Goal: Task Accomplishment & Management: Manage account settings

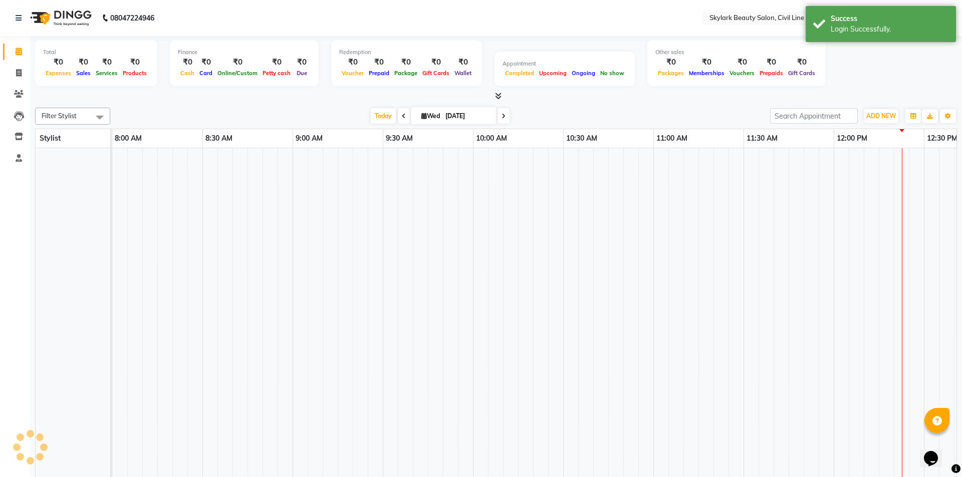
select select "en"
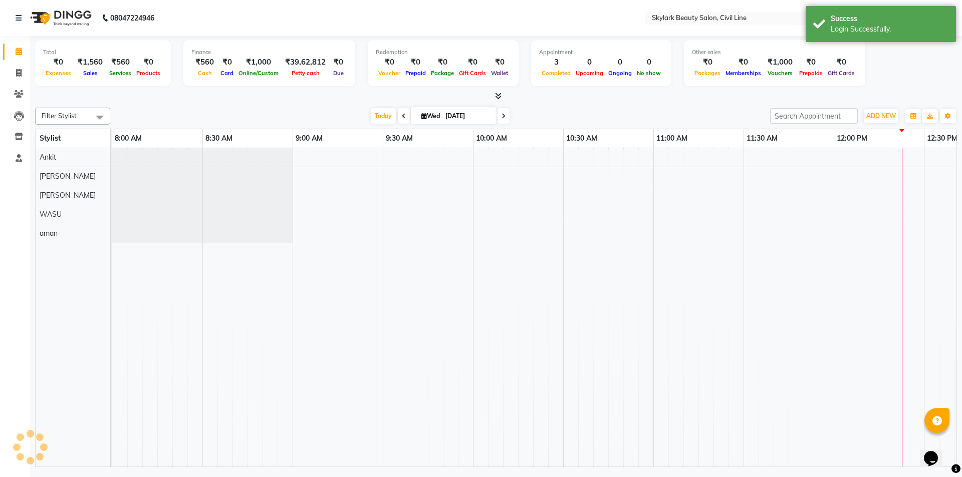
scroll to position [0, 722]
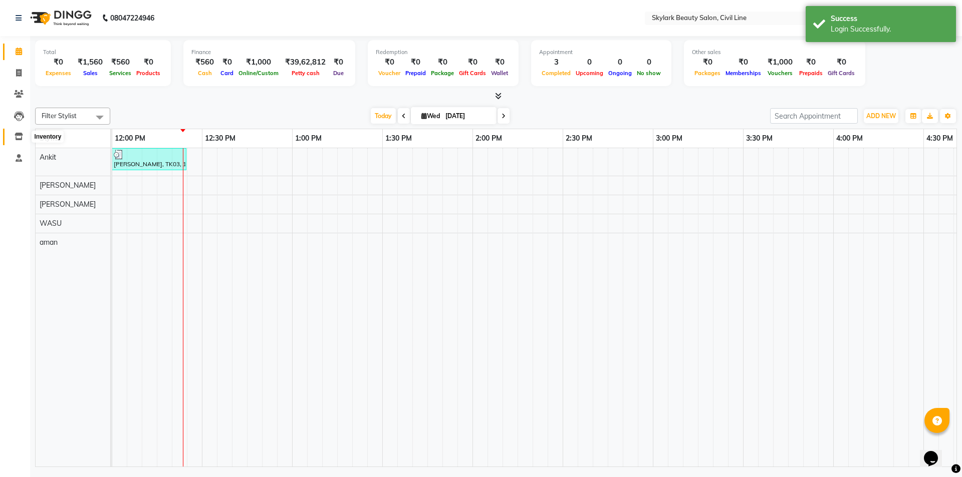
click at [14, 136] on span at bounding box center [19, 137] width 18 height 12
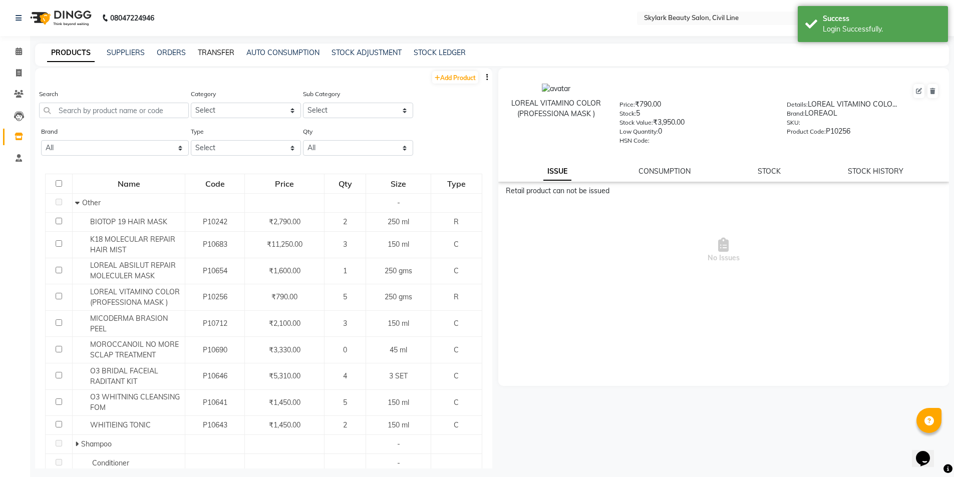
click at [215, 56] on link "TRANSFER" at bounding box center [216, 52] width 37 height 9
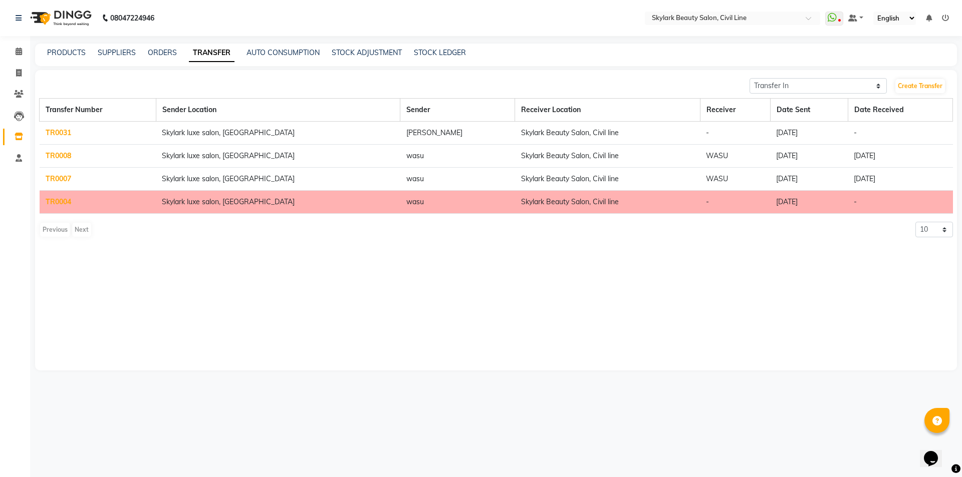
click at [62, 131] on link "TR0031" at bounding box center [59, 132] width 26 height 9
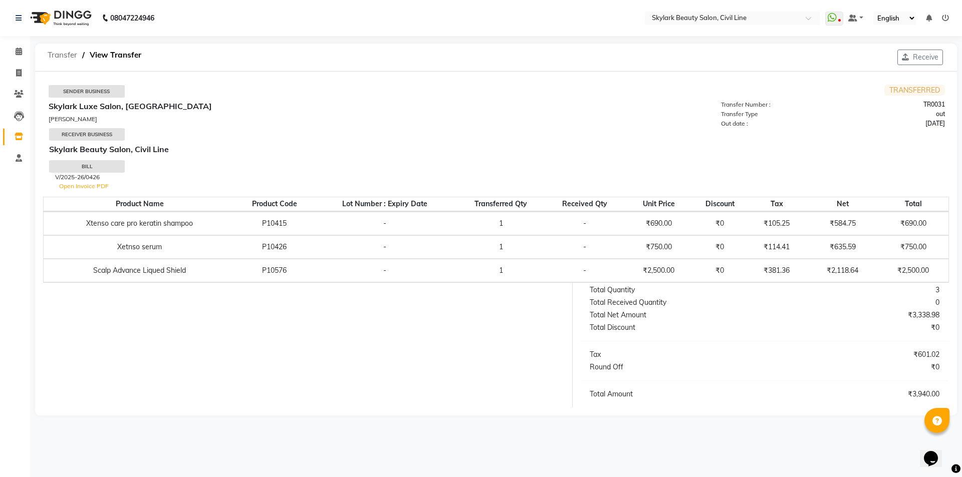
click at [60, 54] on span "Transfer" at bounding box center [63, 55] width 40 height 18
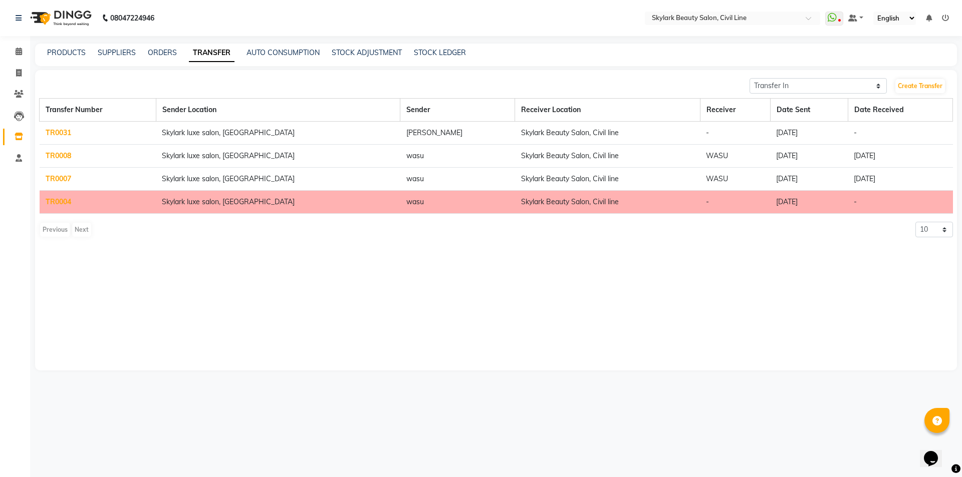
click at [57, 232] on div "Previous Next" at bounding box center [65, 230] width 53 height 16
click at [56, 228] on div "Previous Next" at bounding box center [65, 230] width 53 height 16
click at [56, 227] on div "Previous Next" at bounding box center [65, 230] width 53 height 16
click at [56, 226] on div "Previous Next" at bounding box center [65, 230] width 53 height 16
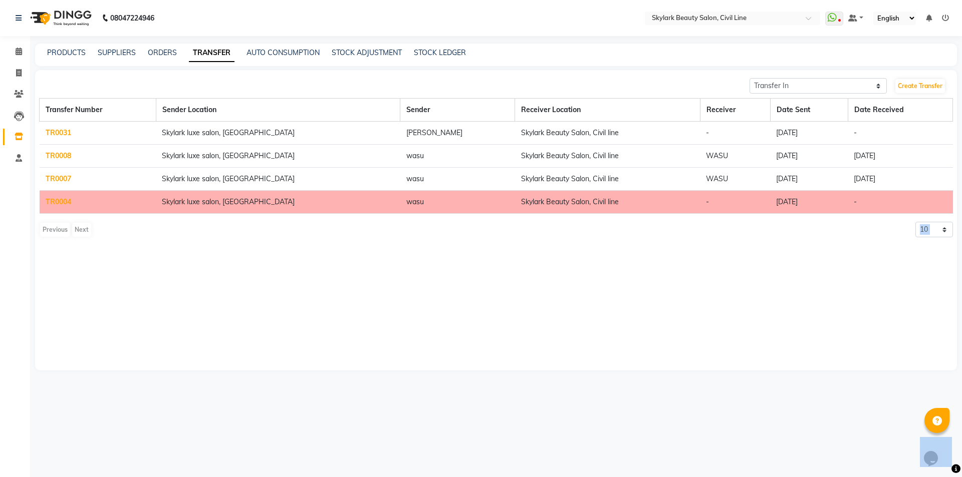
click at [56, 226] on div "Previous Next" at bounding box center [65, 230] width 53 height 16
click at [62, 231] on div "Previous Next" at bounding box center [65, 230] width 53 height 16
click at [83, 227] on div "Previous Next" at bounding box center [65, 230] width 53 height 16
click at [83, 228] on div "Previous Next" at bounding box center [65, 230] width 53 height 16
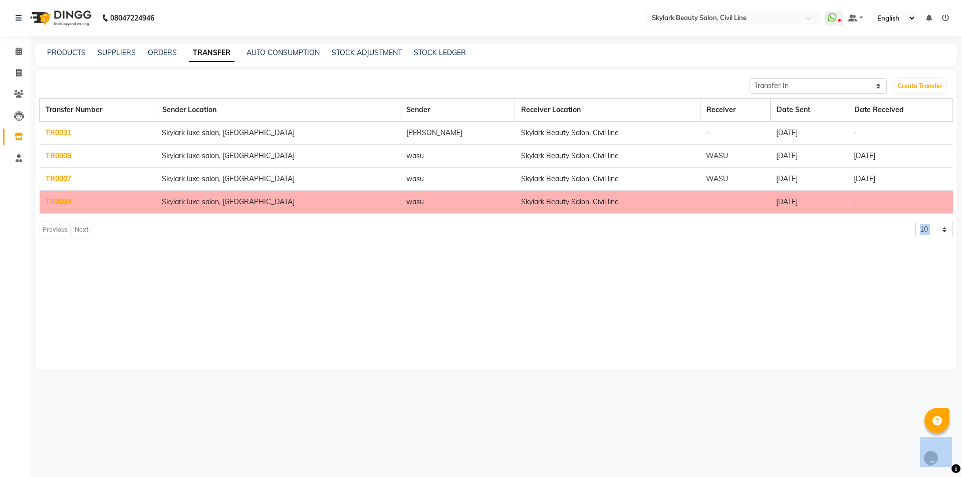
click at [83, 228] on div "Previous Next" at bounding box center [65, 230] width 53 height 16
click at [56, 228] on div "Previous Next" at bounding box center [65, 230] width 53 height 16
drag, startPoint x: 56, startPoint y: 228, endPoint x: 61, endPoint y: 226, distance: 5.2
click at [58, 227] on div "Previous Next" at bounding box center [65, 230] width 53 height 16
click at [947, 230] on select "10 20 50 100" at bounding box center [934, 230] width 38 height 16
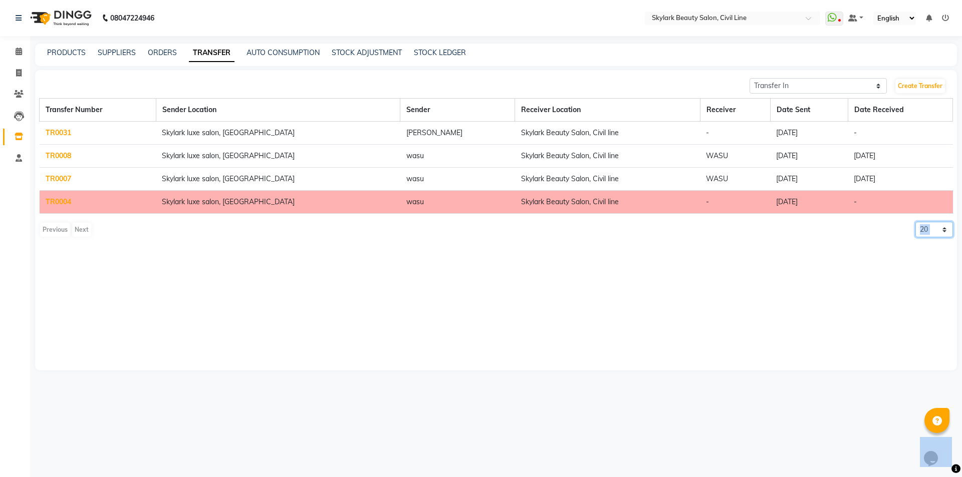
click at [915, 222] on select "10 20 50 100" at bounding box center [934, 230] width 38 height 16
click at [945, 230] on select "10 20 50 100" at bounding box center [934, 230] width 38 height 16
select select "50"
click at [915, 222] on select "10 20 50 100" at bounding box center [934, 230] width 38 height 16
click at [875, 85] on select "Transfer In Transfer Out" at bounding box center [818, 86] width 137 height 16
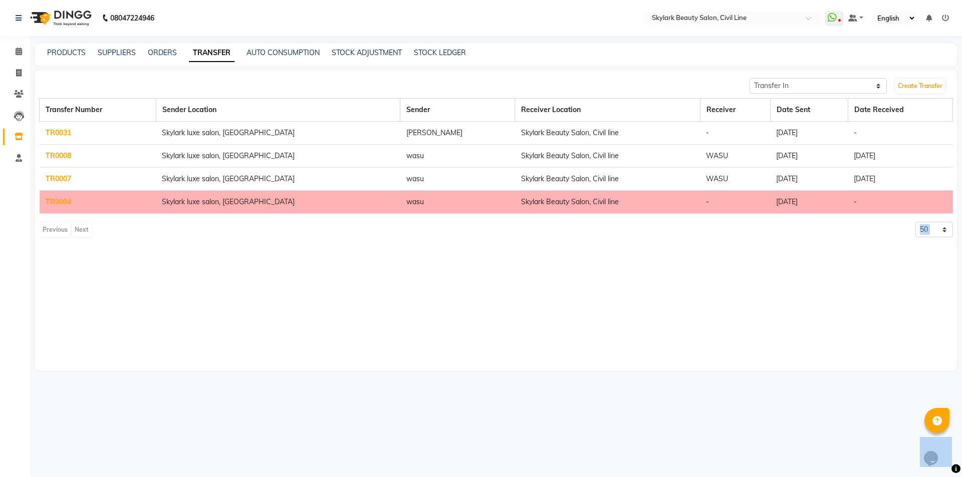
drag, startPoint x: 902, startPoint y: 282, endPoint x: 898, endPoint y: 276, distance: 7.5
click at [901, 281] on div "Transfer In Transfer Out Create Transfer Transfer Number Sender Location Sender…" at bounding box center [496, 220] width 922 height 301
click at [214, 61] on div "PRODUCTS SUPPLIERS ORDERS TRANSFER AUTO CONSUMPTION STOCK ADJUSTMENT STOCK LEDG…" at bounding box center [496, 55] width 922 height 23
click at [214, 54] on link "TRANSFER" at bounding box center [212, 53] width 46 height 18
click at [159, 50] on link "ORDERS" at bounding box center [162, 52] width 29 height 9
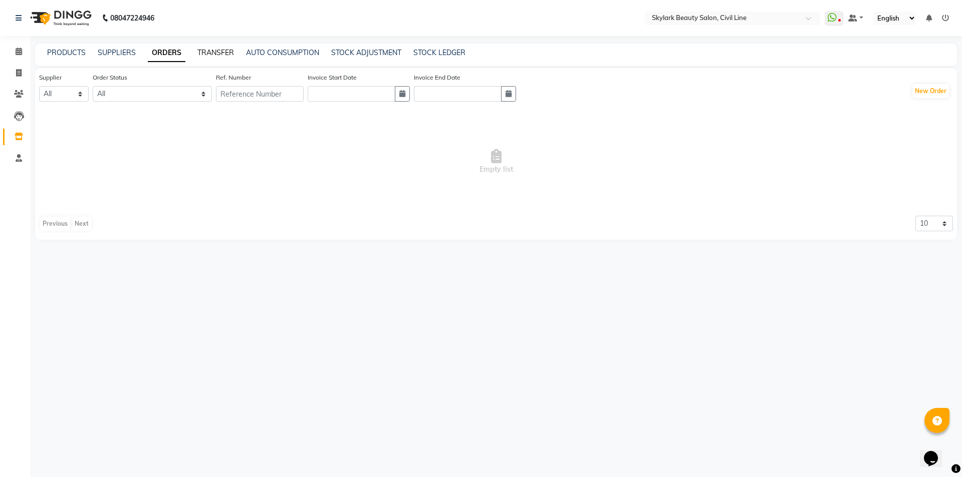
click at [226, 50] on link "TRANSFER" at bounding box center [215, 52] width 37 height 9
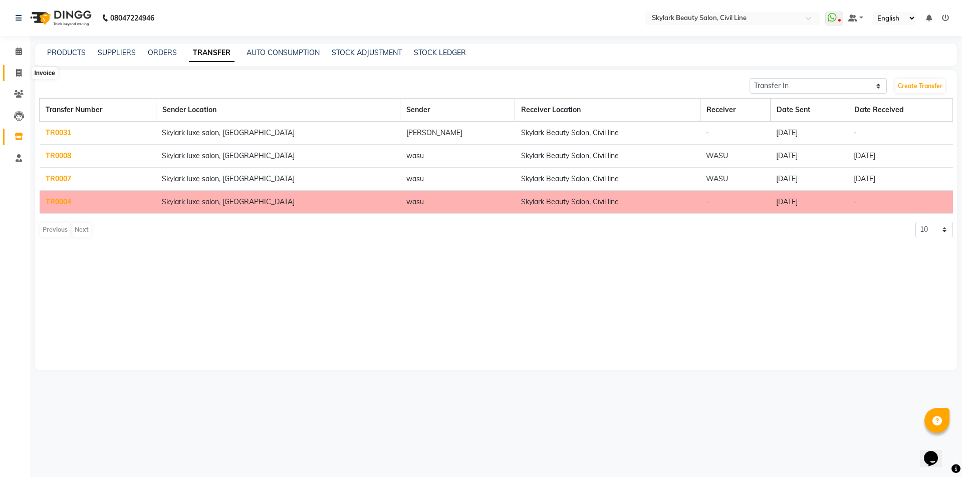
click at [16, 74] on icon at bounding box center [19, 73] width 6 height 8
select select "service"
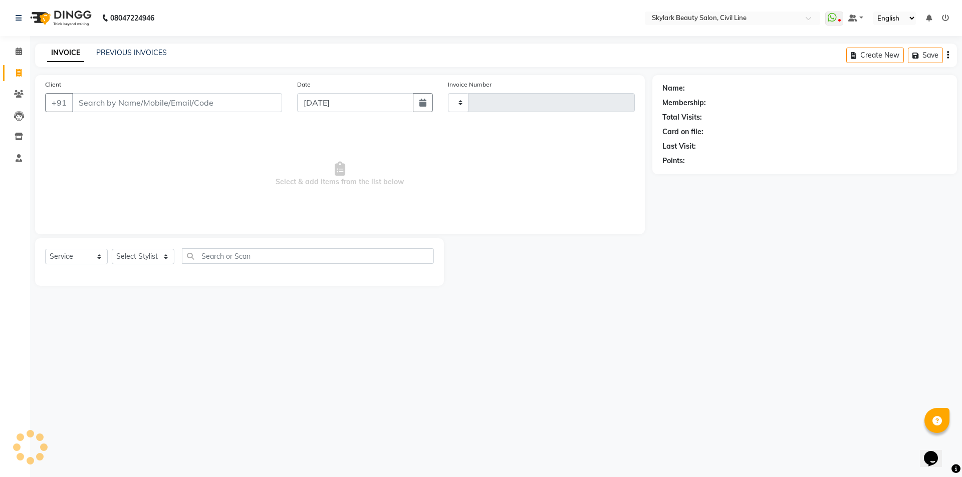
type input "6213"
select select "4588"
click at [16, 51] on icon at bounding box center [19, 52] width 7 height 8
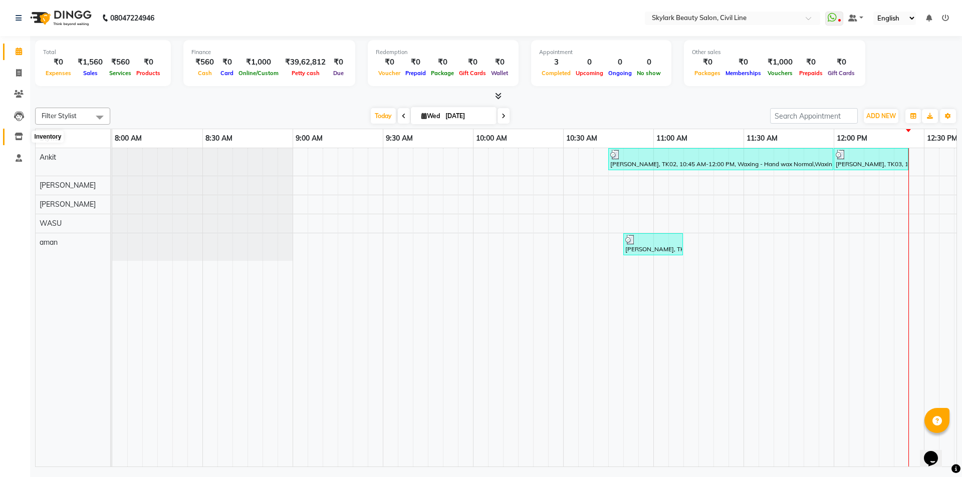
click at [21, 137] on icon at bounding box center [19, 137] width 9 height 8
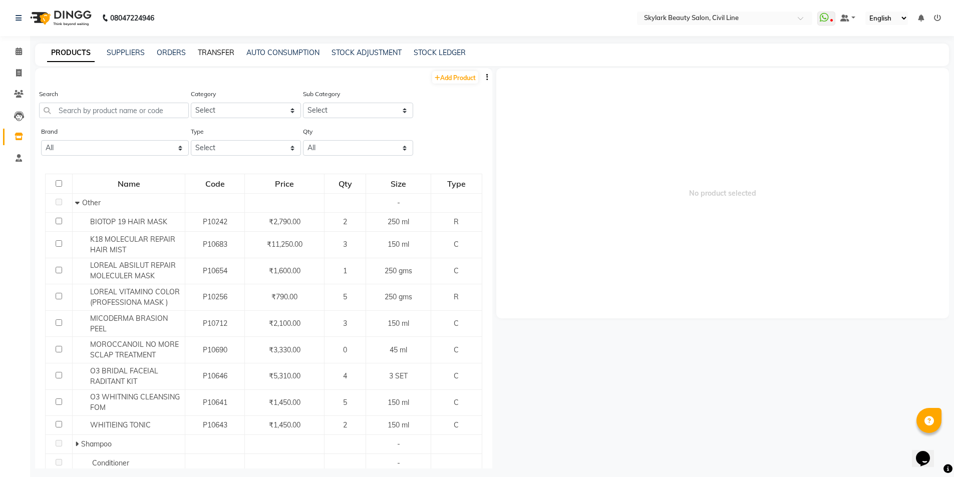
click at [224, 49] on link "TRANSFER" at bounding box center [216, 52] width 37 height 9
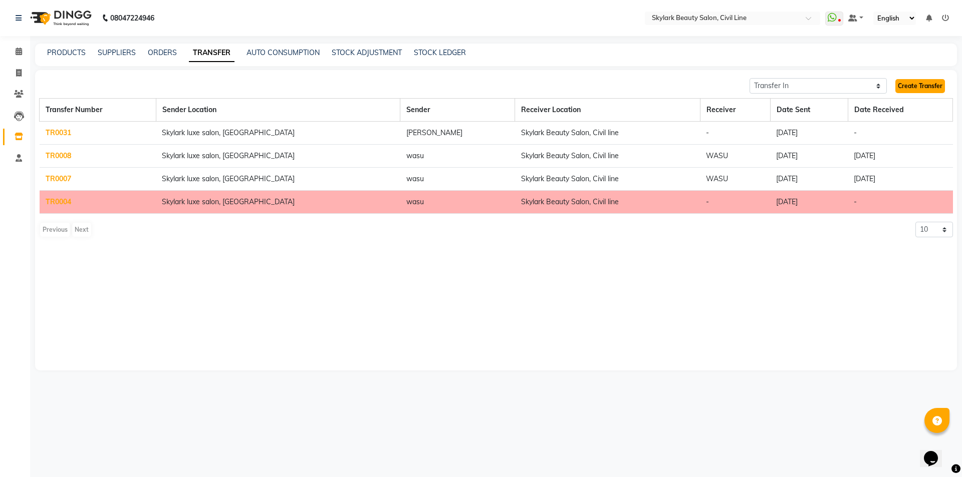
click at [935, 86] on link "Create Transfer" at bounding box center [920, 86] width 50 height 14
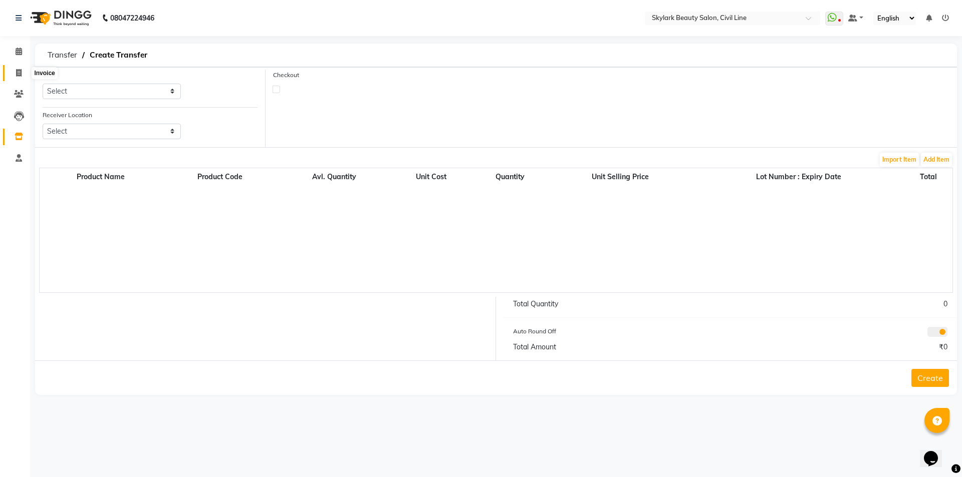
click at [15, 71] on span at bounding box center [19, 74] width 18 height 12
select select "service"
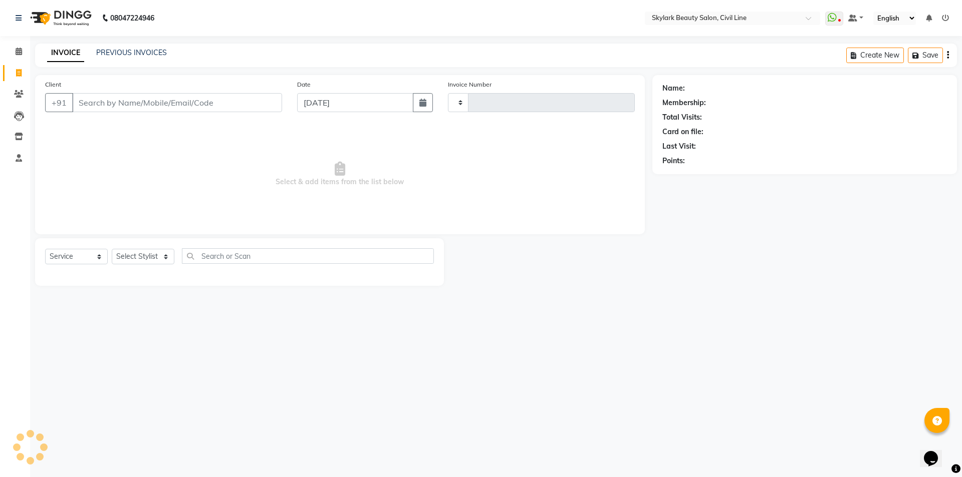
type input "6213"
select select "4588"
click at [329, 102] on input "[DATE]" at bounding box center [355, 102] width 117 height 19
select select "9"
select select "2025"
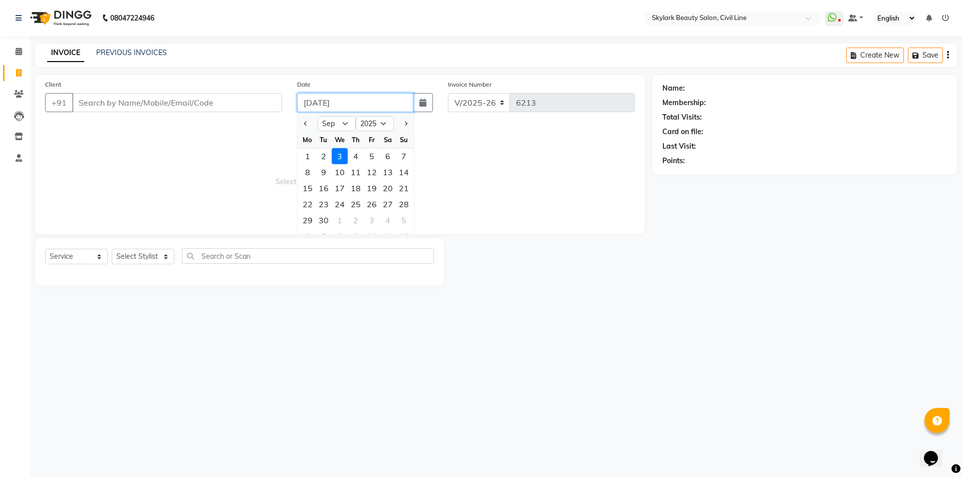
click at [315, 101] on input "[DATE]" at bounding box center [355, 102] width 117 height 19
click at [19, 134] on icon at bounding box center [19, 137] width 9 height 8
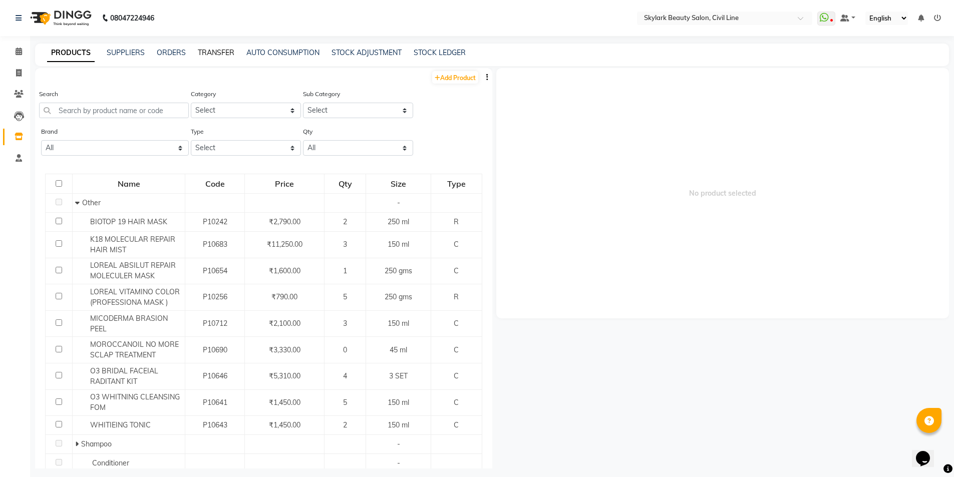
click at [226, 51] on link "TRANSFER" at bounding box center [216, 52] width 37 height 9
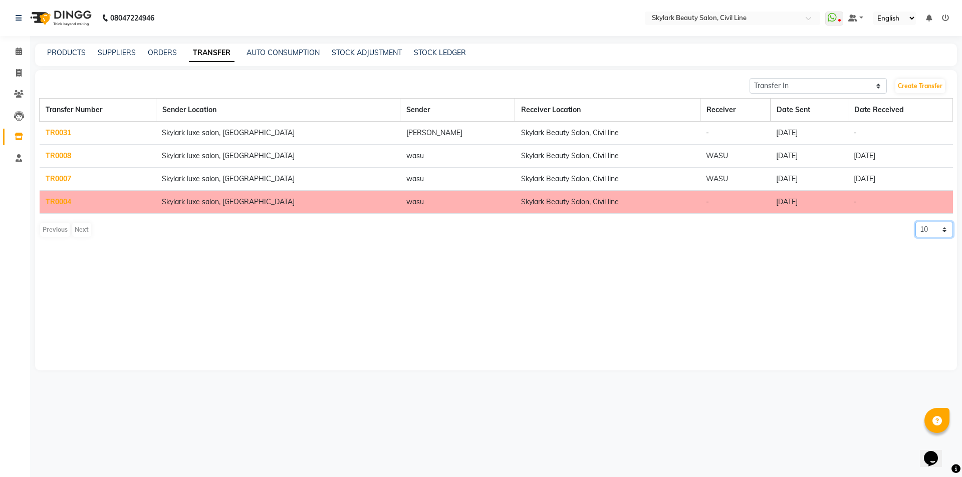
click at [941, 227] on select "10 20 50 100" at bounding box center [934, 230] width 38 height 16
click at [915, 222] on select "10 20 50 100" at bounding box center [934, 230] width 38 height 16
drag, startPoint x: 945, startPoint y: 225, endPoint x: 944, endPoint y: 233, distance: 7.5
click at [945, 228] on select "10 20 50 100" at bounding box center [934, 230] width 38 height 16
click at [915, 222] on select "10 20 50 100" at bounding box center [934, 230] width 38 height 16
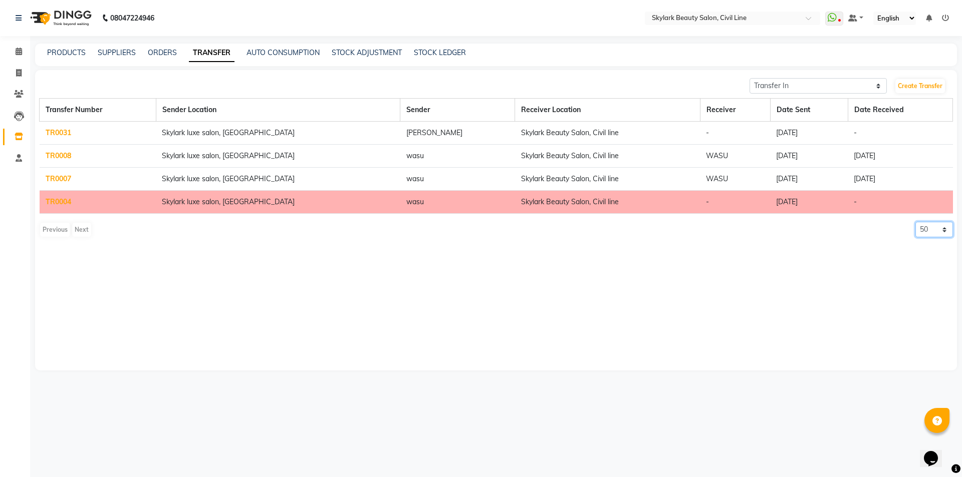
click at [941, 228] on select "10 20 50 100" at bounding box center [934, 230] width 38 height 16
click at [915, 222] on select "10 20 50 100" at bounding box center [934, 230] width 38 height 16
click at [940, 230] on select "10 20 50 100" at bounding box center [934, 230] width 38 height 16
click at [915, 222] on select "10 20 50 100" at bounding box center [934, 230] width 38 height 16
click at [944, 227] on select "10 20 50 100" at bounding box center [934, 230] width 38 height 16
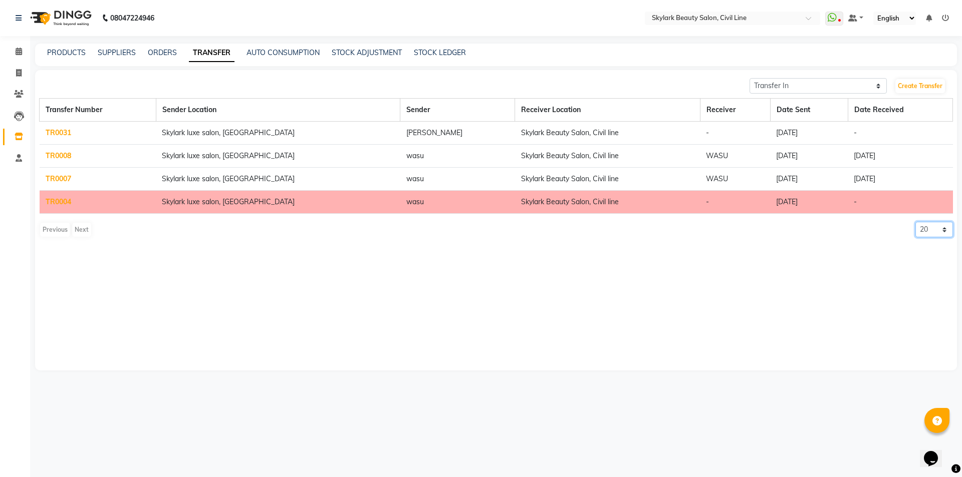
click at [915, 222] on select "10 20 50 100" at bounding box center [934, 230] width 38 height 16
click at [944, 227] on select "10 20 50 100" at bounding box center [934, 230] width 38 height 16
select select "10"
click at [915, 222] on select "10 20 50 100" at bounding box center [934, 230] width 38 height 16
click at [19, 52] on icon at bounding box center [19, 52] width 7 height 8
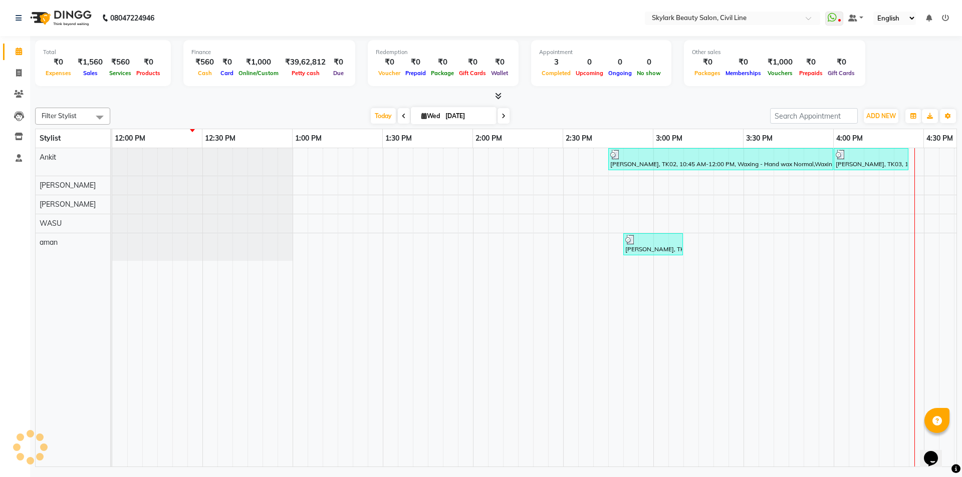
scroll to position [0, 722]
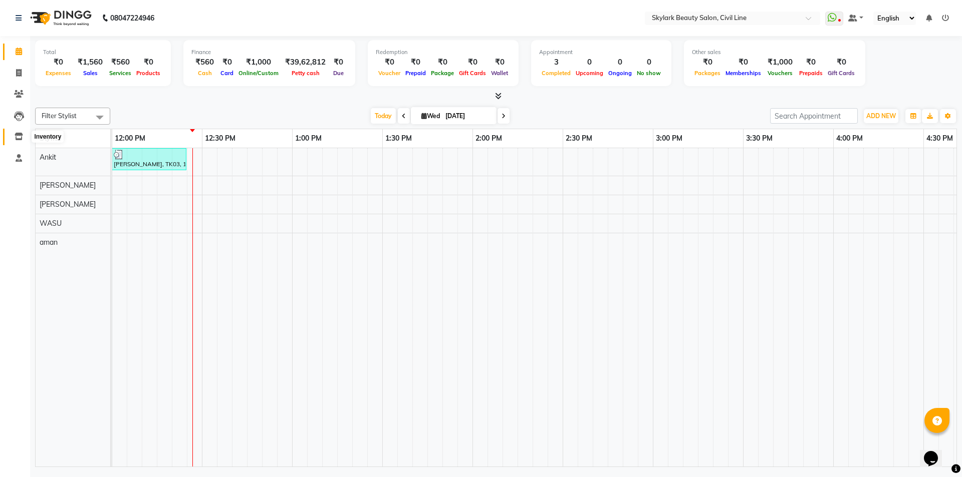
click at [20, 136] on icon at bounding box center [19, 137] width 9 height 8
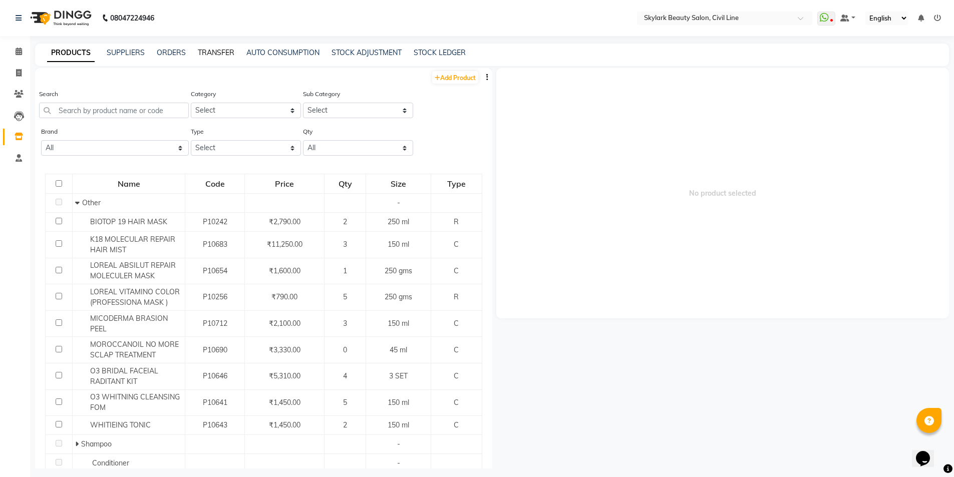
click at [209, 52] on link "TRANSFER" at bounding box center [216, 52] width 37 height 9
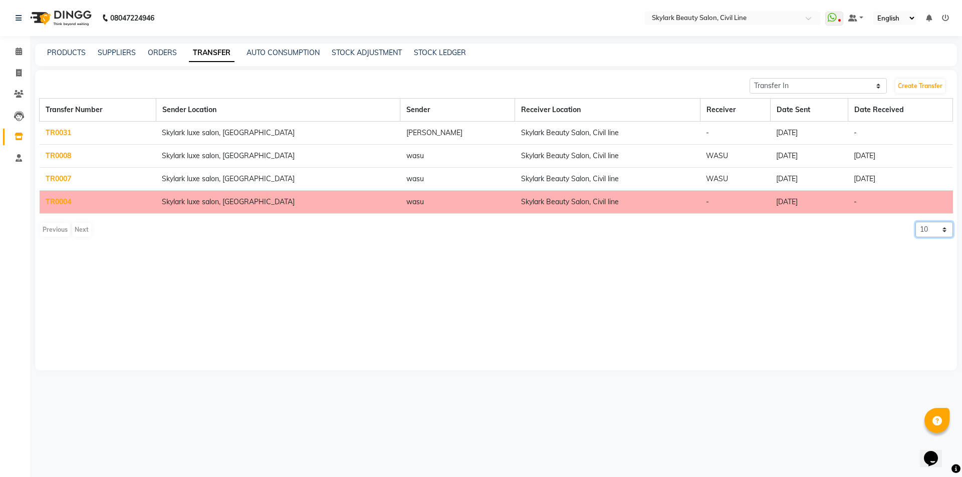
click at [940, 227] on select "10 20 50 100" at bounding box center [934, 230] width 38 height 16
click at [915, 222] on select "10 20 50 100" at bounding box center [934, 230] width 38 height 16
click at [930, 229] on select "10 20 50 100" at bounding box center [934, 230] width 38 height 16
click at [915, 222] on select "10 20 50 100" at bounding box center [934, 230] width 38 height 16
click at [52, 228] on div "Previous Next" at bounding box center [65, 230] width 53 height 16
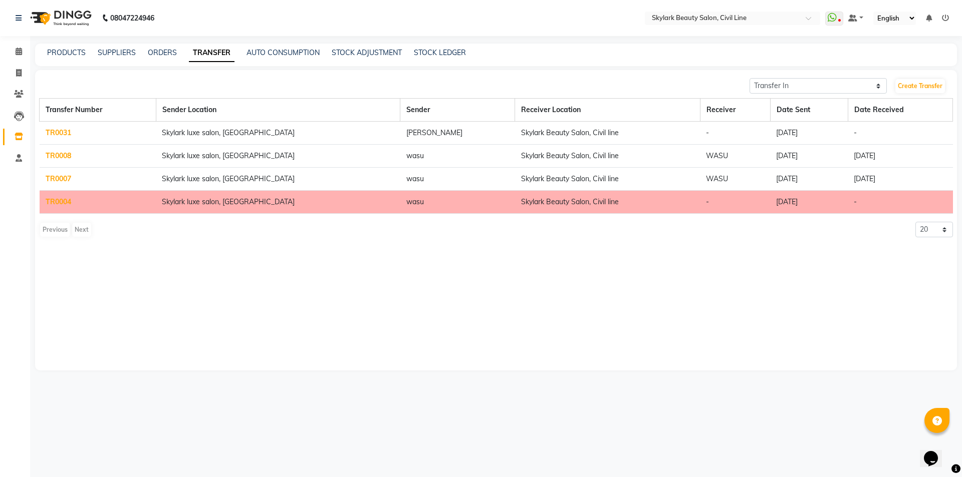
click at [52, 226] on div "Previous Next" at bounding box center [65, 230] width 53 height 16
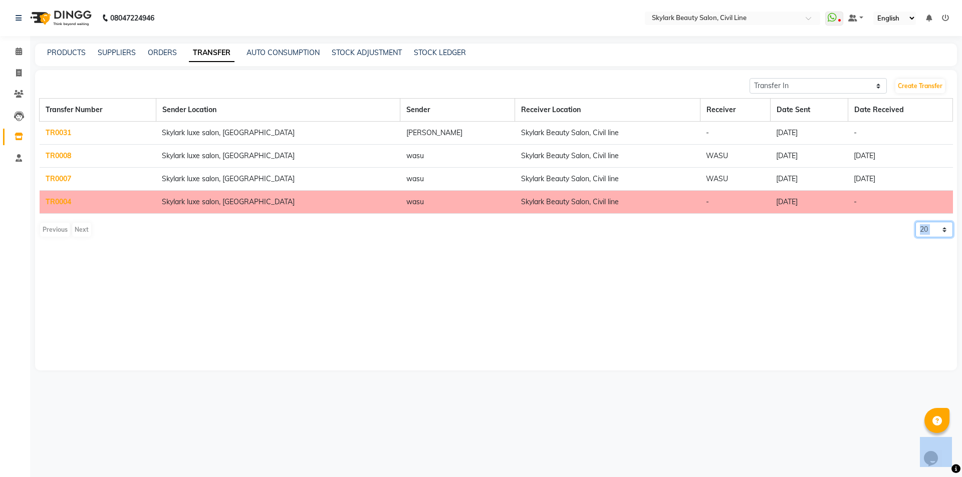
click at [940, 231] on select "10 20 50 100" at bounding box center [934, 230] width 38 height 16
select select "10"
click at [915, 222] on select "10 20 50 100" at bounding box center [934, 230] width 38 height 16
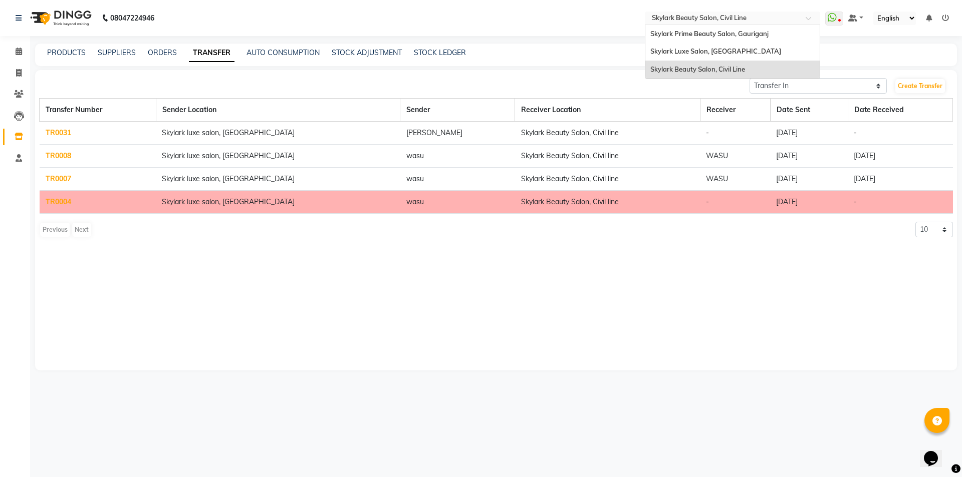
click at [804, 20] on div at bounding box center [732, 19] width 175 height 10
click at [692, 34] on span "Skylark Prime Beauty Salon, Gauriganj" at bounding box center [709, 34] width 118 height 8
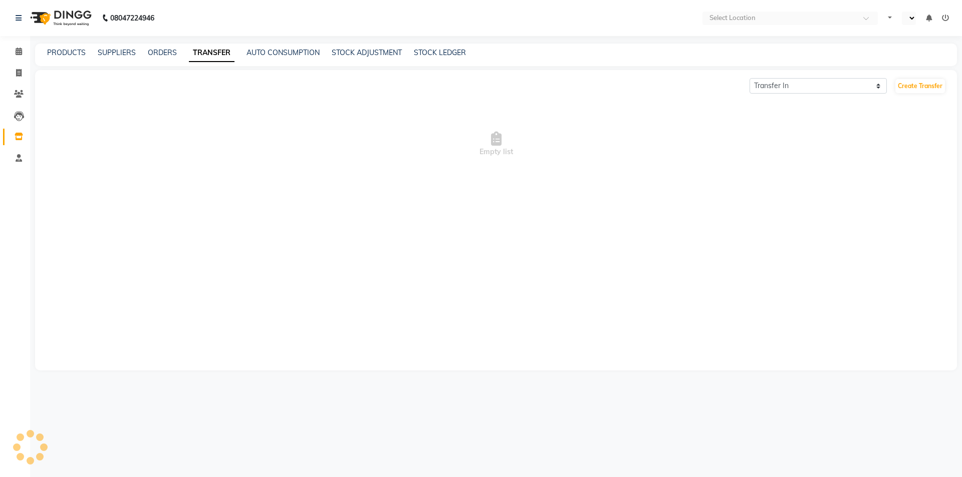
select select "en"
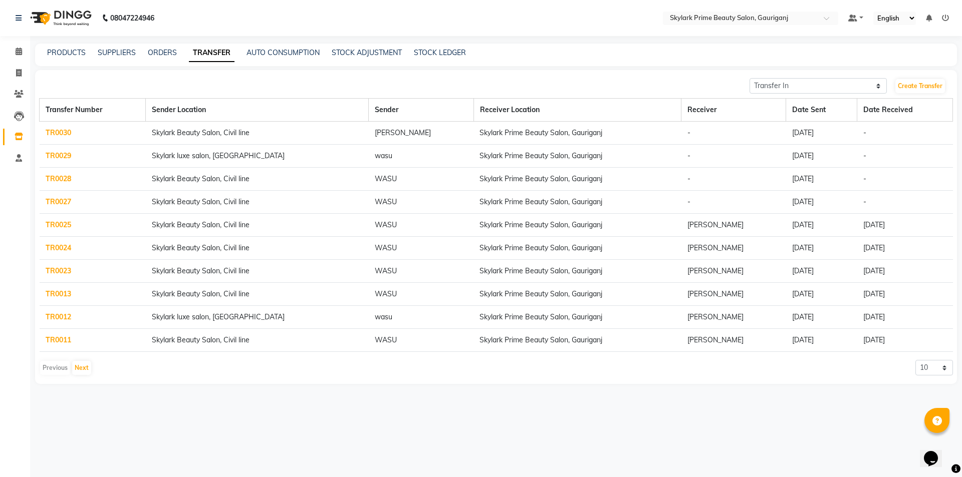
click at [65, 133] on link "TR0030" at bounding box center [59, 132] width 26 height 9
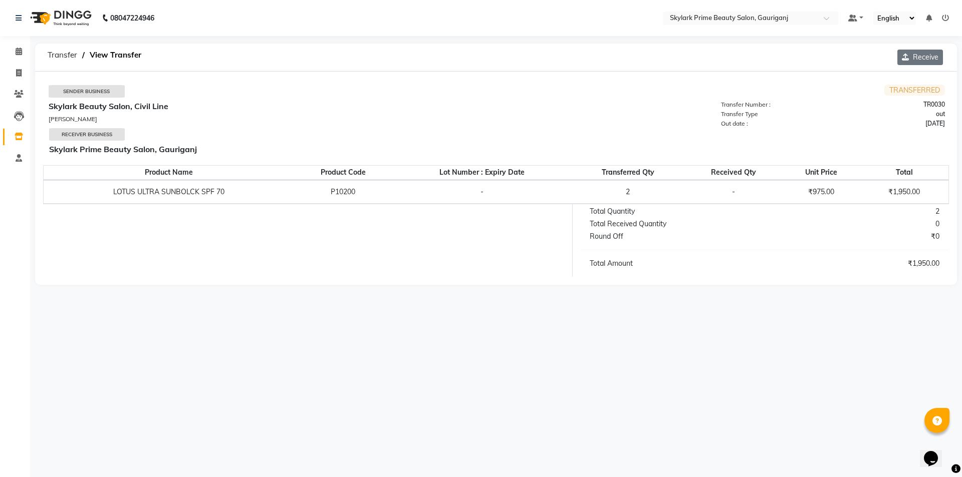
click at [919, 58] on button "Receive" at bounding box center [920, 58] width 46 height 16
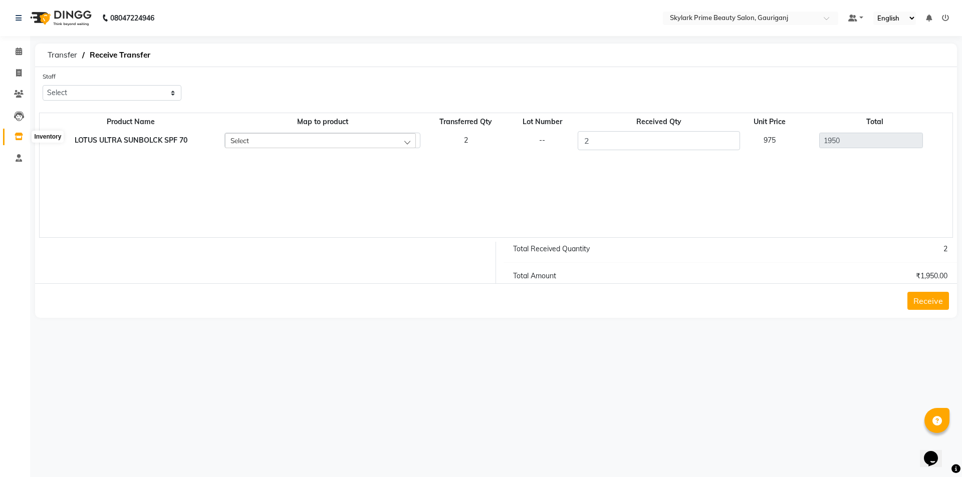
click at [16, 137] on icon at bounding box center [19, 137] width 9 height 8
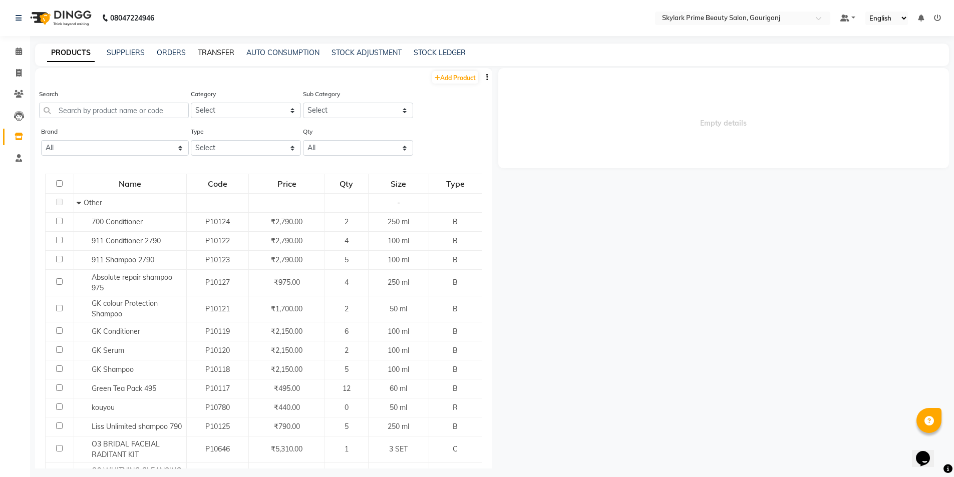
click at [222, 51] on link "TRANSFER" at bounding box center [216, 52] width 37 height 9
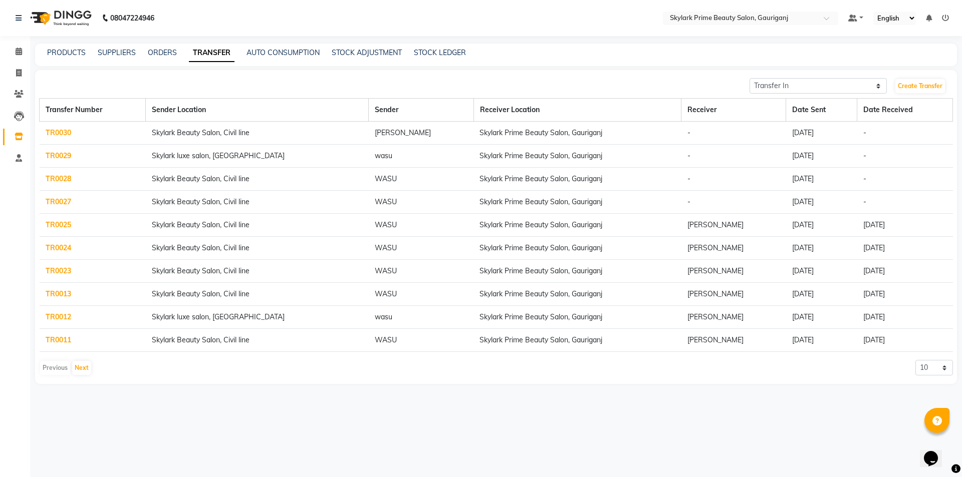
drag, startPoint x: 69, startPoint y: 150, endPoint x: 65, endPoint y: 155, distance: 6.4
click at [65, 155] on td "TR0029" at bounding box center [93, 156] width 106 height 23
click at [65, 156] on link "TR0029" at bounding box center [59, 155] width 26 height 9
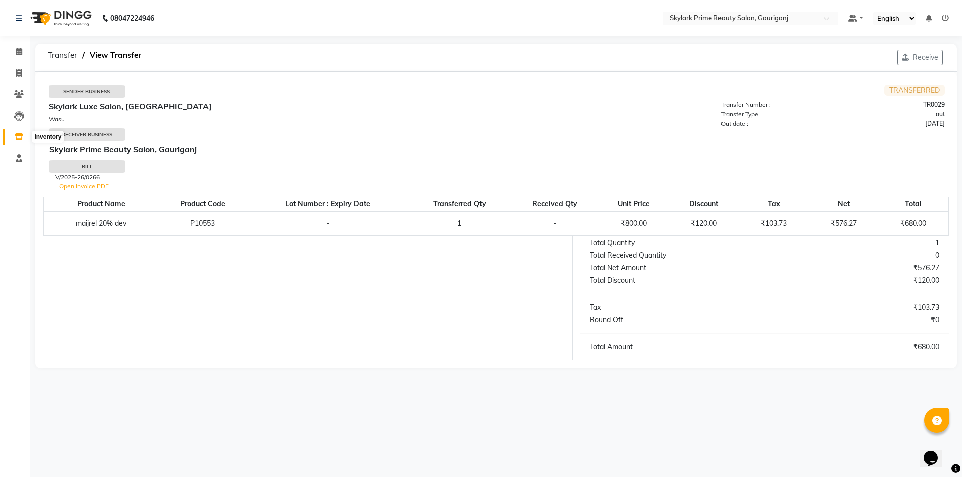
click at [17, 139] on icon at bounding box center [19, 137] width 9 height 8
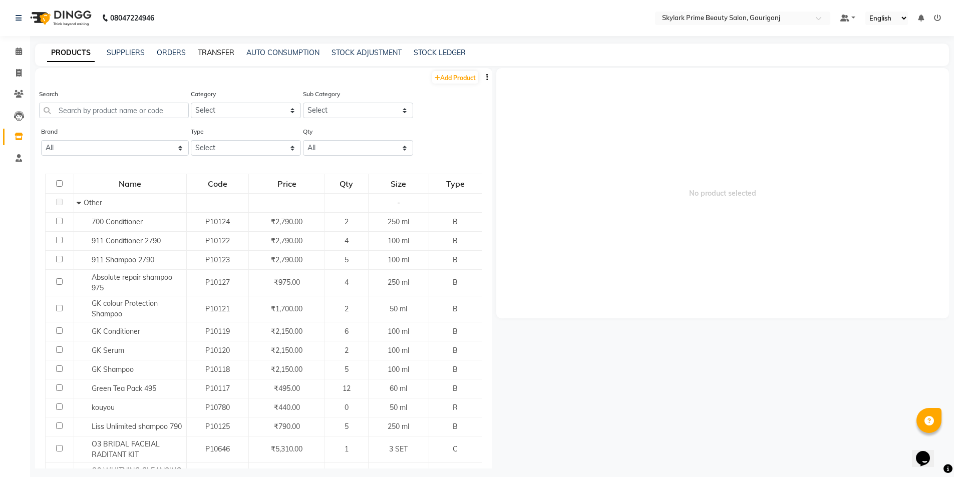
click at [209, 51] on link "TRANSFER" at bounding box center [216, 52] width 37 height 9
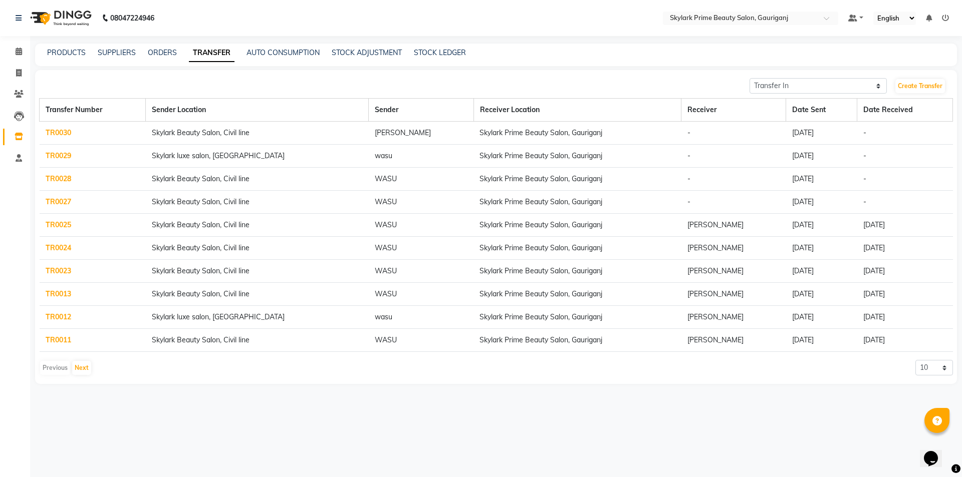
click at [866, 134] on td "-" at bounding box center [905, 133] width 96 height 23
click at [866, 130] on td "-" at bounding box center [905, 133] width 96 height 23
click at [864, 132] on td "-" at bounding box center [905, 133] width 96 height 23
click at [52, 134] on link "TR0030" at bounding box center [59, 132] width 26 height 9
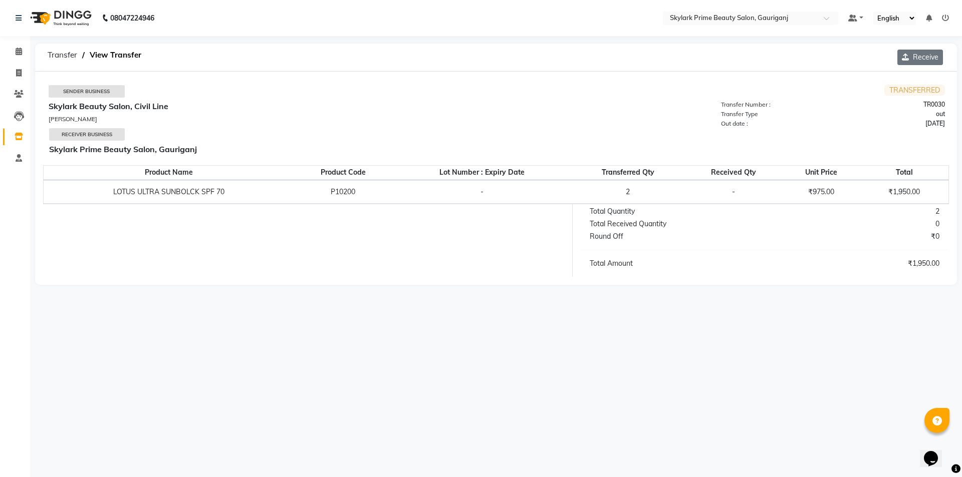
click at [911, 60] on icon "button" at bounding box center [907, 57] width 11 height 7
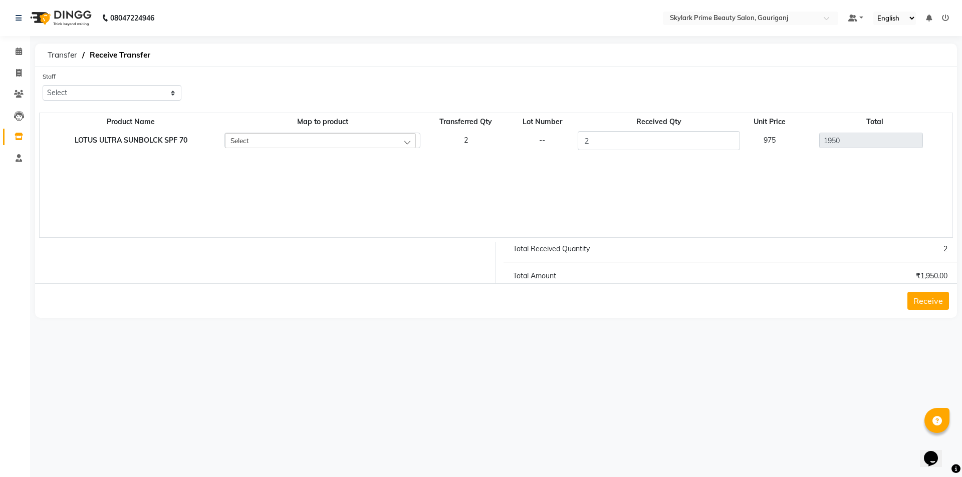
click at [932, 297] on button "Receive" at bounding box center [928, 301] width 42 height 18
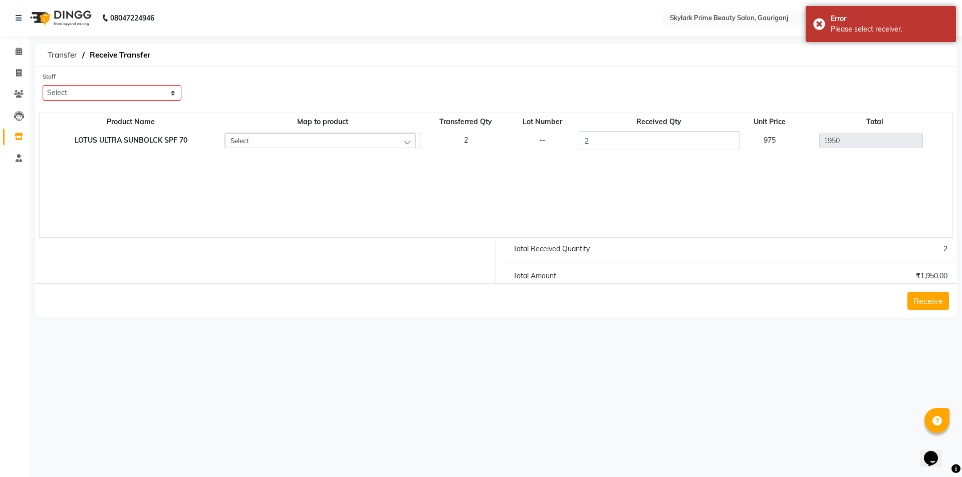
click at [920, 301] on button "Receive" at bounding box center [928, 301] width 42 height 18
click at [172, 94] on select "Select Gurwinder Singh Komal Mishra Shashwat Pandey Sindu SUVIDHA PANDEY" at bounding box center [112, 93] width 139 height 16
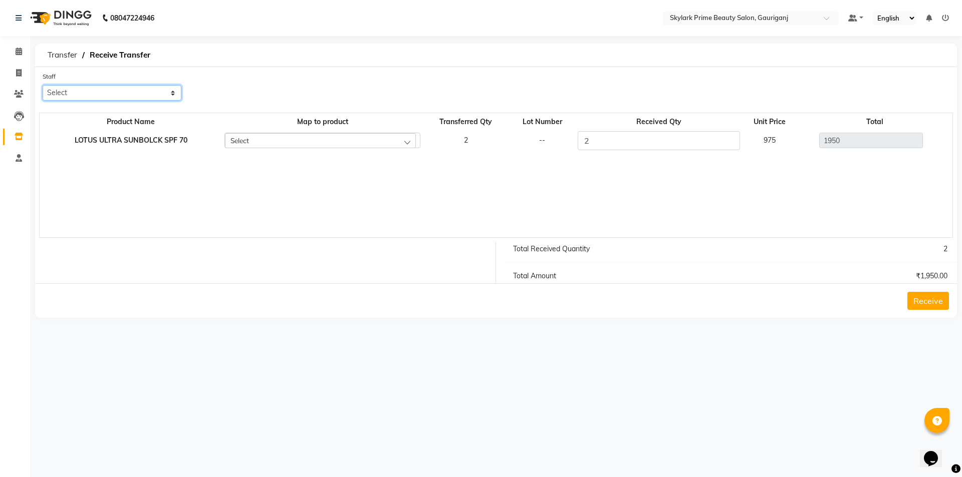
select select "40910"
click at [43, 85] on select "Select Gurwinder Singh Komal Mishra Shashwat Pandey Sindu SUVIDHA PANDEY" at bounding box center [112, 93] width 139 height 16
click at [923, 305] on button "Receive" at bounding box center [928, 301] width 42 height 18
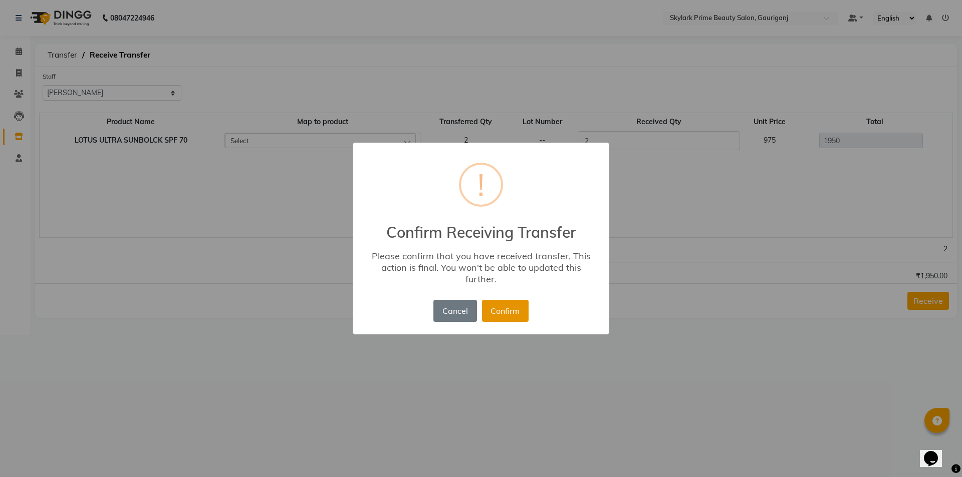
click at [494, 312] on button "Confirm" at bounding box center [505, 311] width 47 height 22
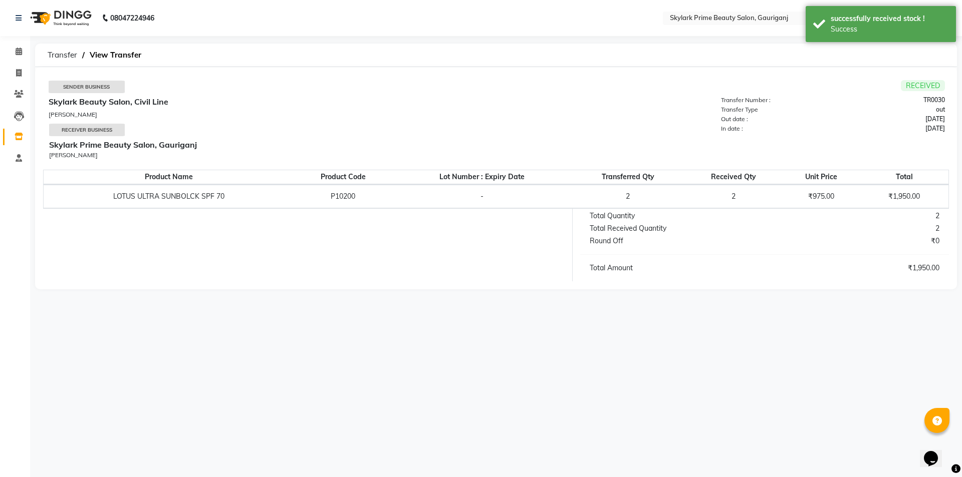
click at [712, 53] on div "Transfer View Transfer" at bounding box center [496, 56] width 922 height 24
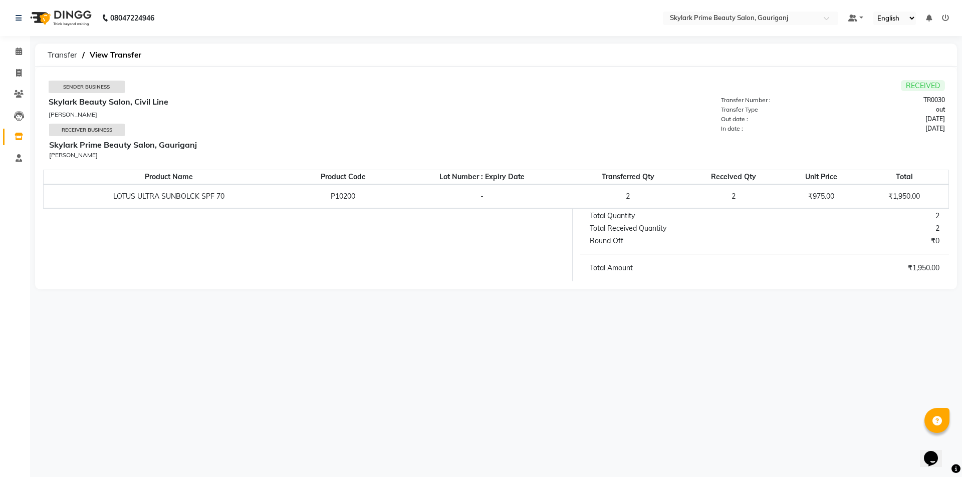
click at [917, 86] on span "RECEIVED" at bounding box center [923, 85] width 44 height 11
click at [21, 140] on span at bounding box center [19, 137] width 18 height 12
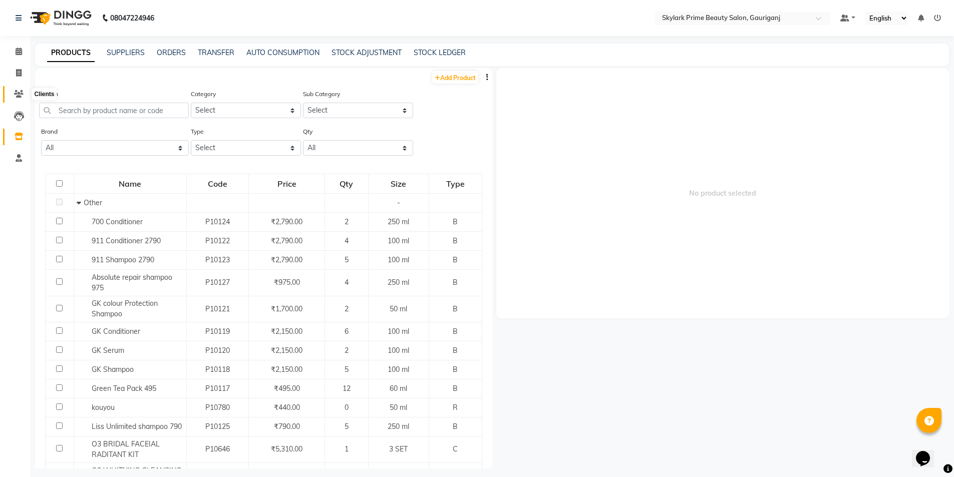
click at [18, 94] on icon at bounding box center [19, 94] width 10 height 8
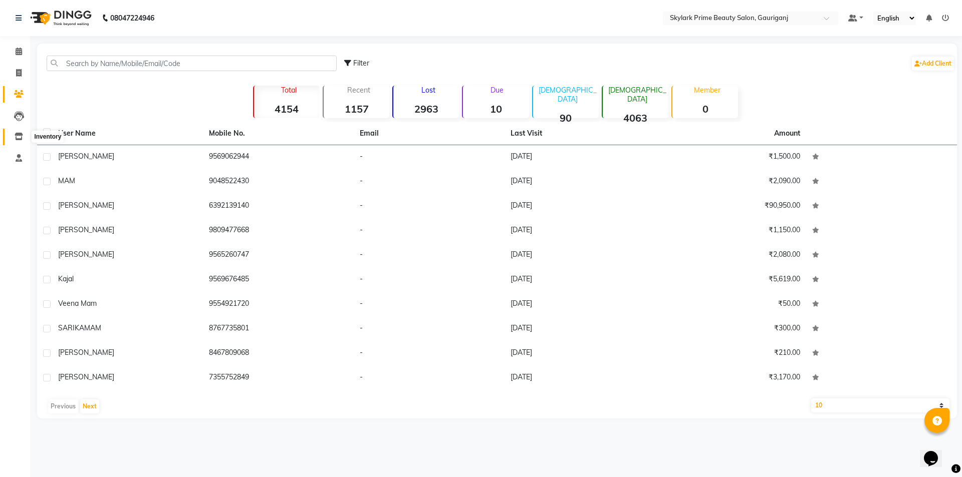
click at [16, 137] on icon at bounding box center [19, 137] width 9 height 8
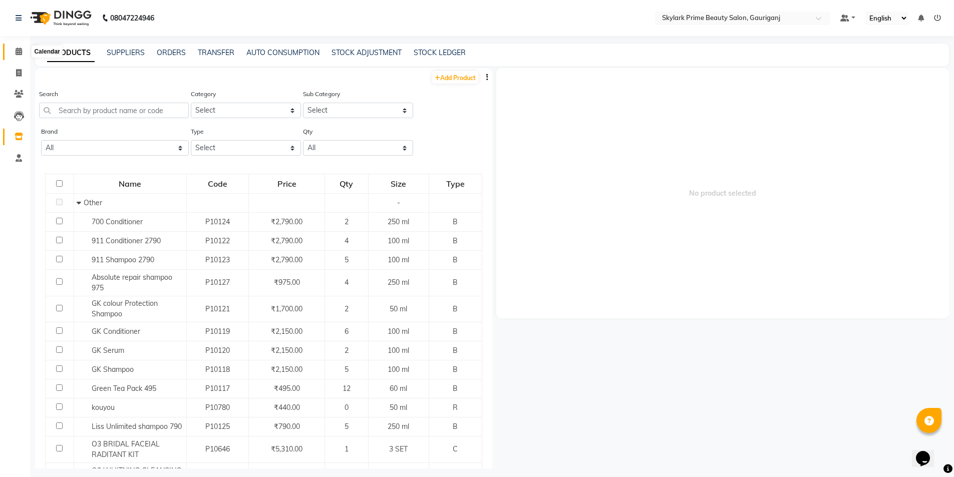
click at [17, 53] on icon at bounding box center [19, 52] width 7 height 8
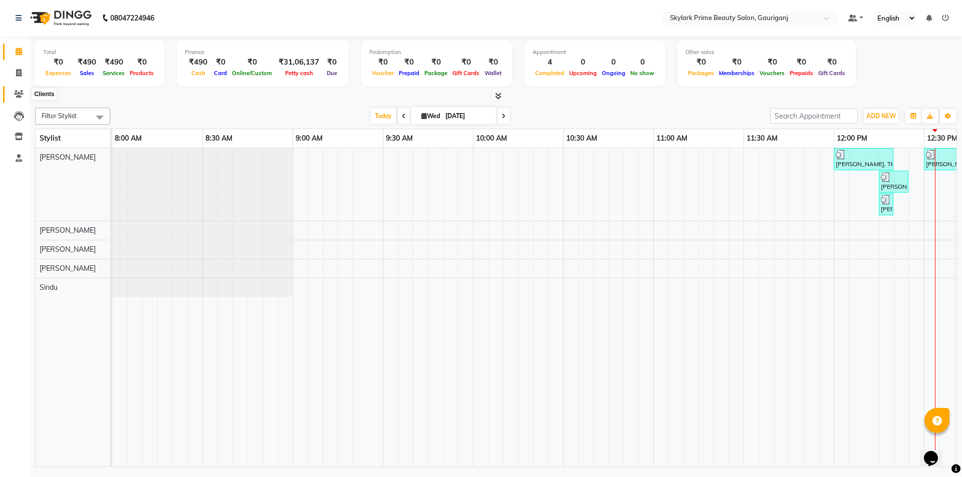
click at [19, 93] on icon at bounding box center [19, 94] width 10 height 8
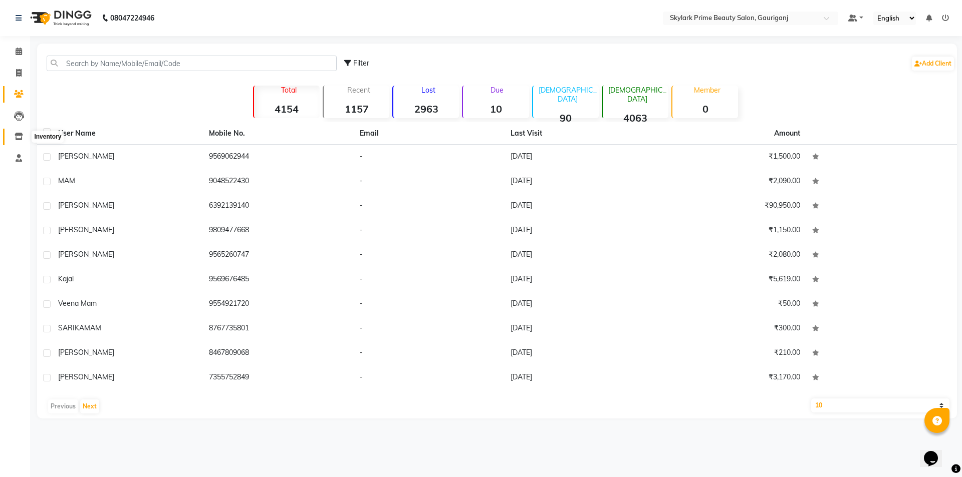
click at [21, 133] on span at bounding box center [19, 137] width 18 height 12
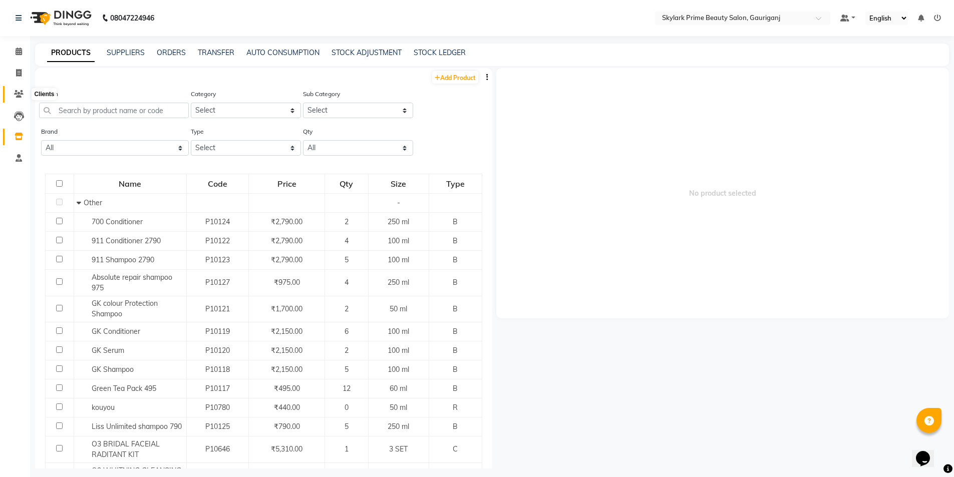
click at [20, 95] on icon at bounding box center [19, 94] width 10 height 8
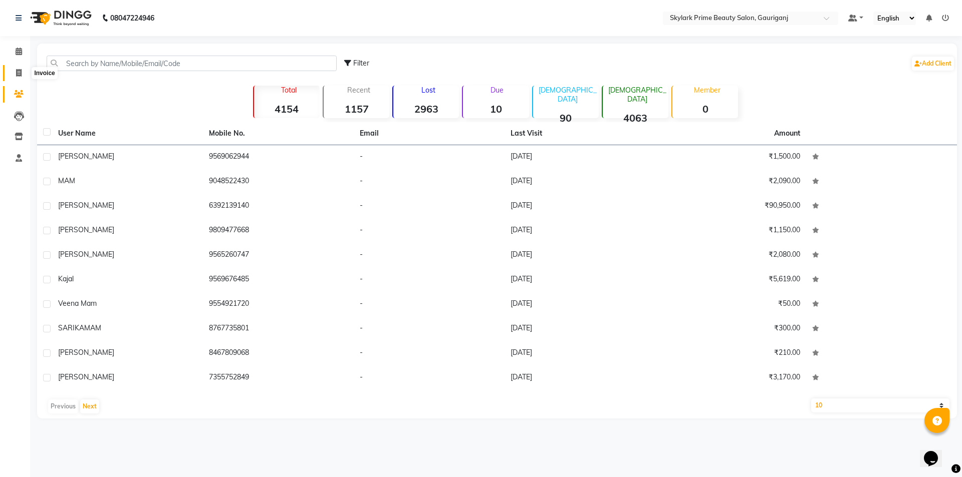
click at [20, 72] on icon at bounding box center [19, 73] width 6 height 8
select select "service"
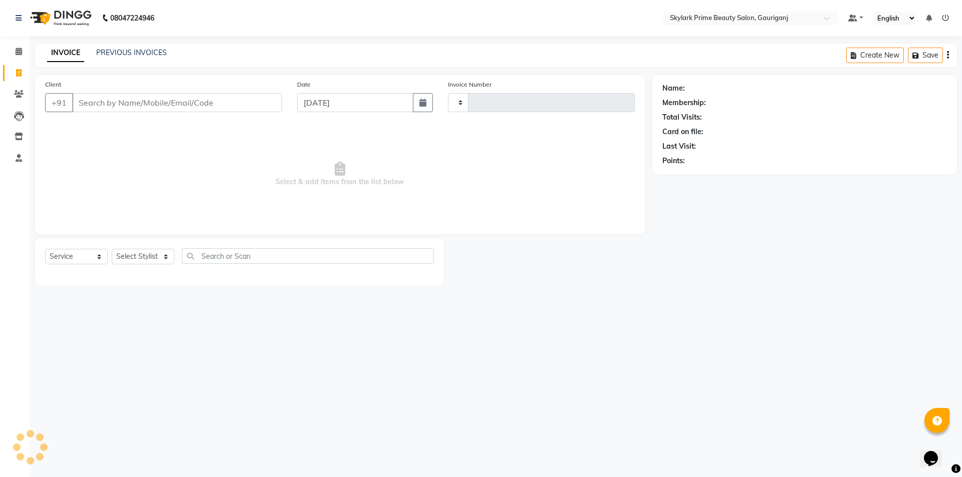
type input "3202"
select select "4735"
click at [135, 54] on link "PREVIOUS INVOICES" at bounding box center [131, 52] width 71 height 9
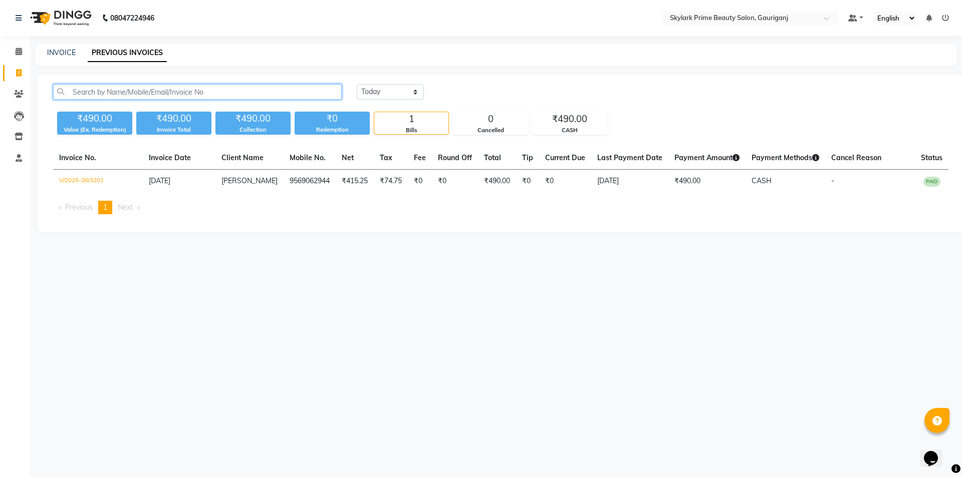
click at [95, 91] on input "text" at bounding box center [197, 92] width 289 height 16
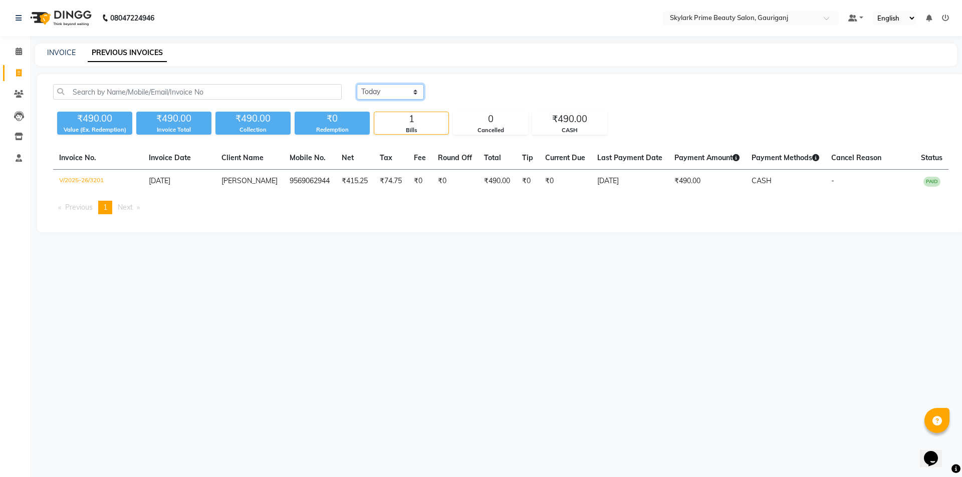
click at [415, 91] on select "Today Yesterday Custom Range" at bounding box center [390, 92] width 67 height 16
click at [389, 89] on select "Today Yesterday Custom Range" at bounding box center [390, 92] width 67 height 16
click at [18, 88] on link "Clients" at bounding box center [15, 94] width 24 height 17
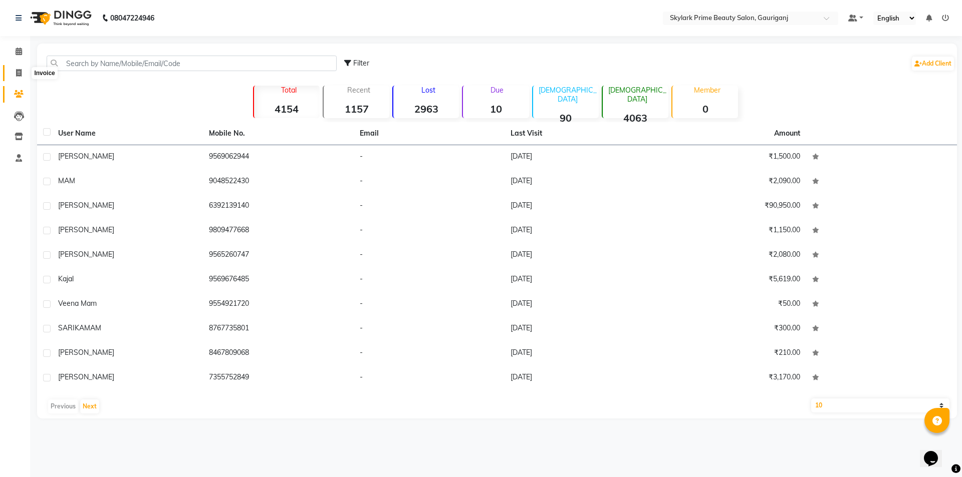
click at [17, 73] on icon at bounding box center [19, 73] width 6 height 8
select select "service"
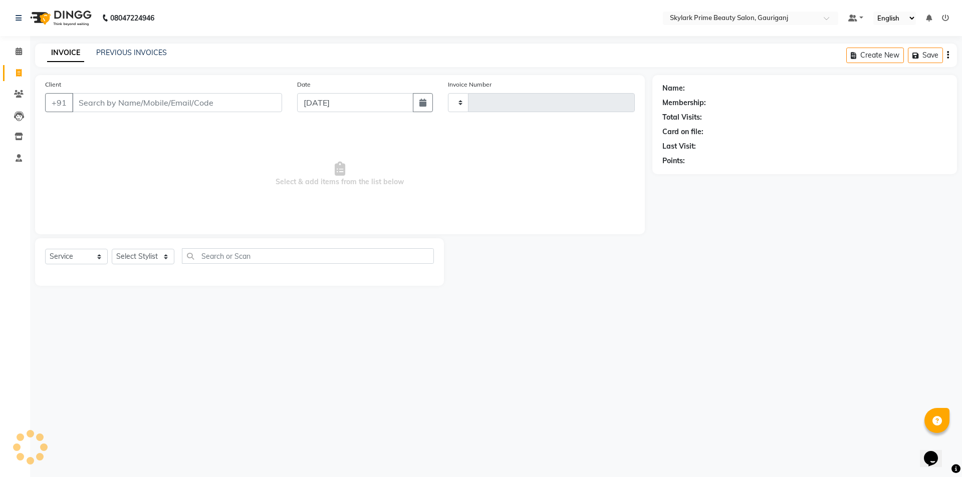
click at [105, 100] on input "Client" at bounding box center [177, 102] width 210 height 19
type input "3202"
select select "4735"
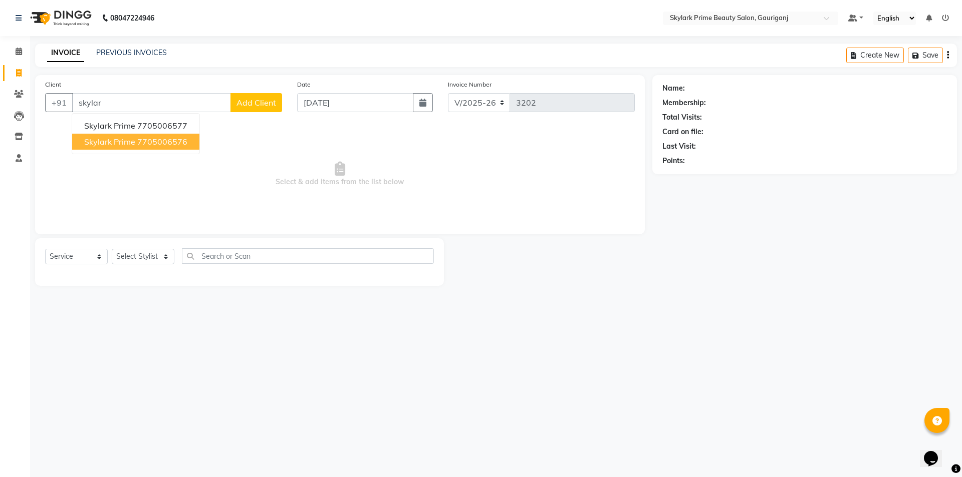
click at [158, 136] on button "skylark prime 7705006576" at bounding box center [135, 142] width 127 height 16
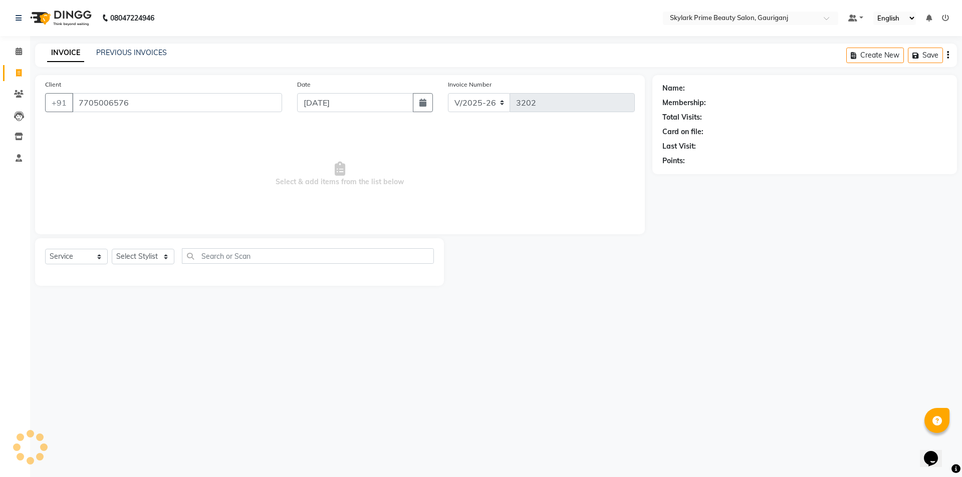
type input "7705006576"
click at [21, 136] on icon at bounding box center [19, 137] width 9 height 8
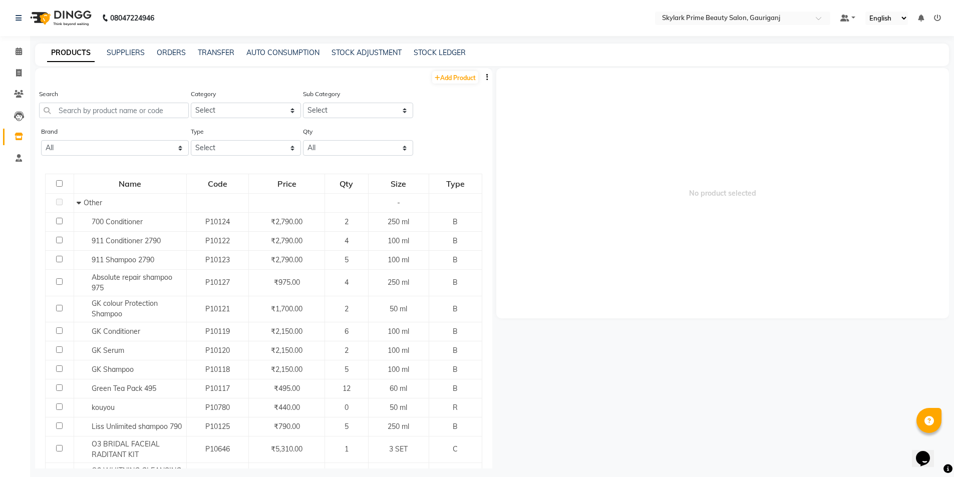
click at [79, 48] on link "PRODUCTS" at bounding box center [71, 53] width 48 height 18
click at [20, 91] on icon at bounding box center [19, 94] width 10 height 8
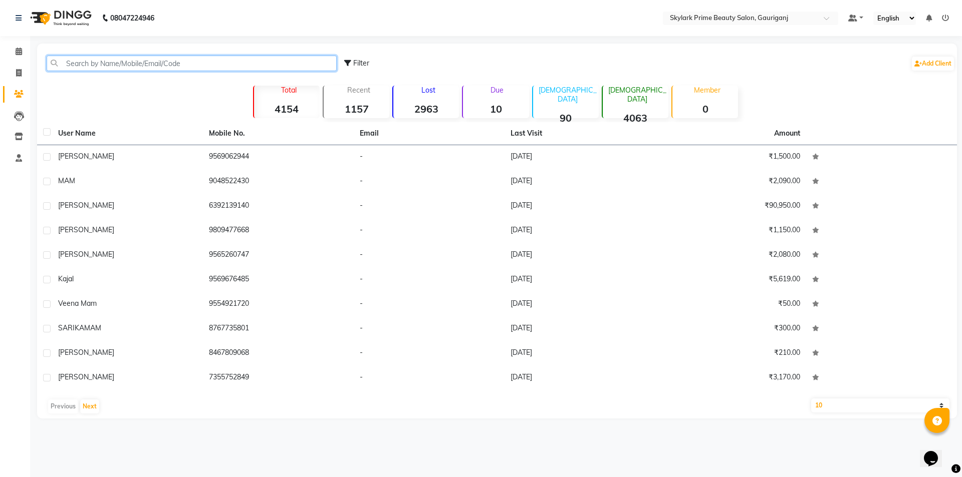
click at [128, 58] on input "text" at bounding box center [192, 64] width 290 height 16
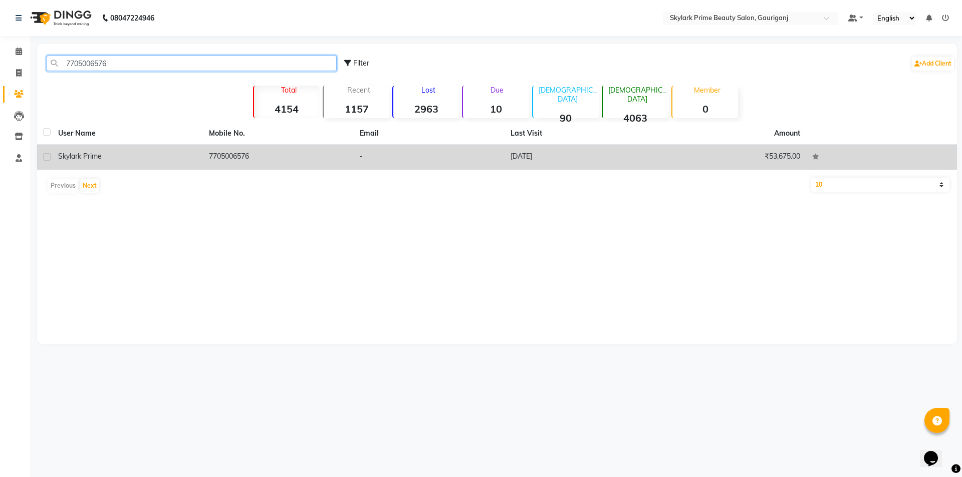
type input "7705006576"
click at [430, 156] on td "-" at bounding box center [429, 157] width 151 height 25
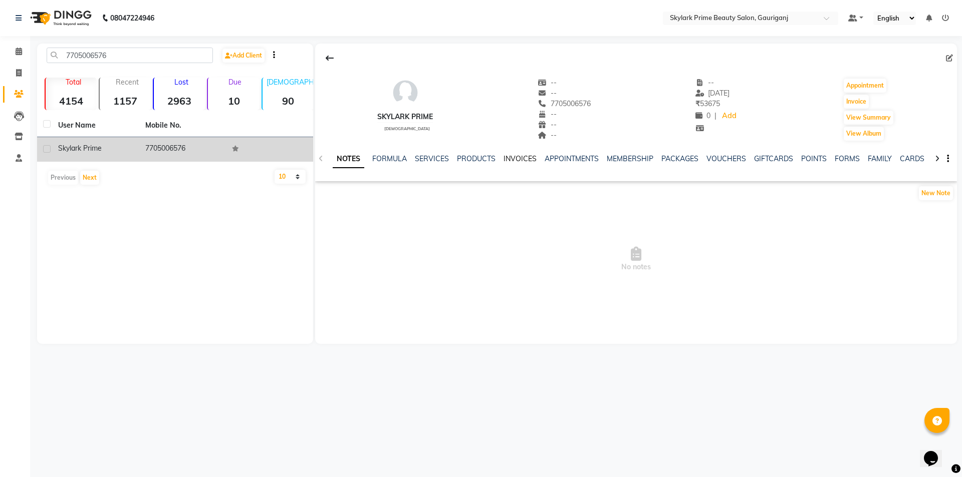
click at [512, 159] on link "INVOICES" at bounding box center [520, 158] width 33 height 9
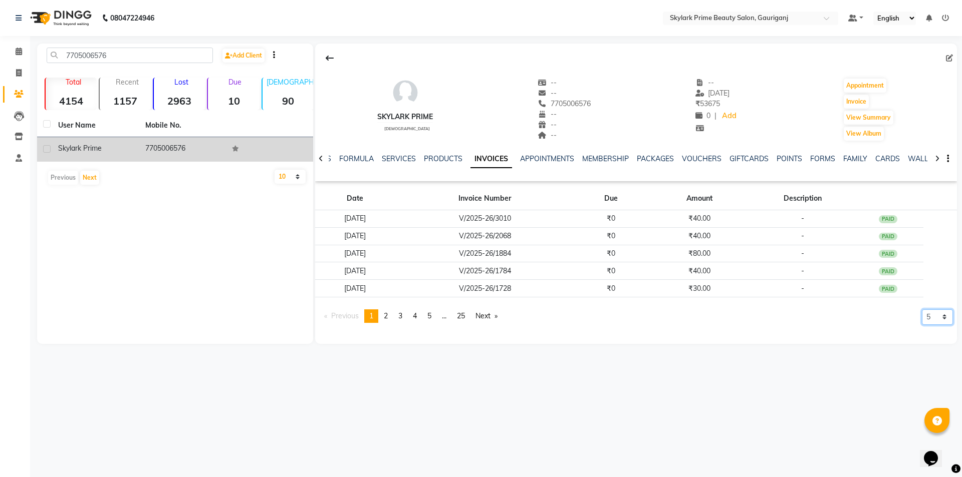
click at [944, 315] on select "5 10 50 100 500" at bounding box center [937, 318] width 31 height 16
select select "10"
click at [922, 325] on select "5 10 50 100 500" at bounding box center [937, 318] width 31 height 16
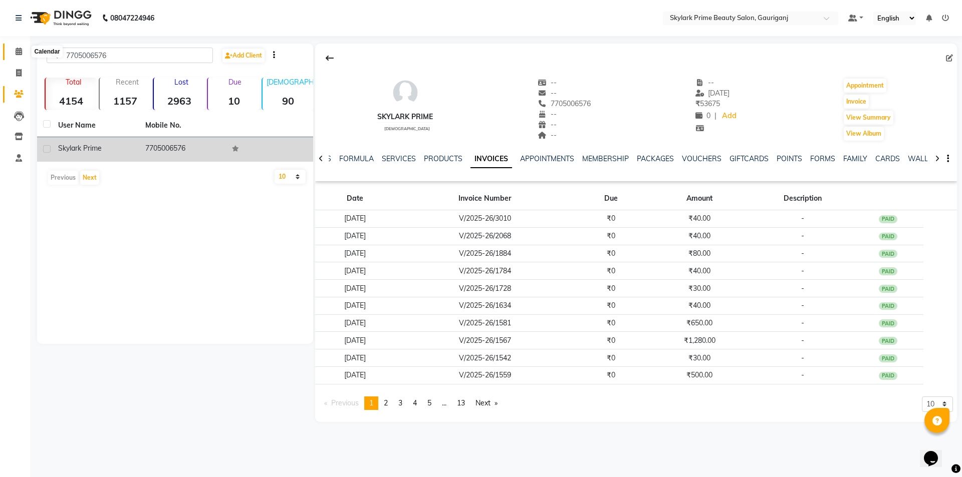
click at [16, 52] on icon at bounding box center [19, 52] width 7 height 8
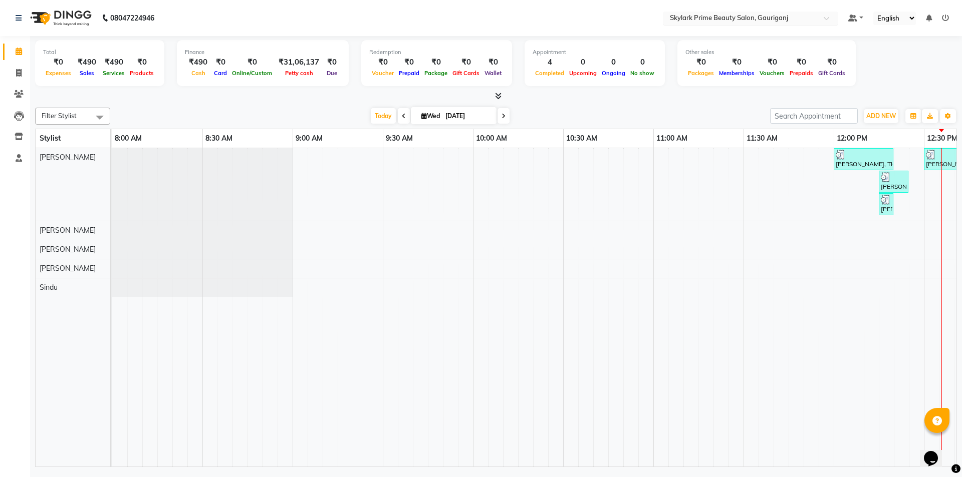
click at [827, 16] on div at bounding box center [750, 19] width 175 height 10
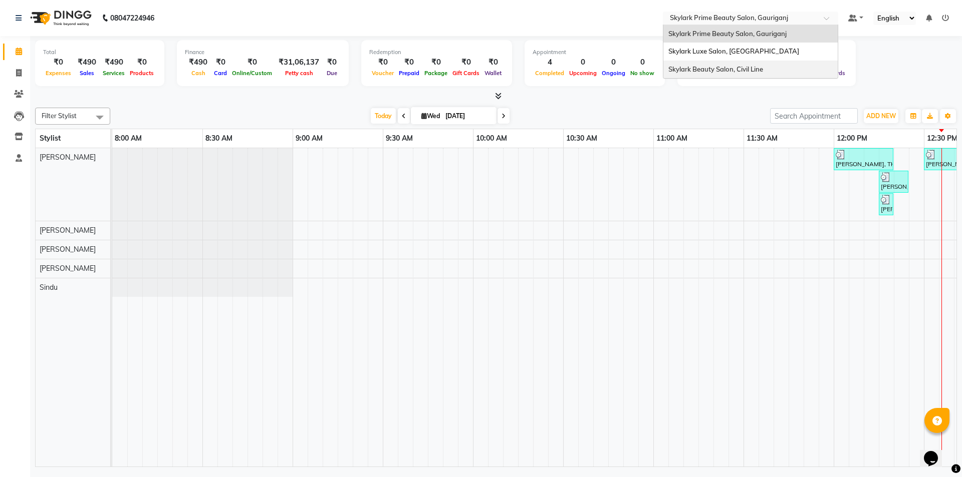
click at [749, 72] on span "Skylark Beauty Salon, Civil Line" at bounding box center [715, 69] width 95 height 8
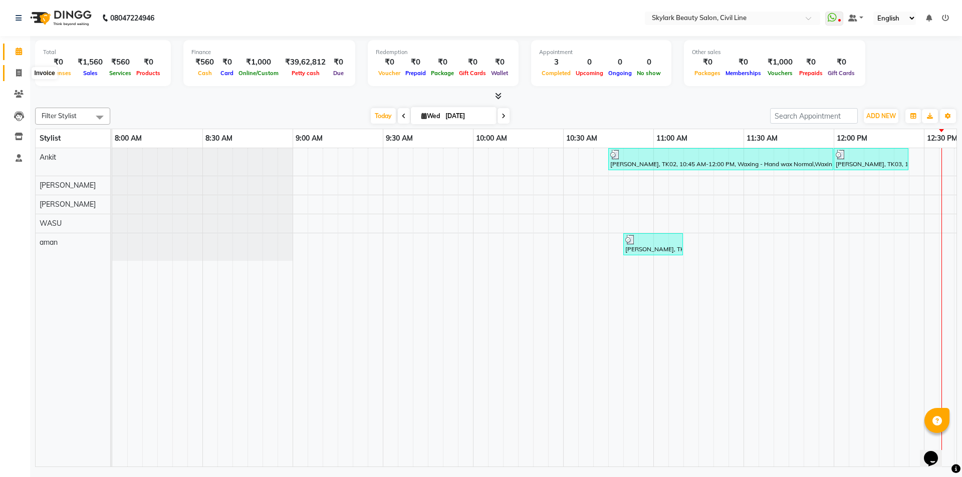
click at [18, 74] on icon at bounding box center [19, 73] width 6 height 8
select select "service"
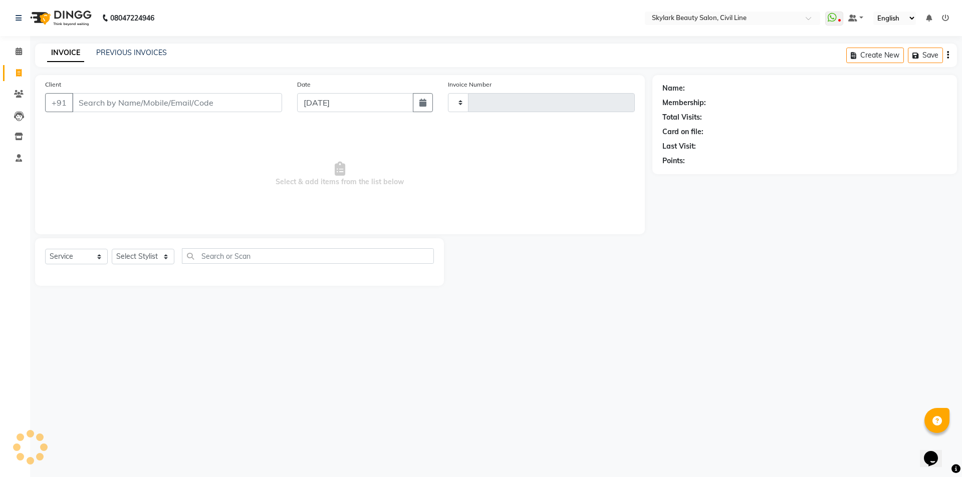
type input "6213"
select select "4588"
click at [22, 92] on icon at bounding box center [19, 94] width 10 height 8
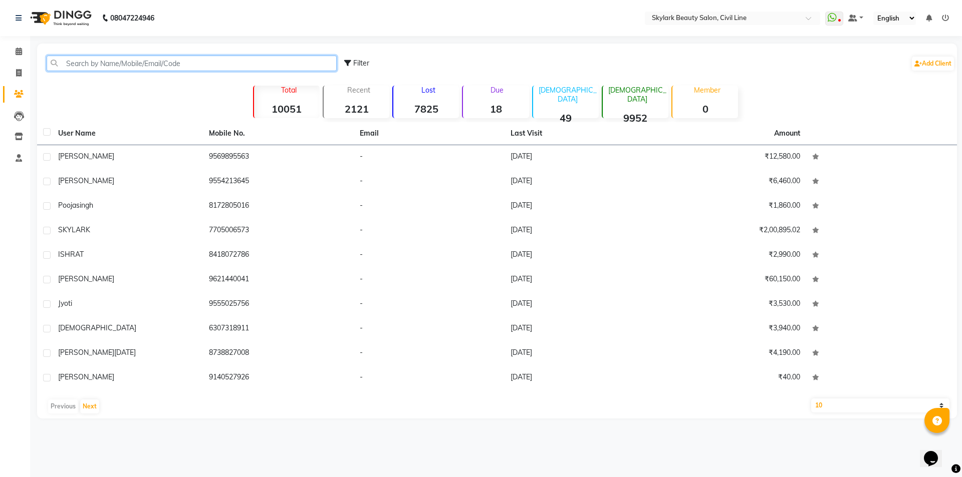
click at [121, 63] on input "text" at bounding box center [192, 64] width 290 height 16
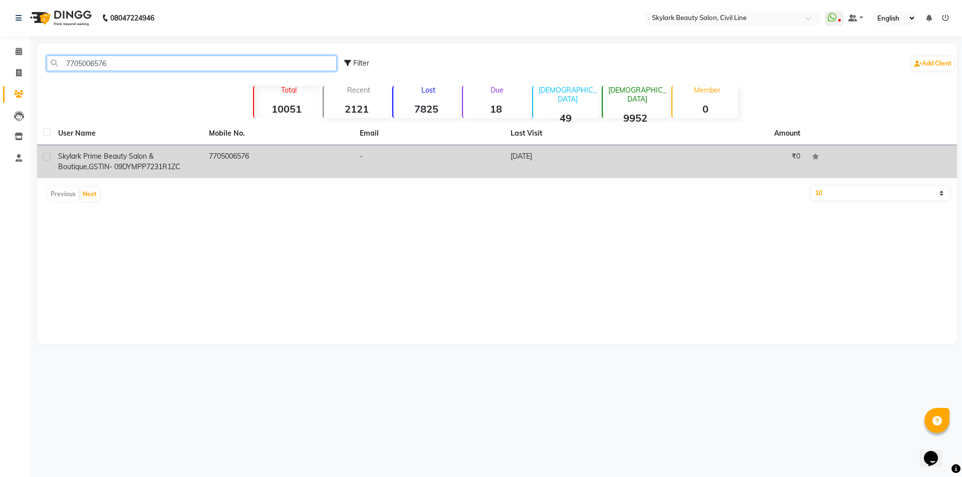
type input "7705006576"
click at [489, 160] on td "-" at bounding box center [429, 161] width 151 height 33
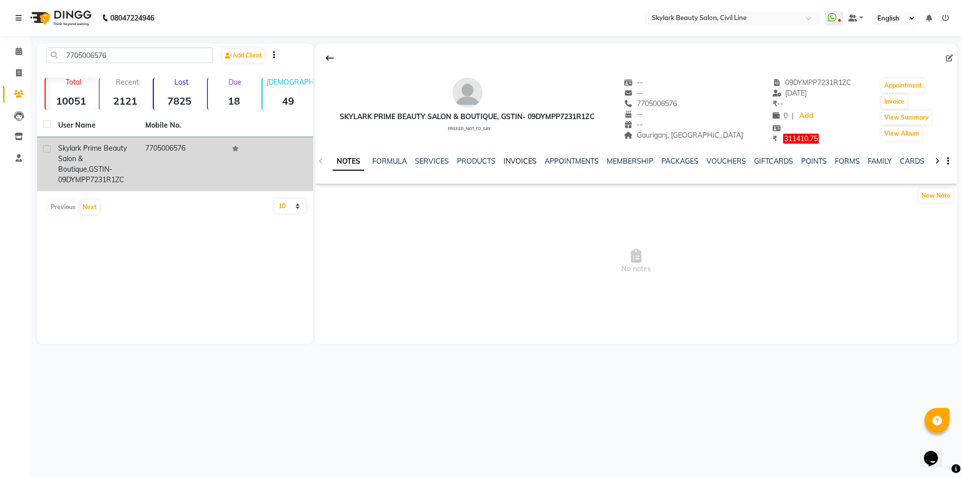
click at [524, 160] on link "INVOICES" at bounding box center [520, 161] width 33 height 9
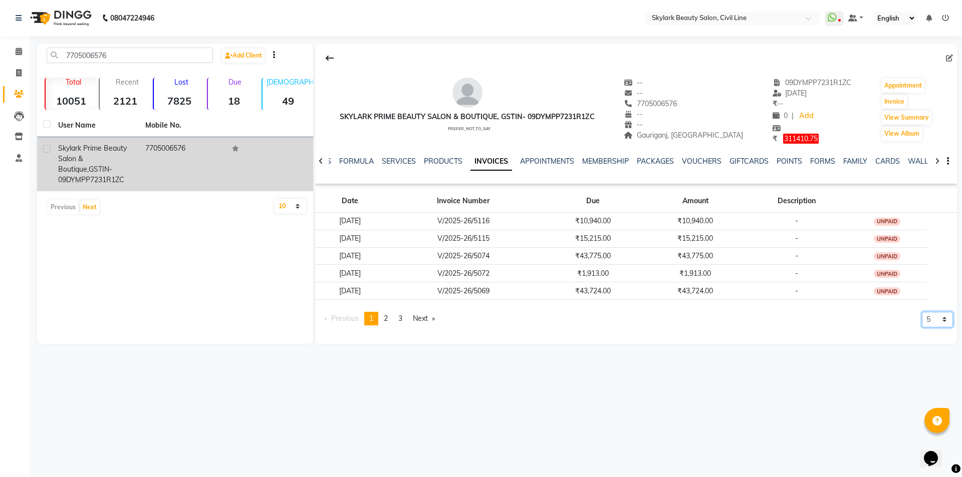
click at [943, 319] on select "5 10 50 100 500" at bounding box center [937, 320] width 31 height 16
click at [922, 328] on select "5 10 50 100 500" at bounding box center [937, 320] width 31 height 16
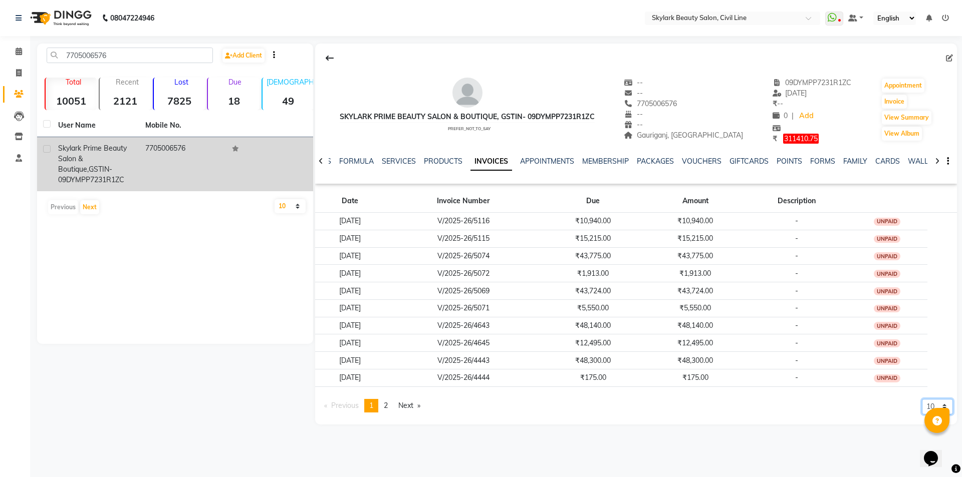
click at [942, 404] on select "5 10 50 100 500" at bounding box center [937, 407] width 31 height 16
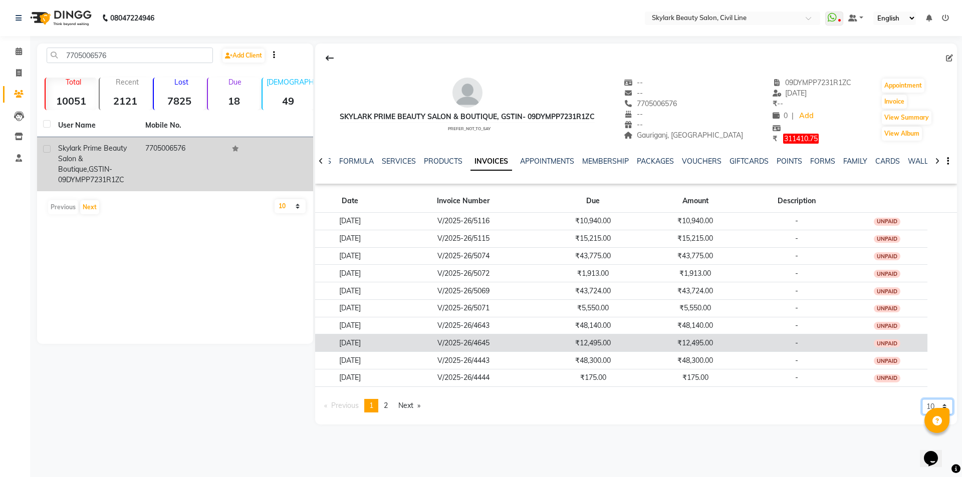
select select "5"
click at [922, 399] on select "5 10 50 100 500" at bounding box center [937, 407] width 31 height 16
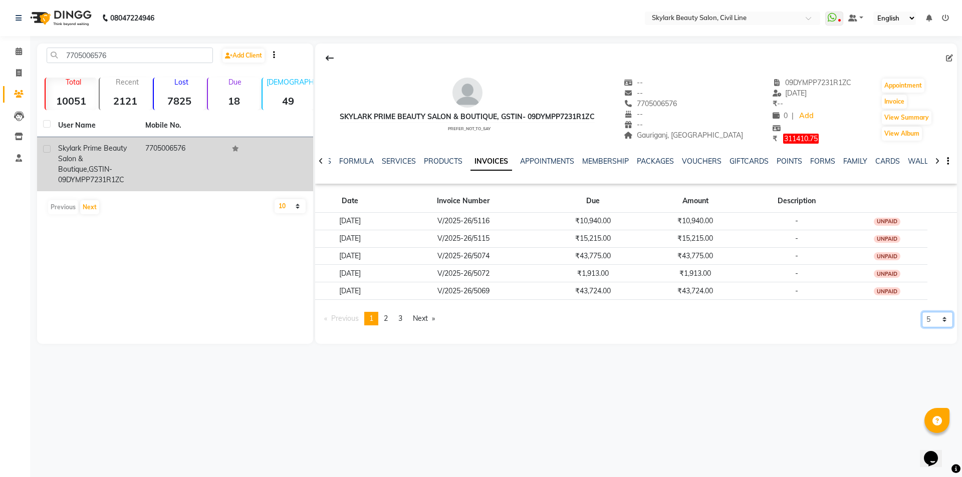
click at [944, 322] on select "5 10 50 100 500" at bounding box center [937, 320] width 31 height 16
click at [927, 320] on select "5 10 50 100 500" at bounding box center [937, 320] width 31 height 16
click at [482, 163] on link "INVOICES" at bounding box center [491, 162] width 42 height 18
click at [318, 355] on main "7705006576 Add Client Total 10051 Recent 2121 Lost 7825 Due 18 Male 49 Female 9…" at bounding box center [496, 202] width 932 height 316
drag, startPoint x: 818, startPoint y: 396, endPoint x: 719, endPoint y: 381, distance: 100.3
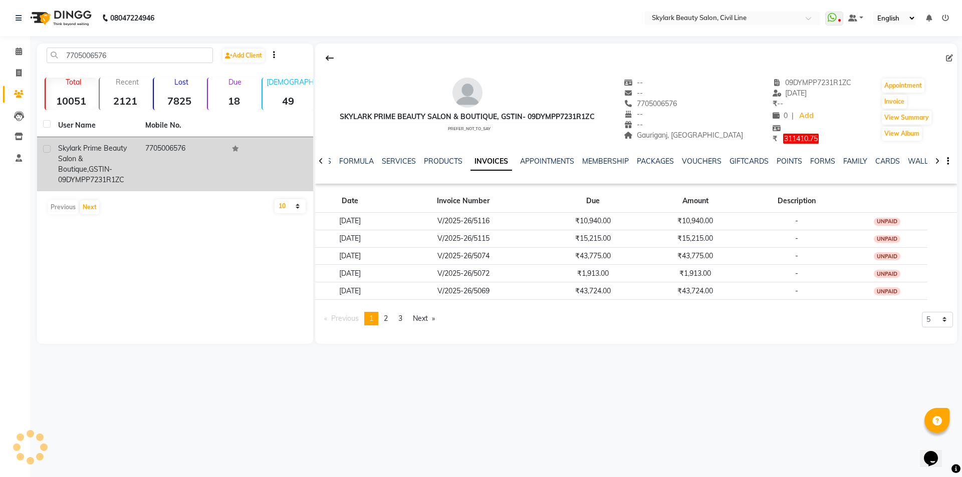
click at [814, 395] on div "08047224946 Select Location × Skylark Beauty Salon, Civil Line WhatsApp Status …" at bounding box center [481, 238] width 962 height 477
click at [124, 166] on div "Skylark Prime beauty salon & Boutique, GSTIN- 09DYMPP7231R1ZC" at bounding box center [95, 164] width 75 height 42
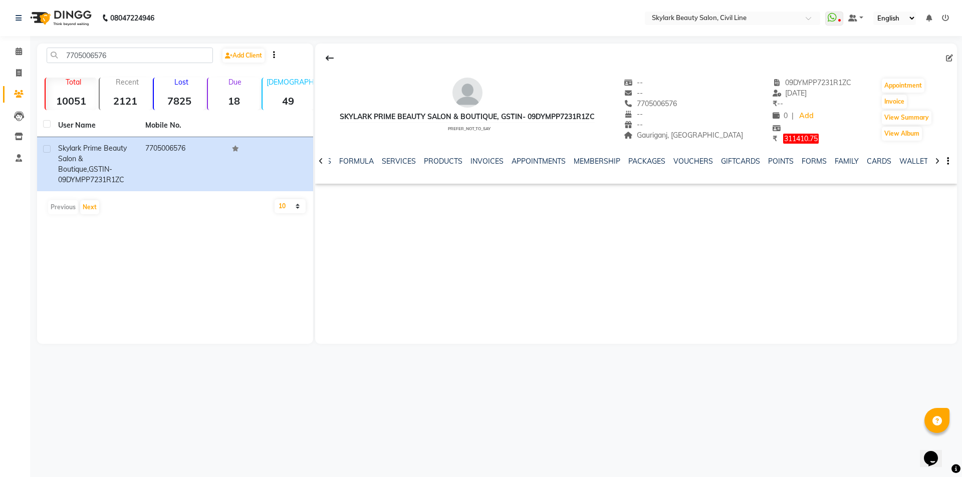
click at [208, 247] on div "7705006576 Add Client Total 10051 Recent 2121 Lost 7825 Due 18 Male 49 Female 9…" at bounding box center [175, 194] width 276 height 301
click at [484, 159] on link "INVOICES" at bounding box center [486, 161] width 33 height 9
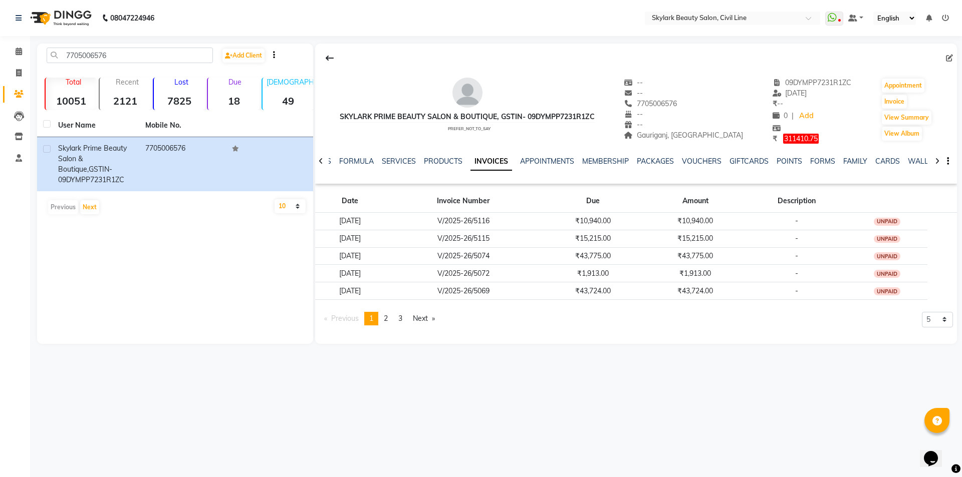
drag, startPoint x: 225, startPoint y: 265, endPoint x: 231, endPoint y: 262, distance: 7.0
click at [225, 266] on div "7705006576 Add Client Total 10051 Recent 2121 Lost 7825 Due 18 Male 49 Female 9…" at bounding box center [175, 194] width 276 height 301
click at [272, 246] on div "7705006576 Add Client Total 10051 Recent 2121 Lost 7825 Due 18 Male 49 Female 9…" at bounding box center [175, 194] width 276 height 301
click at [274, 243] on div "7705006576 Add Client Total 10051 Recent 2121 Lost 7825 Due 18 Male 49 Female 9…" at bounding box center [175, 194] width 276 height 301
click at [270, 242] on div "7705006576 Add Client Total 10051 Recent 2121 Lost 7825 Due 18 Male 49 Female 9…" at bounding box center [175, 194] width 276 height 301
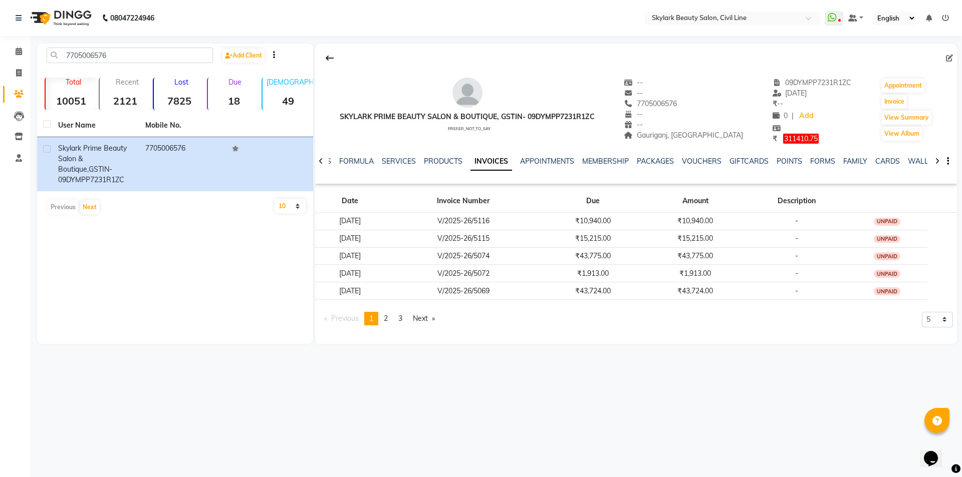
click at [33, 169] on main "7705006576 Add Client Total 10051 Recent 2121 Lost 7825 Due 18 Male 49 Female 9…" at bounding box center [496, 202] width 932 height 316
click at [20, 90] on icon at bounding box center [19, 94] width 10 height 8
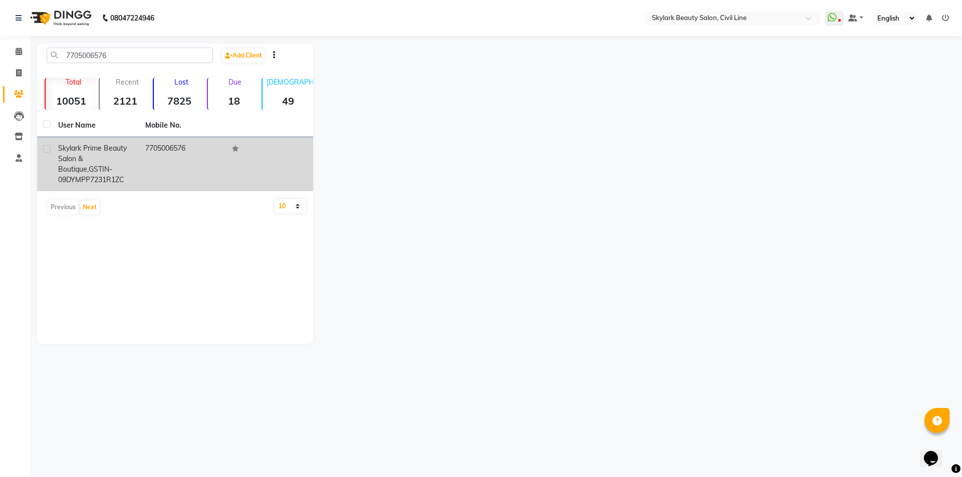
click at [110, 160] on span "Skylark Prime beauty salon & Boutique," at bounding box center [92, 159] width 69 height 30
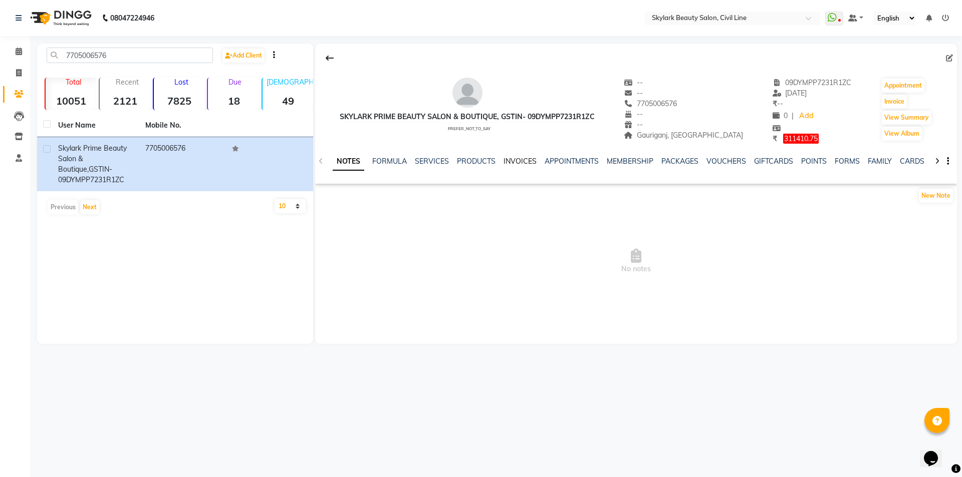
click at [509, 158] on link "INVOICES" at bounding box center [520, 161] width 33 height 9
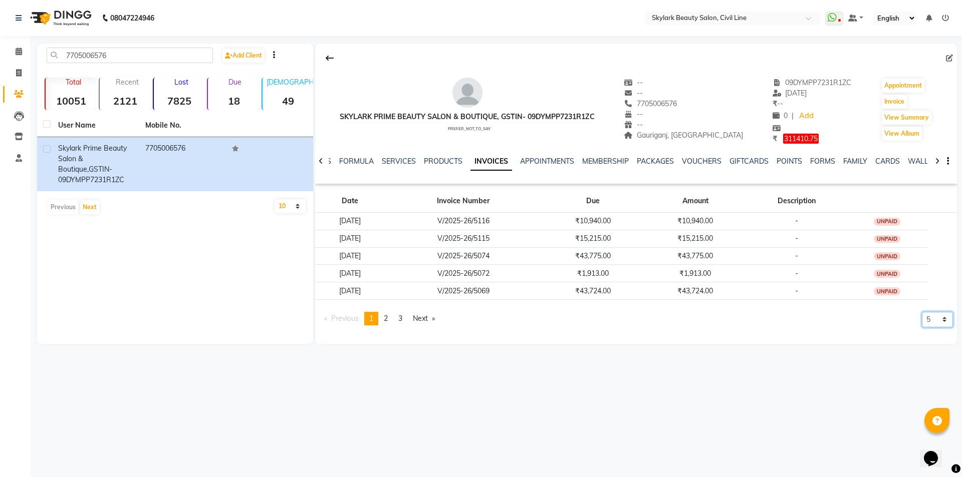
click at [938, 325] on select "5 10 50 100 500" at bounding box center [937, 320] width 31 height 16
select select "10"
click at [922, 328] on select "5 10 50 100 500" at bounding box center [937, 320] width 31 height 16
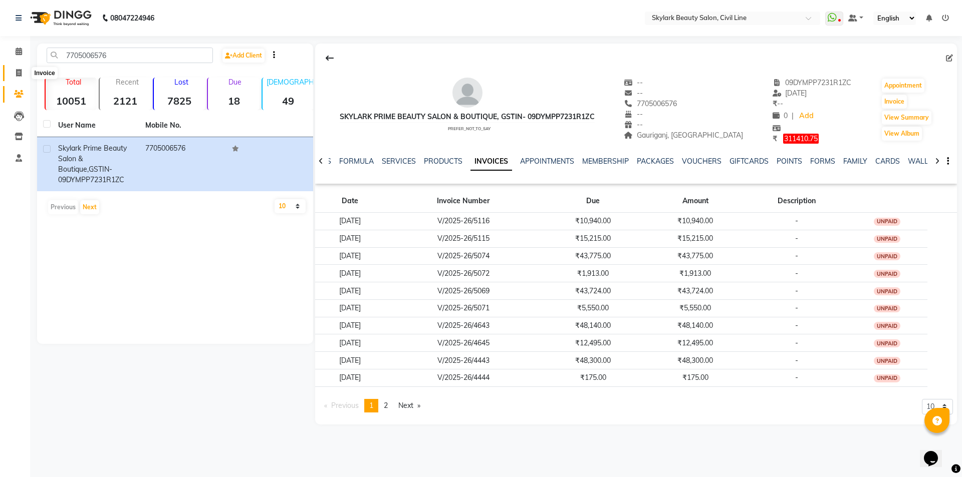
click at [20, 72] on icon at bounding box center [19, 73] width 6 height 8
select select "service"
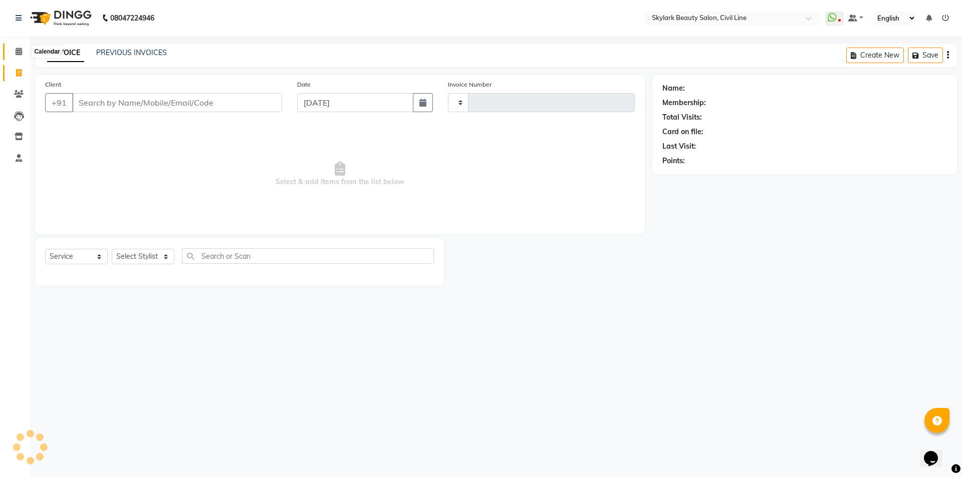
click at [16, 54] on icon at bounding box center [19, 52] width 7 height 8
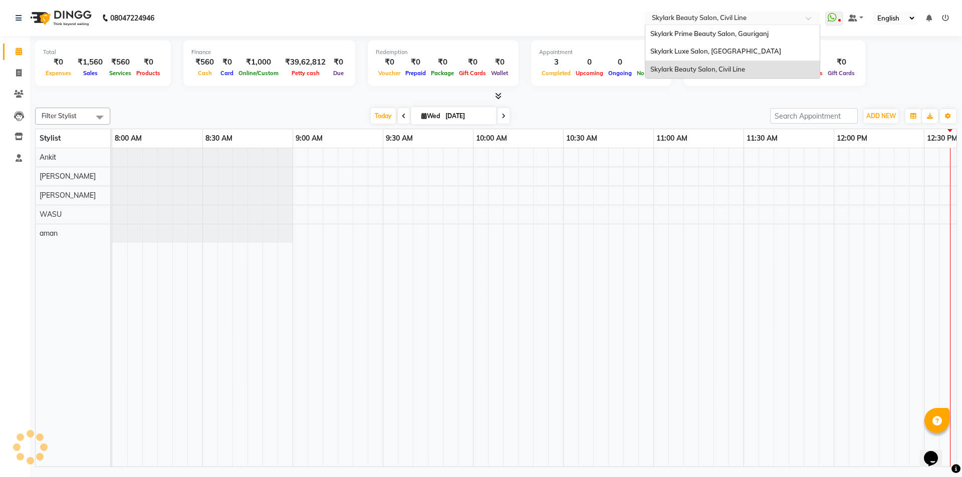
click at [809, 15] on div at bounding box center [732, 19] width 175 height 10
click at [719, 31] on span "Skylark Prime Beauty Salon, Gauriganj" at bounding box center [709, 34] width 118 height 8
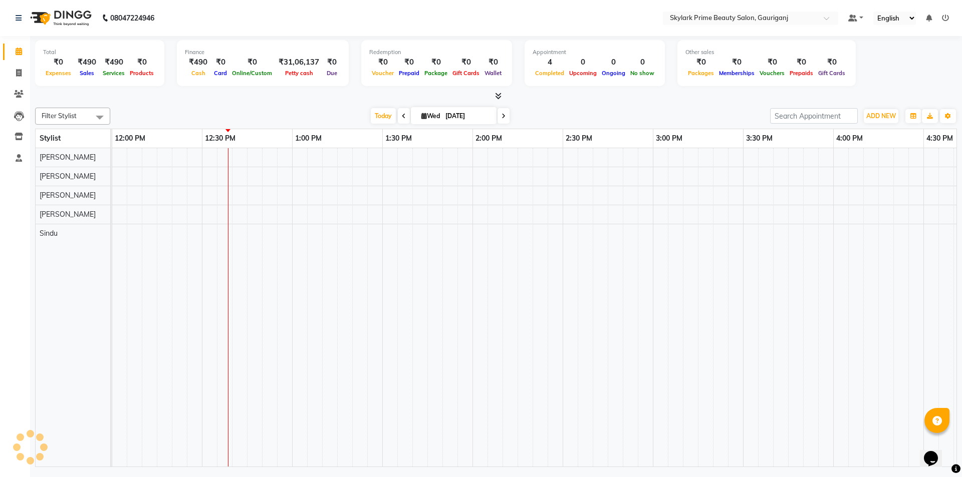
select select "en"
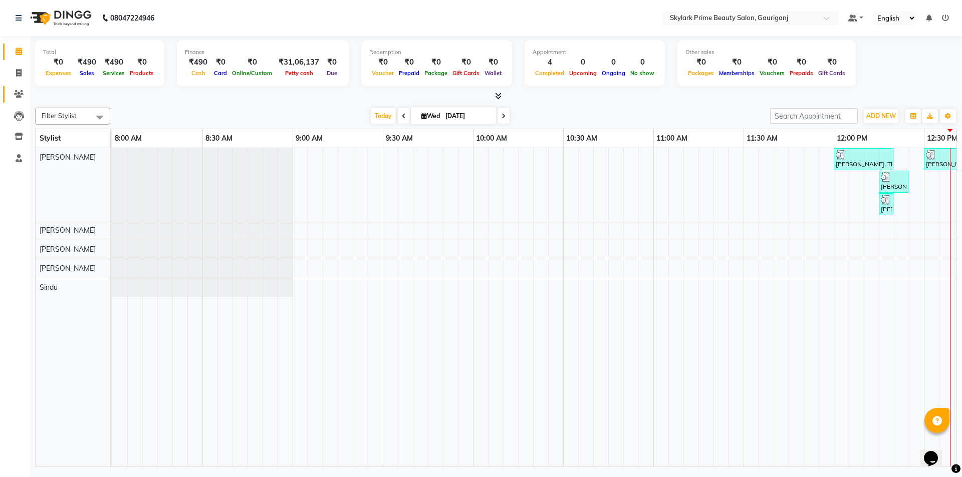
click at [14, 95] on span at bounding box center [19, 95] width 18 height 12
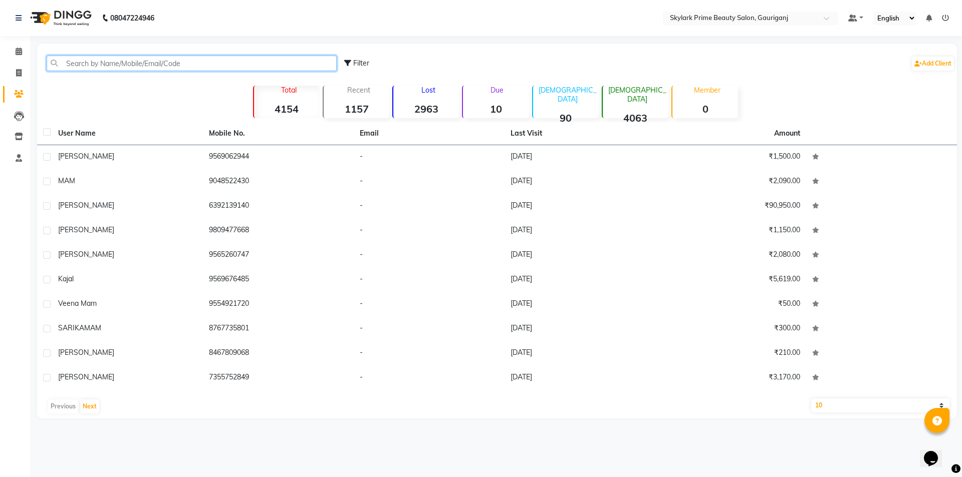
click at [76, 66] on input "text" at bounding box center [192, 64] width 290 height 16
type input "7"
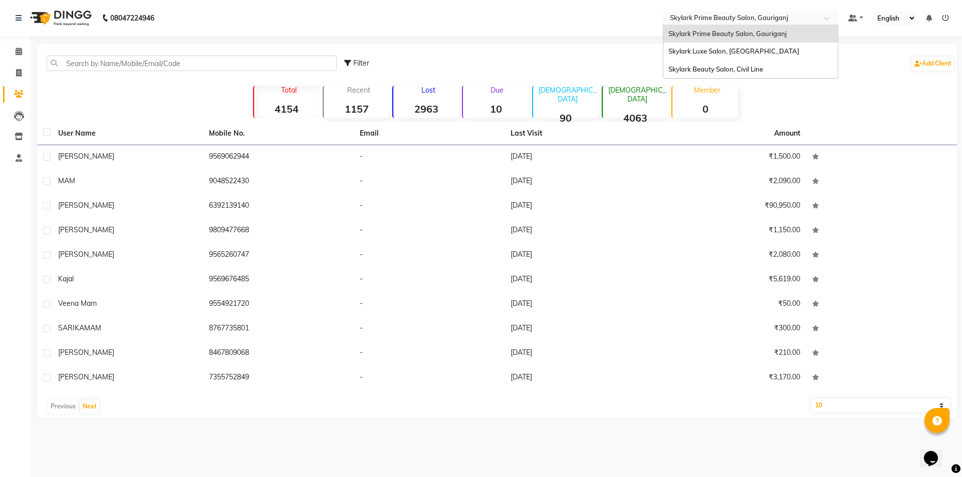
click at [824, 21] on span at bounding box center [830, 21] width 13 height 10
click at [763, 71] on span "Skylark Beauty Salon, Civil Line" at bounding box center [715, 69] width 95 height 8
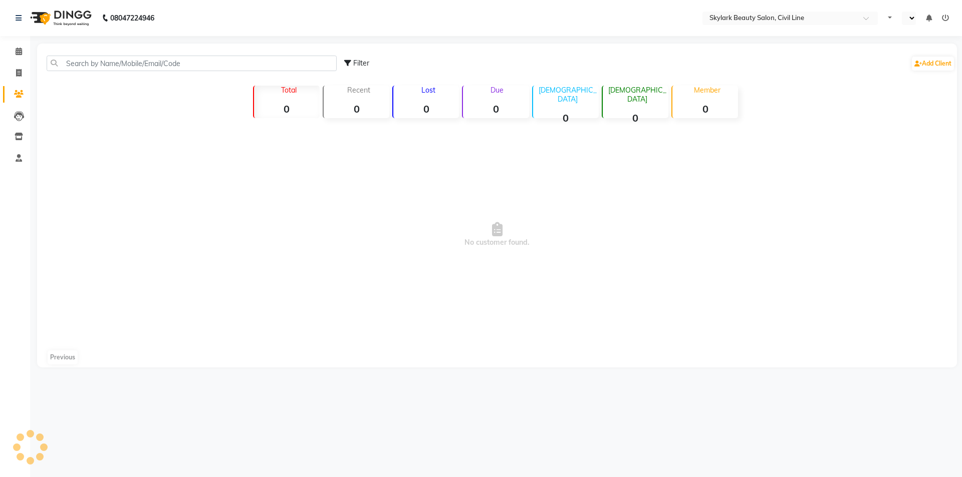
select select "en"
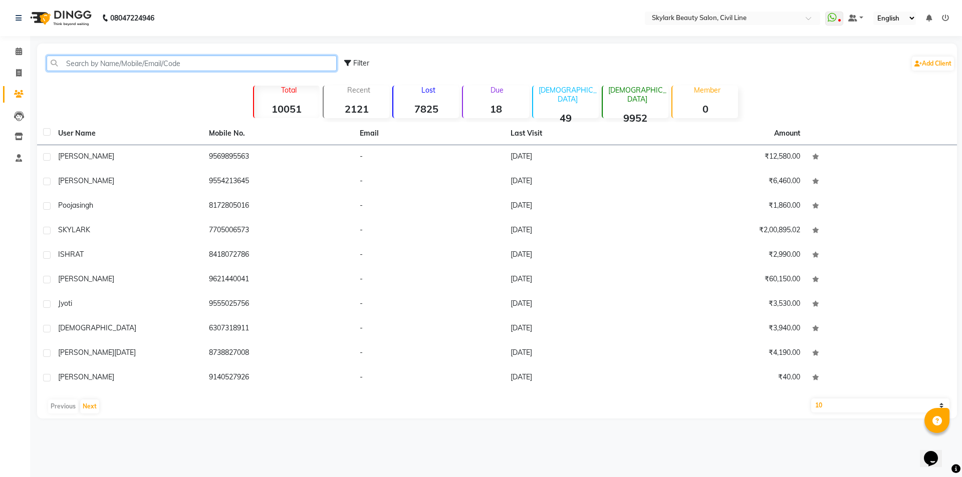
click at [101, 64] on input "text" at bounding box center [192, 64] width 290 height 16
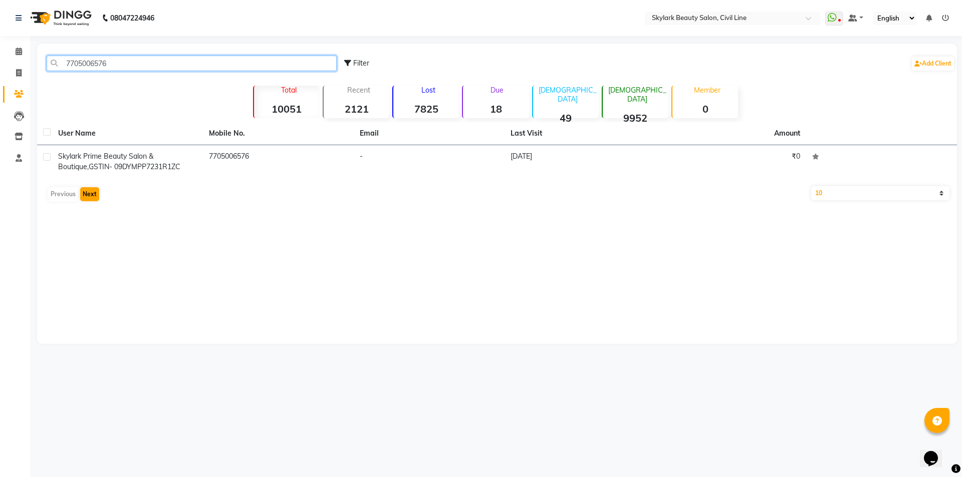
type input "7705006576"
click at [89, 193] on button "Next" at bounding box center [89, 194] width 19 height 14
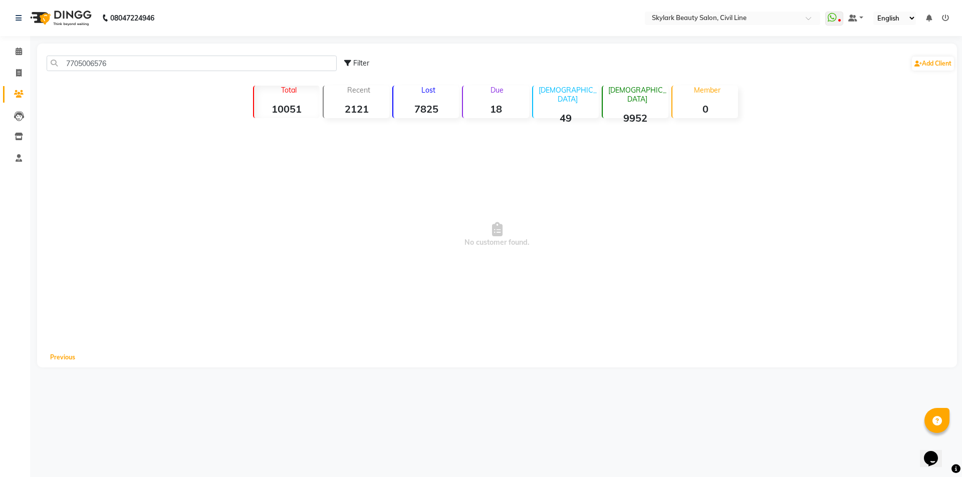
drag, startPoint x: 55, startPoint y: 354, endPoint x: 79, endPoint y: 349, distance: 24.5
click at [57, 354] on button "Previous" at bounding box center [63, 358] width 30 height 14
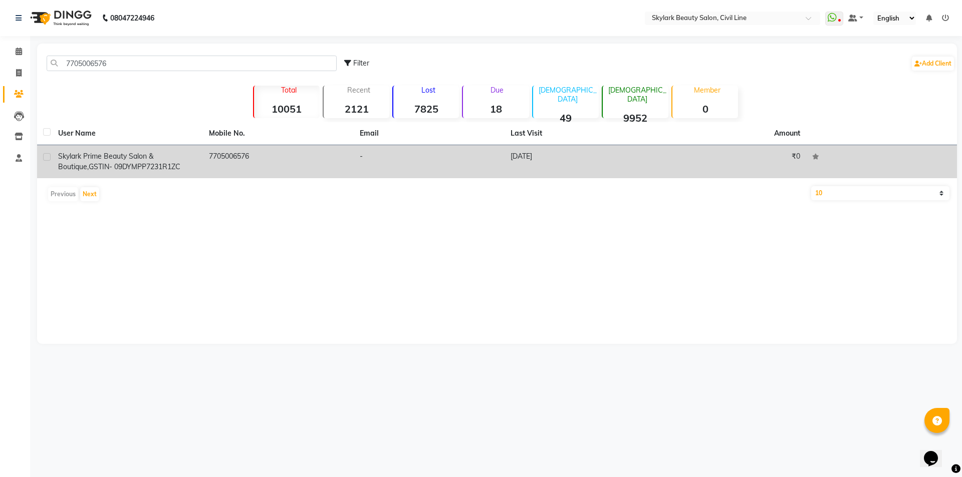
click at [357, 156] on td "-" at bounding box center [429, 161] width 151 height 33
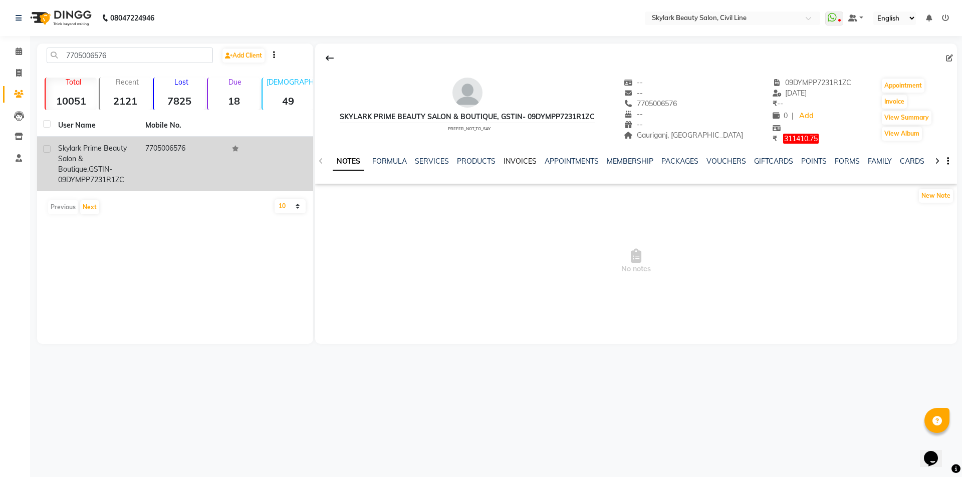
click at [511, 158] on link "INVOICES" at bounding box center [520, 161] width 33 height 9
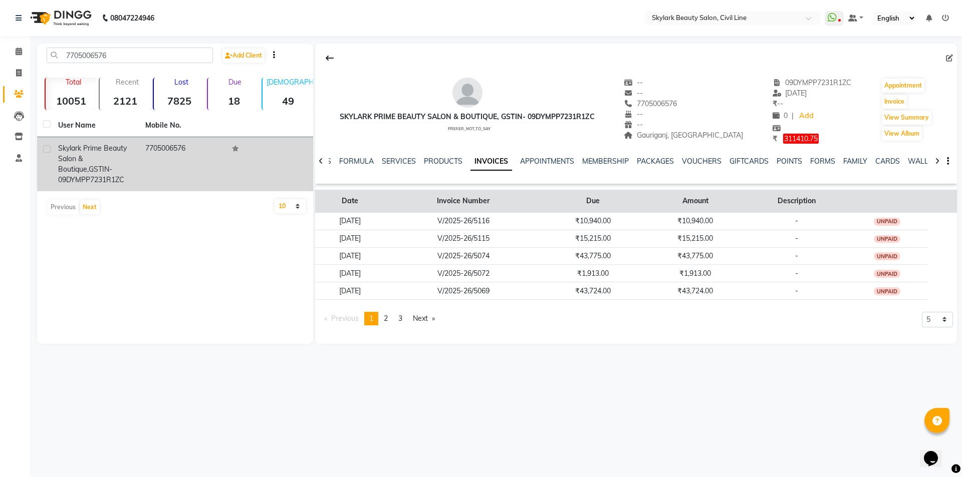
click at [486, 200] on th "Invoice Number" at bounding box center [463, 201] width 157 height 23
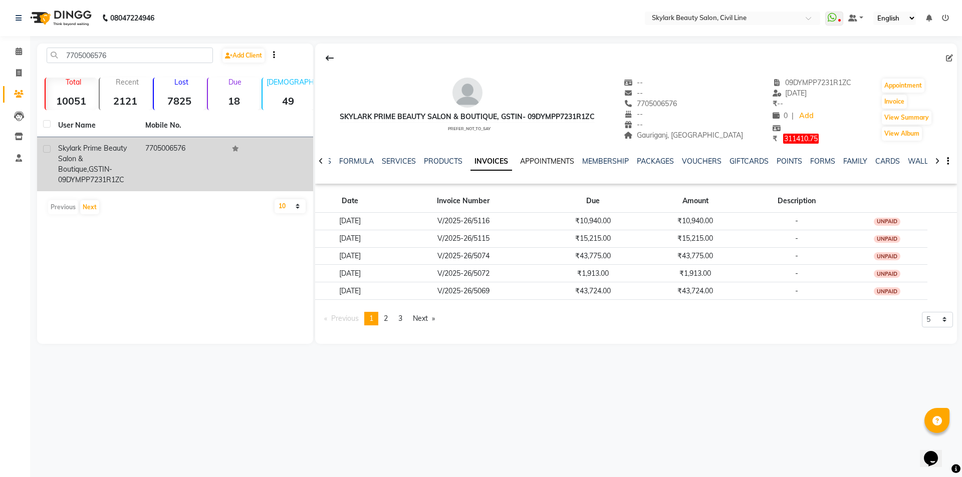
click at [527, 162] on link "APPOINTMENTS" at bounding box center [547, 161] width 54 height 9
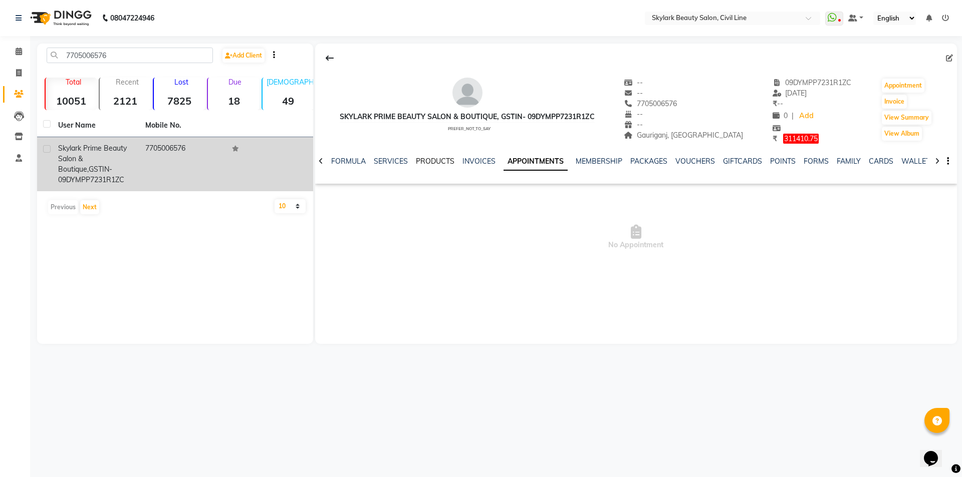
click at [439, 162] on link "PRODUCTS" at bounding box center [435, 161] width 39 height 9
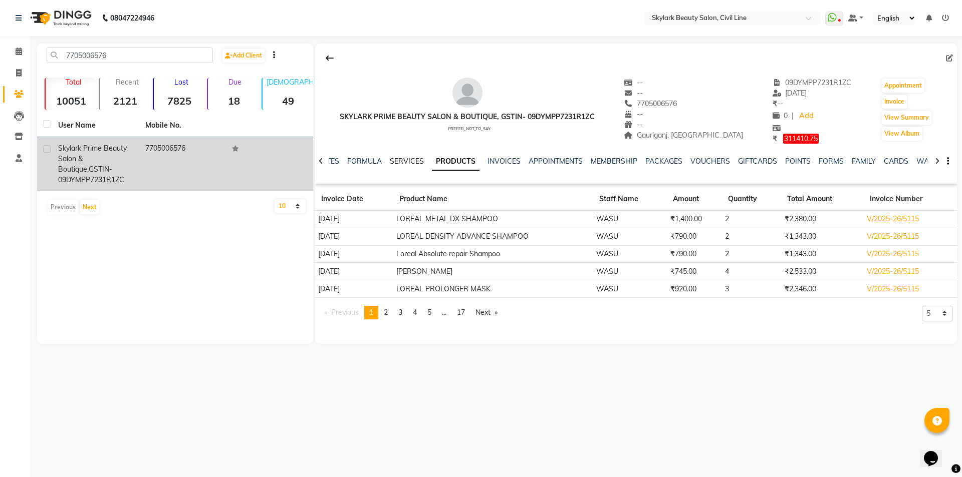
click at [413, 158] on link "SERVICES" at bounding box center [407, 161] width 34 height 9
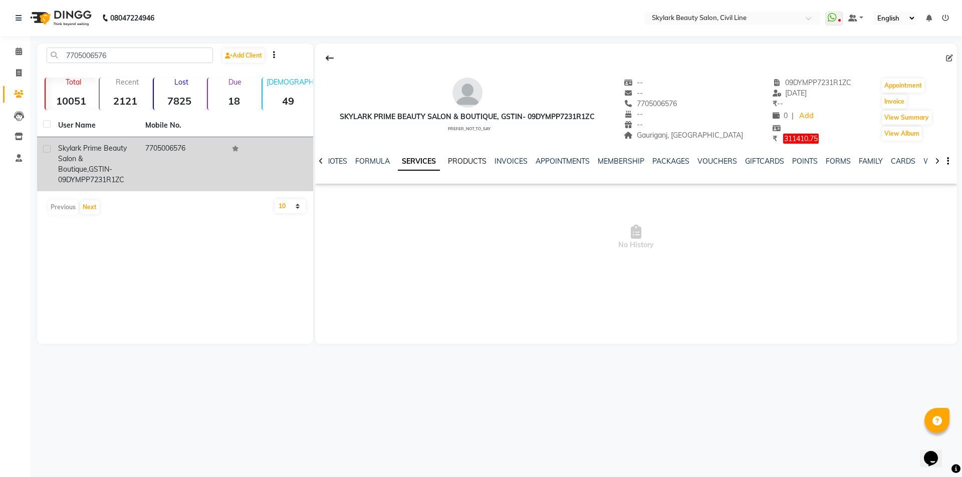
click at [474, 161] on link "PRODUCTS" at bounding box center [467, 161] width 39 height 9
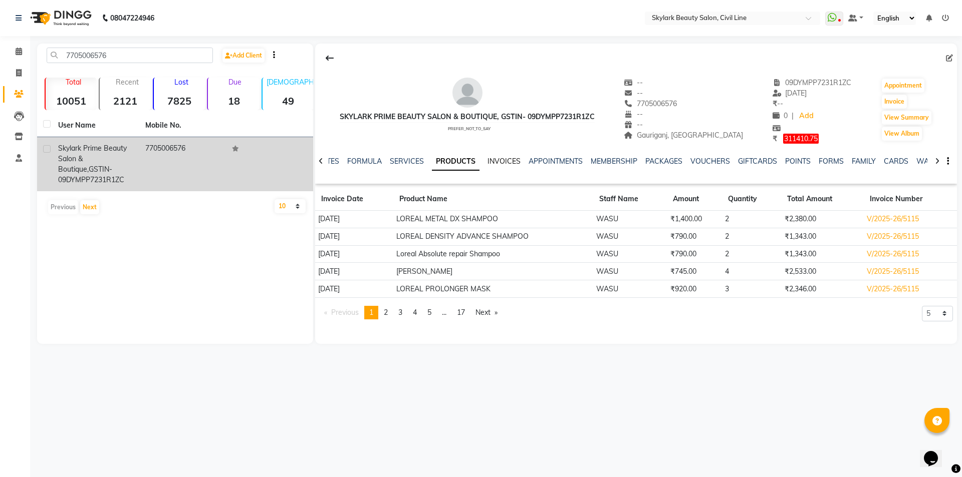
click at [502, 163] on link "INVOICES" at bounding box center [503, 161] width 33 height 9
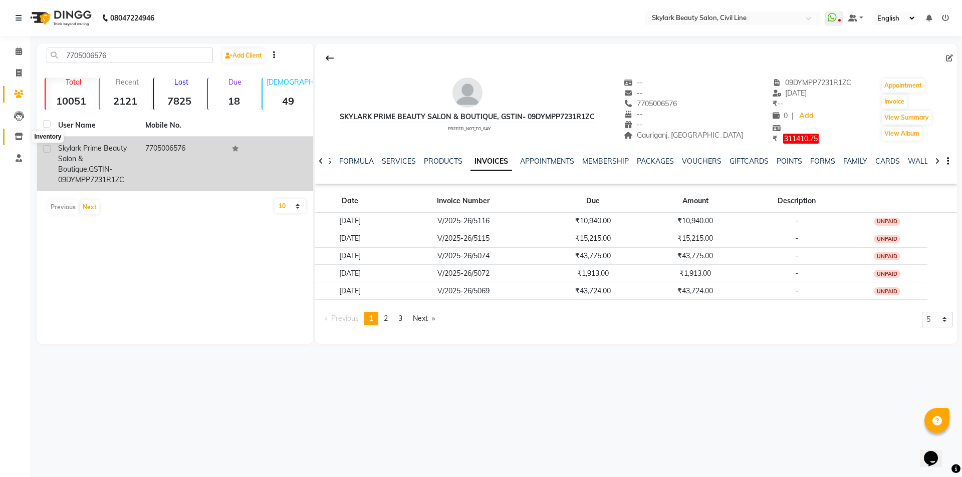
click at [16, 138] on icon at bounding box center [19, 137] width 9 height 8
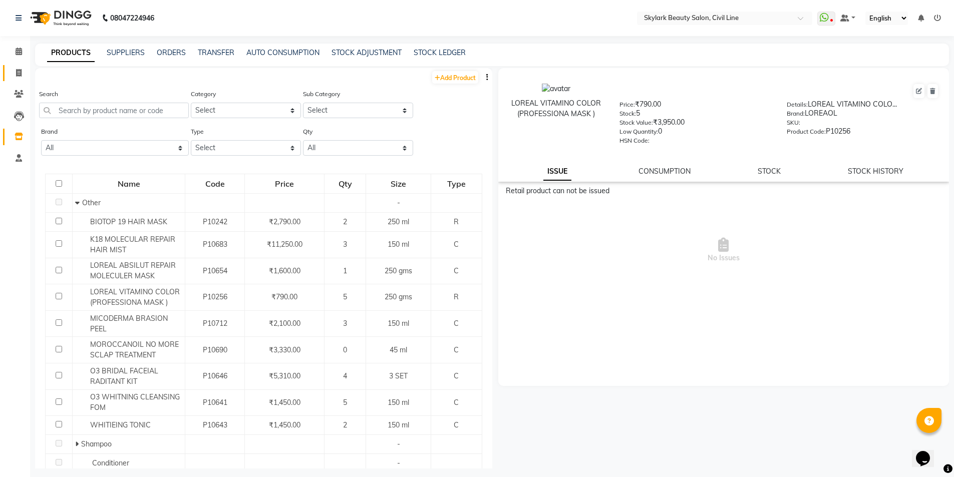
click at [23, 70] on span at bounding box center [19, 74] width 18 height 12
select select "service"
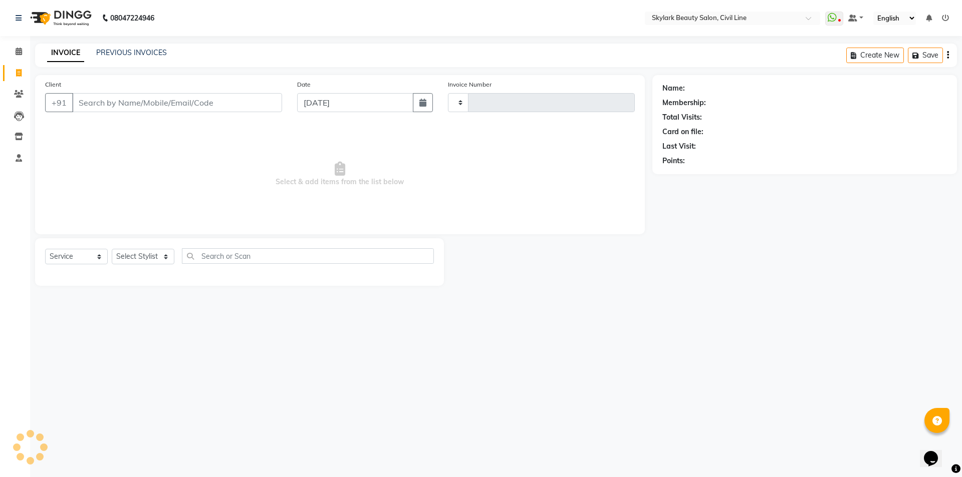
type input "6213"
select select "4588"
click at [137, 97] on input "Client" at bounding box center [177, 102] width 210 height 19
click at [137, 104] on input "Client" at bounding box center [177, 102] width 210 height 19
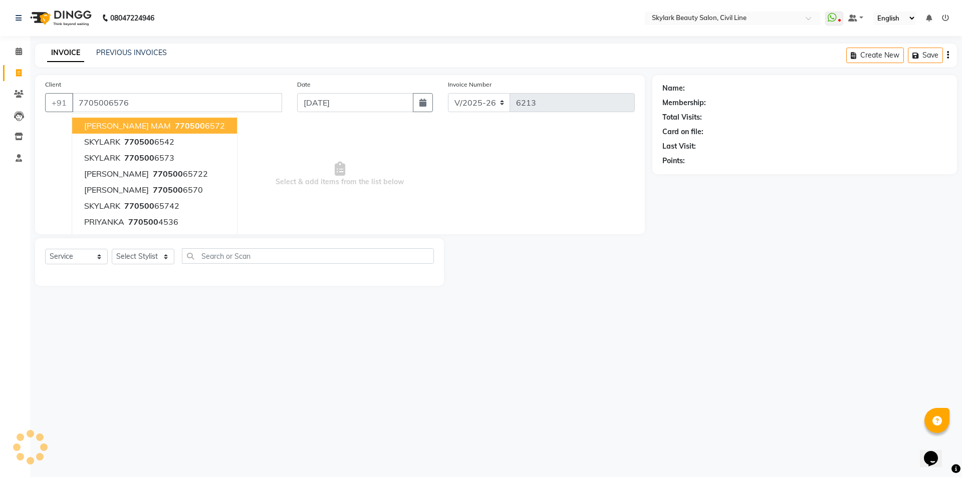
type input "7705006576"
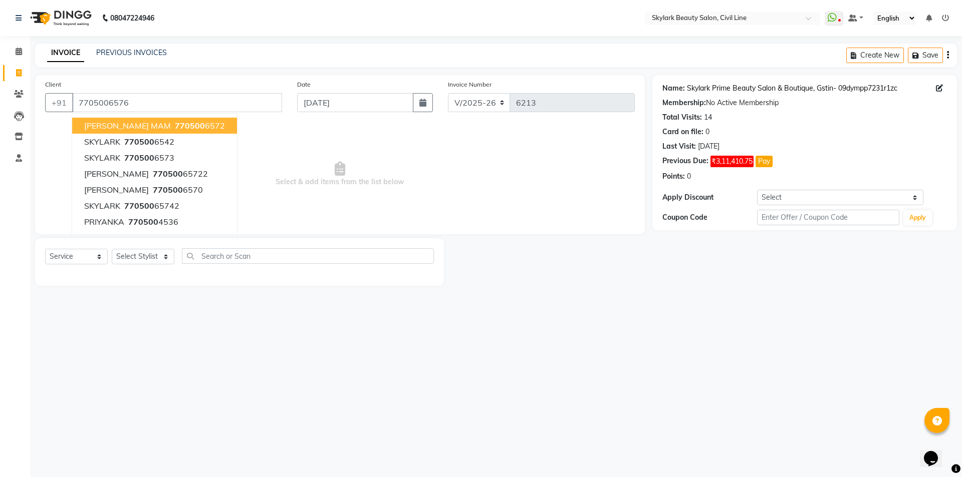
click at [775, 89] on link "Skylark Prime Beauty Salon & Boutique, Gstin- 09dympp7231r1zc" at bounding box center [792, 88] width 210 height 11
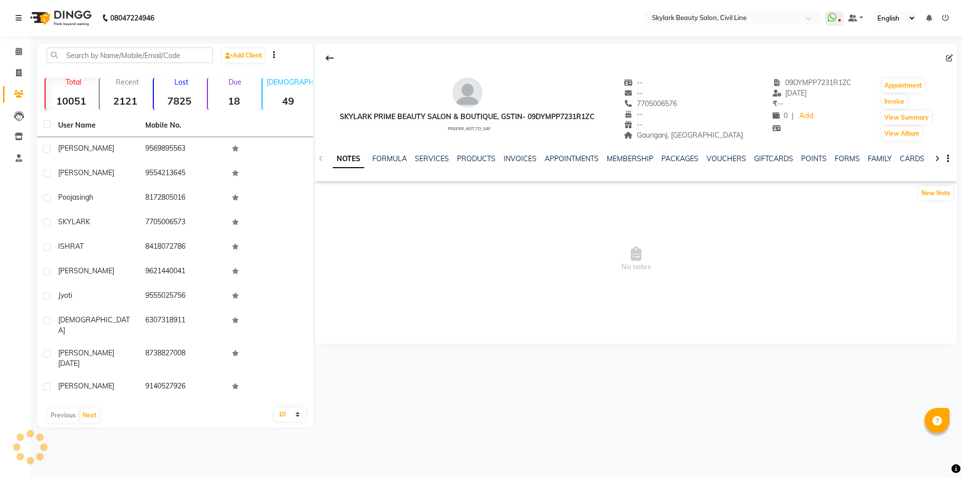
select select "en"
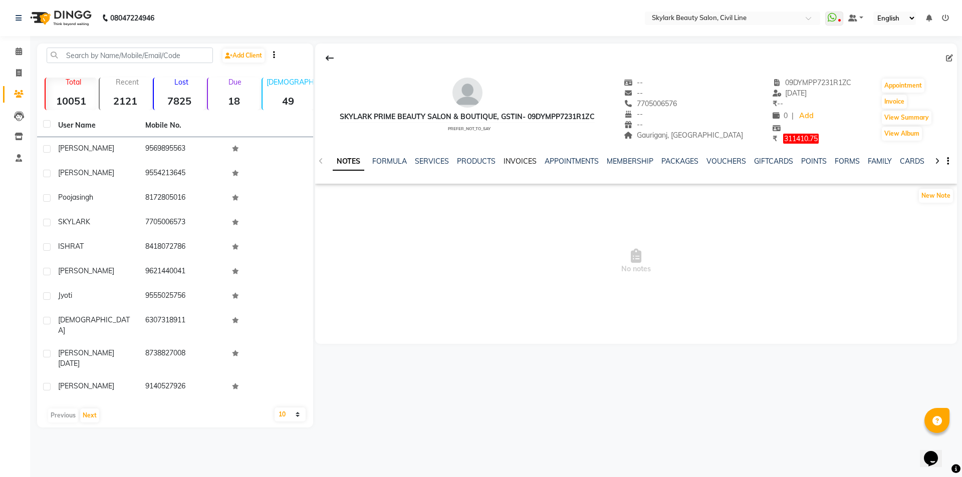
click at [509, 158] on link "INVOICES" at bounding box center [520, 161] width 33 height 9
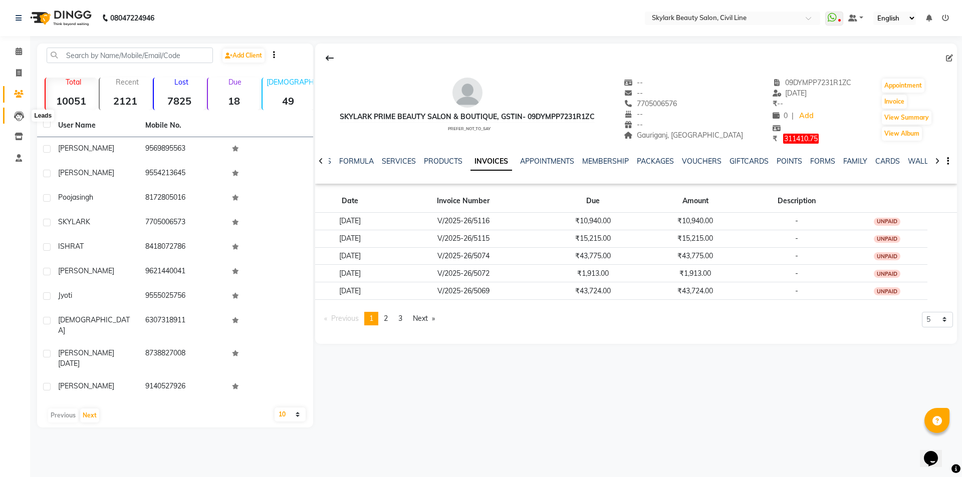
click at [23, 120] on icon at bounding box center [19, 116] width 10 height 10
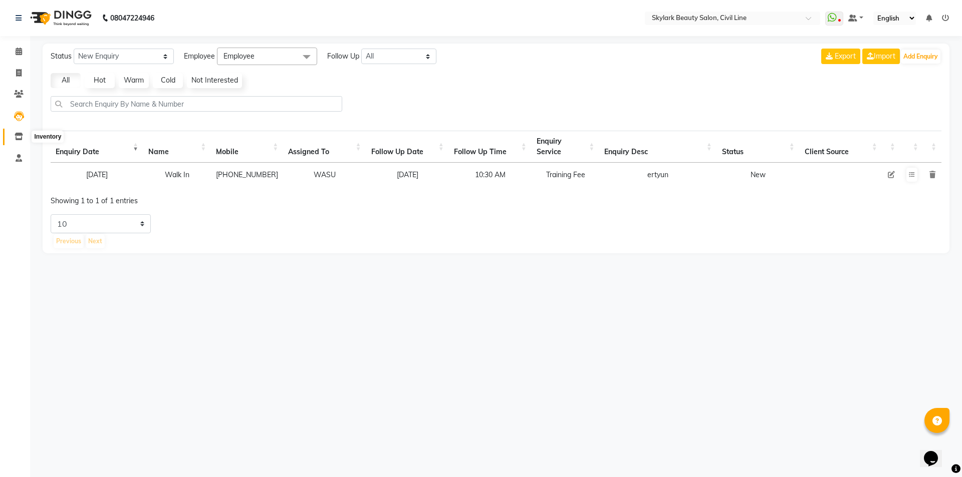
click at [18, 136] on icon at bounding box center [19, 137] width 9 height 8
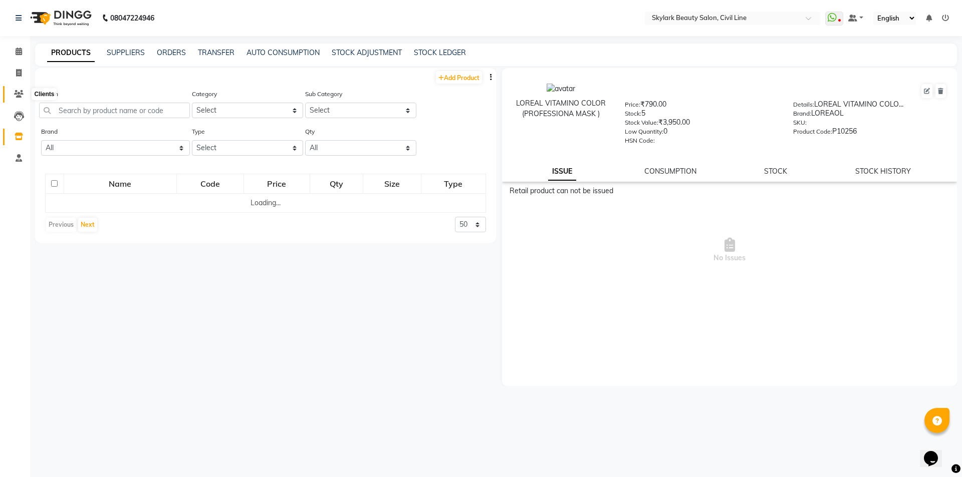
click at [18, 90] on icon at bounding box center [19, 94] width 10 height 8
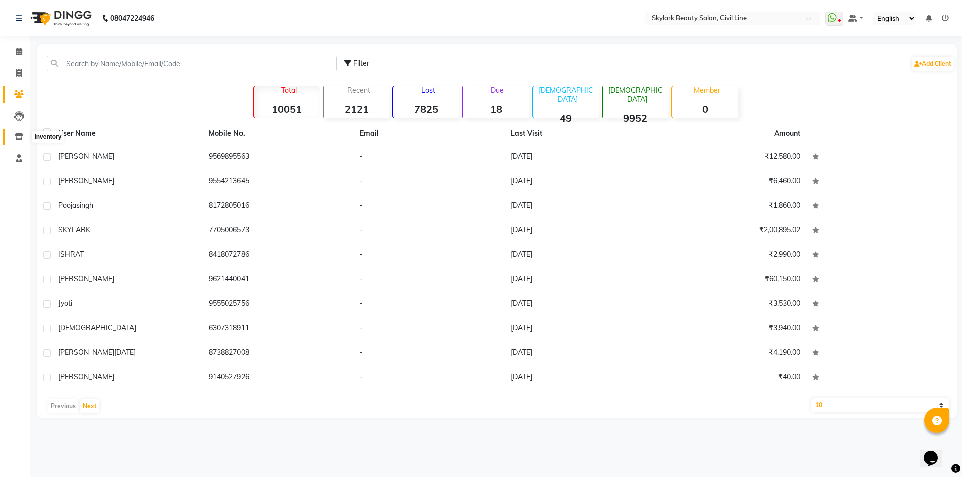
click at [22, 135] on icon at bounding box center [19, 137] width 9 height 8
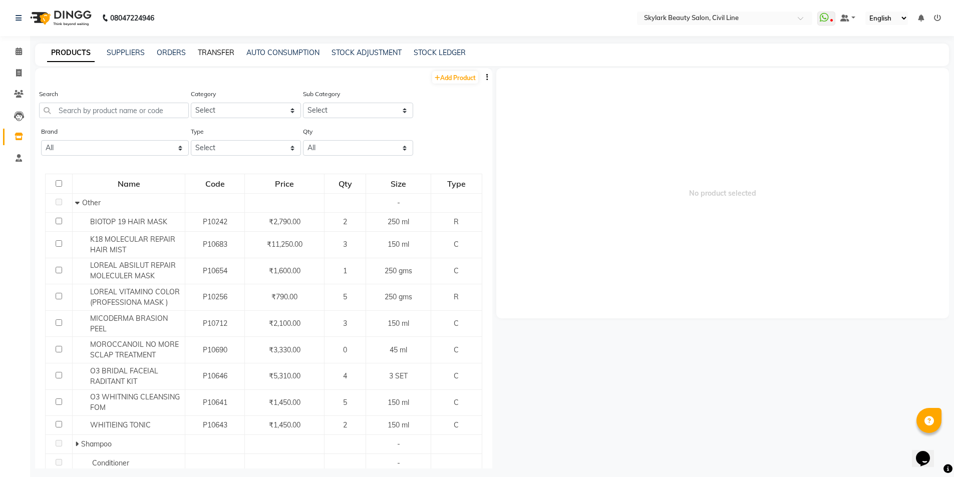
click at [206, 52] on link "TRANSFER" at bounding box center [216, 52] width 37 height 9
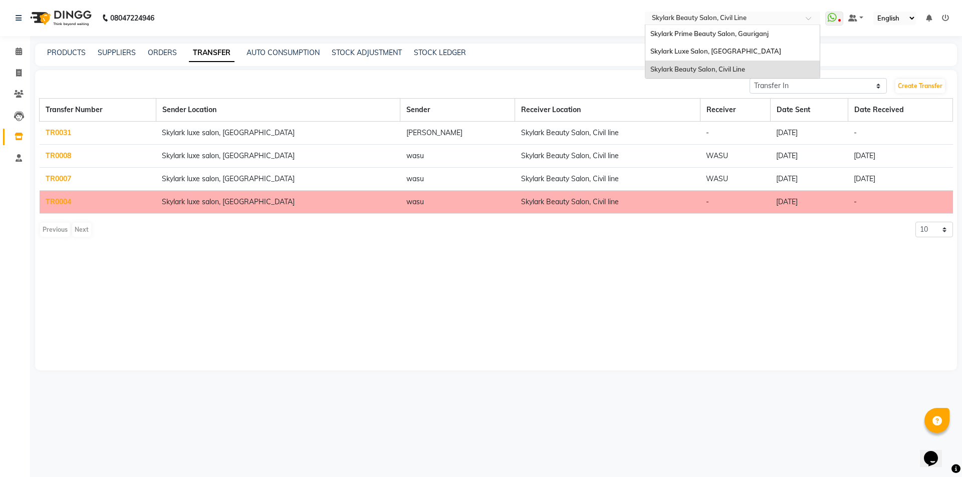
click at [781, 20] on input "text" at bounding box center [722, 19] width 145 height 10
click at [714, 32] on span "Skylark Prime Beauty Salon, Gauriganj" at bounding box center [709, 34] width 118 height 8
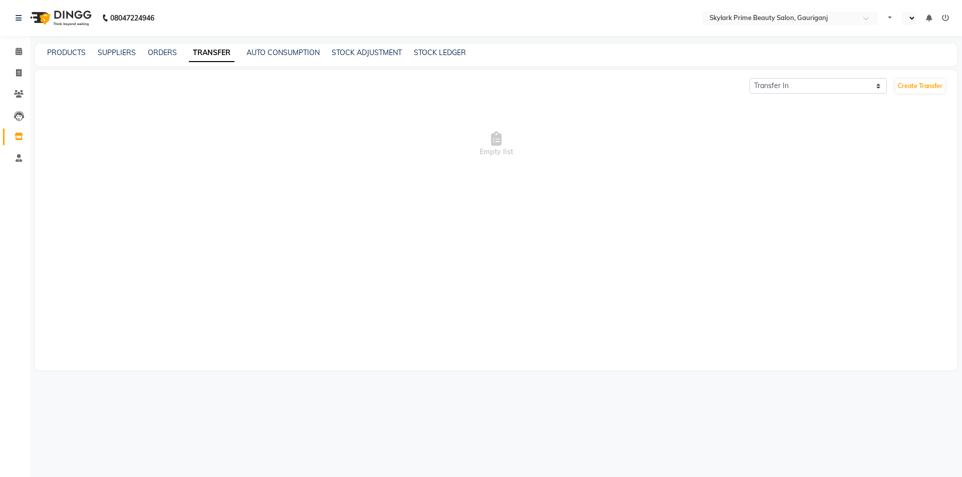
select select "en"
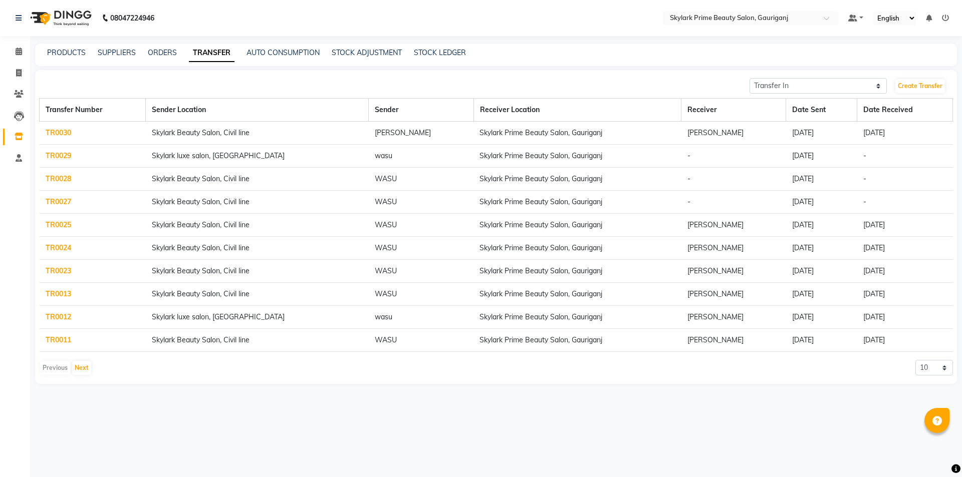
click at [56, 134] on link "TR0030" at bounding box center [59, 132] width 26 height 9
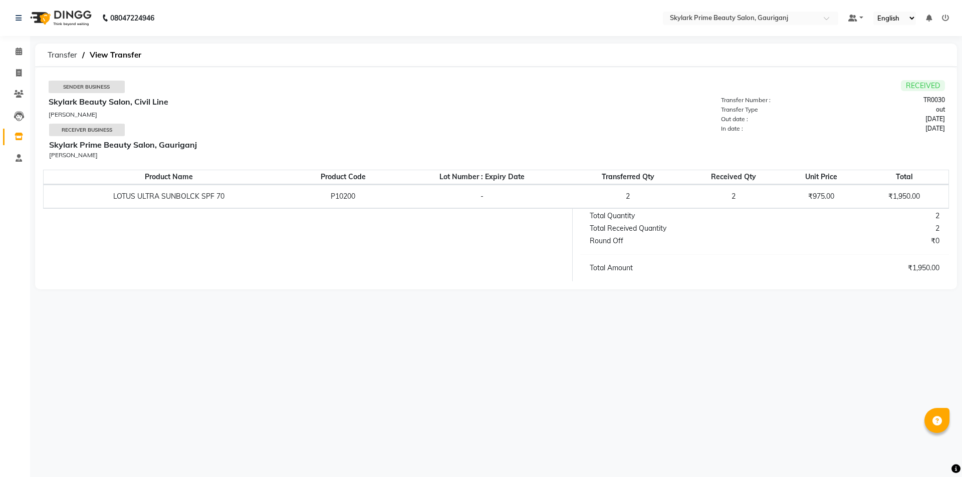
click at [918, 88] on span "RECEIVED" at bounding box center [923, 85] width 44 height 11
click at [917, 85] on span "RECEIVED" at bounding box center [923, 85] width 44 height 11
click at [861, 20] on link at bounding box center [855, 18] width 15 height 11
click at [829, 68] on div "Sender Business Skylark Beauty Salon, Civil Line [PERSON_NAME] Receiver Busines…" at bounding box center [496, 178] width 922 height 222
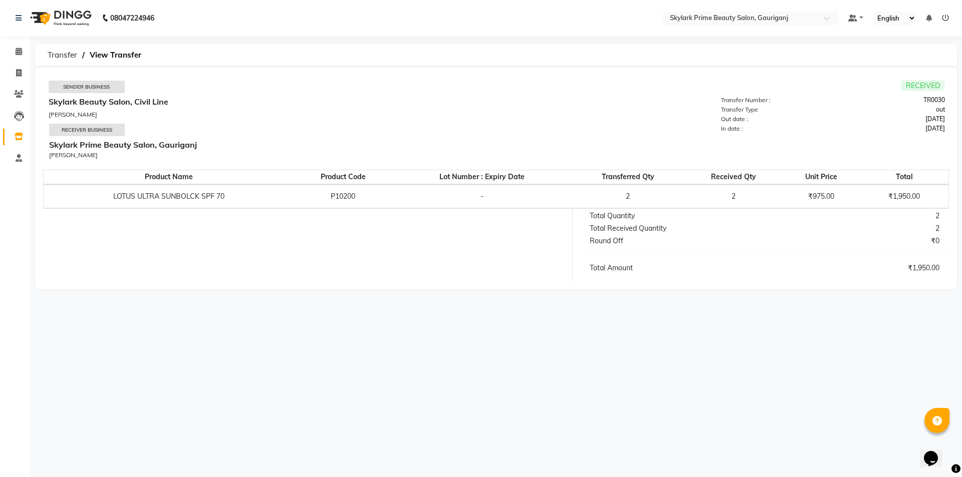
click at [907, 19] on select "English ENGLISH Español العربية मराठी हिंदी ગુજરાતી தமிழ் 中文" at bounding box center [894, 19] width 43 height 14
click at [769, 78] on td "Sender Business Skylark Beauty Salon, Civil Line [PERSON_NAME] Receiver Busines…" at bounding box center [496, 122] width 906 height 95
click at [938, 453] on icon "Chat widget" at bounding box center [931, 458] width 14 height 15
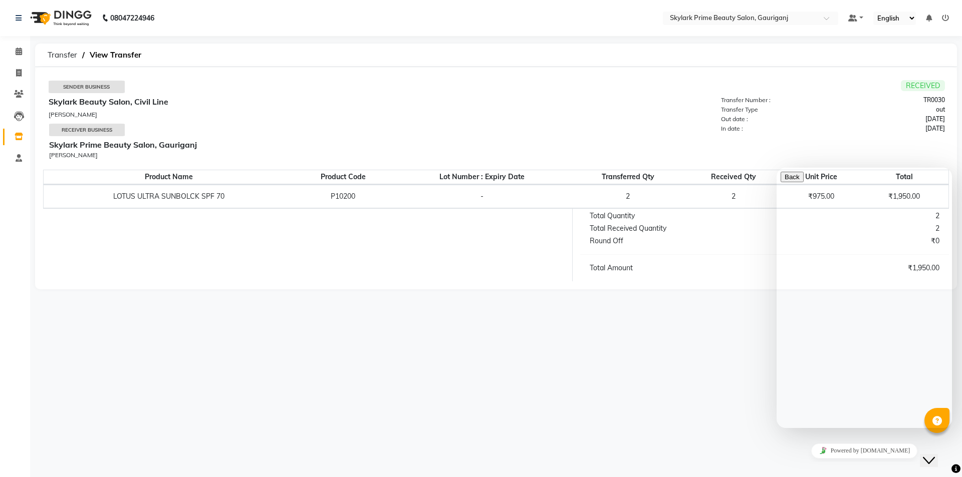
click at [707, 422] on div "08047224946 Select Location × Skylark Prime Beauty Salon, Gauriganj Default Pan…" at bounding box center [481, 238] width 962 height 477
click at [712, 415] on div "08047224946 Select Location × Skylark Prime Beauty Salon, Gauriganj Default Pan…" at bounding box center [481, 238] width 962 height 477
click at [712, 414] on div "08047224946 Select Location × Skylark Prime Beauty Salon, Gauriganj Default Pan…" at bounding box center [481, 238] width 962 height 477
click at [935, 456] on icon "Close Chat This icon closes the chat window." at bounding box center [929, 461] width 12 height 12
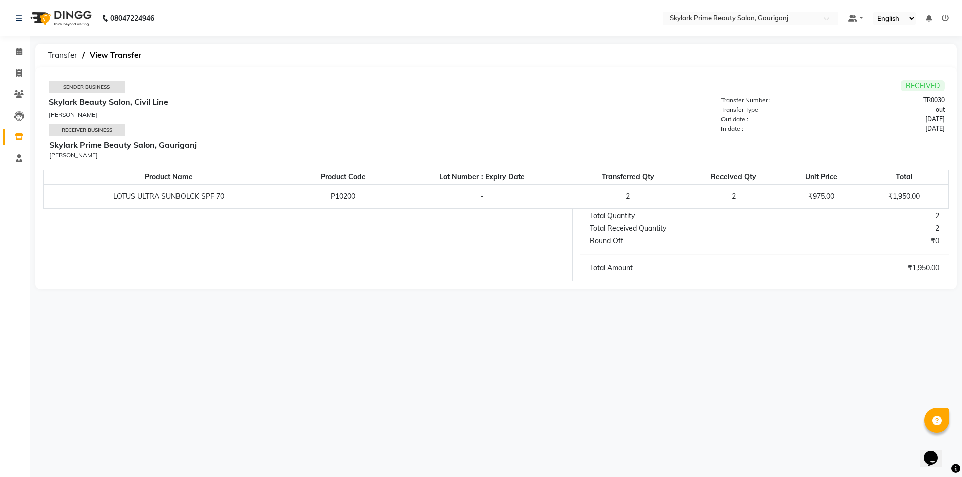
click at [282, 190] on td "LOTUS ULTRA SUNBOLCK SPF 70" at bounding box center [169, 197] width 251 height 24
drag, startPoint x: 353, startPoint y: 197, endPoint x: 439, endPoint y: 198, distance: 85.7
click at [355, 197] on td "P10200" at bounding box center [343, 197] width 98 height 24
click at [725, 199] on td "2" at bounding box center [733, 197] width 98 height 24
drag, startPoint x: 725, startPoint y: 199, endPoint x: 738, endPoint y: 192, distance: 14.6
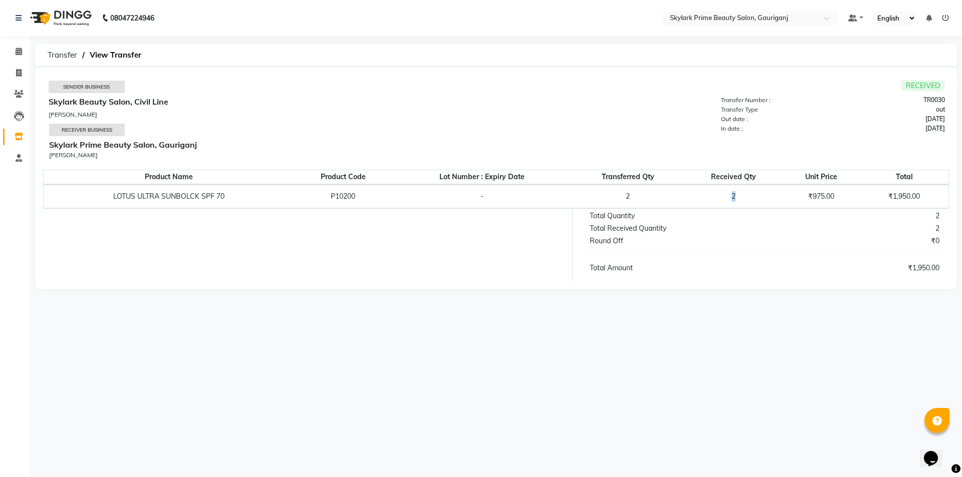
click at [727, 199] on td "2" at bounding box center [733, 197] width 98 height 24
click at [20, 91] on icon at bounding box center [19, 94] width 10 height 8
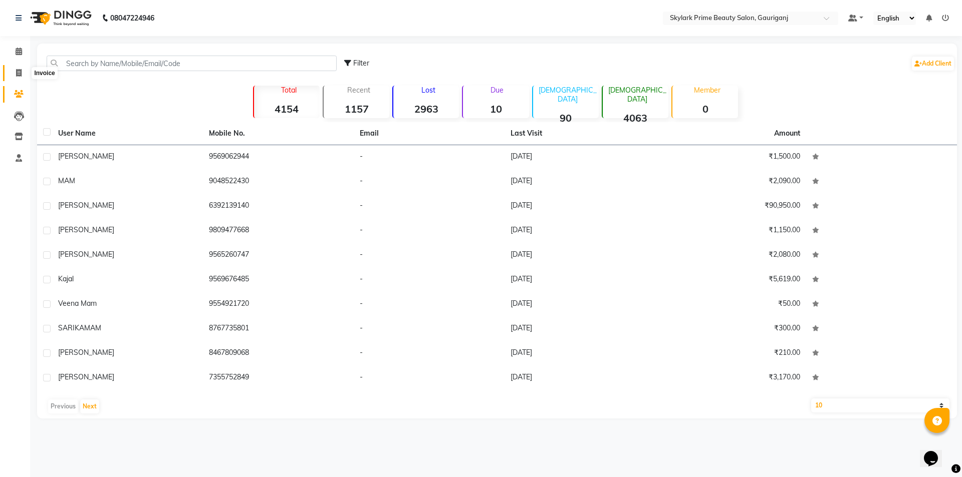
click at [18, 73] on icon at bounding box center [19, 73] width 6 height 8
select select "service"
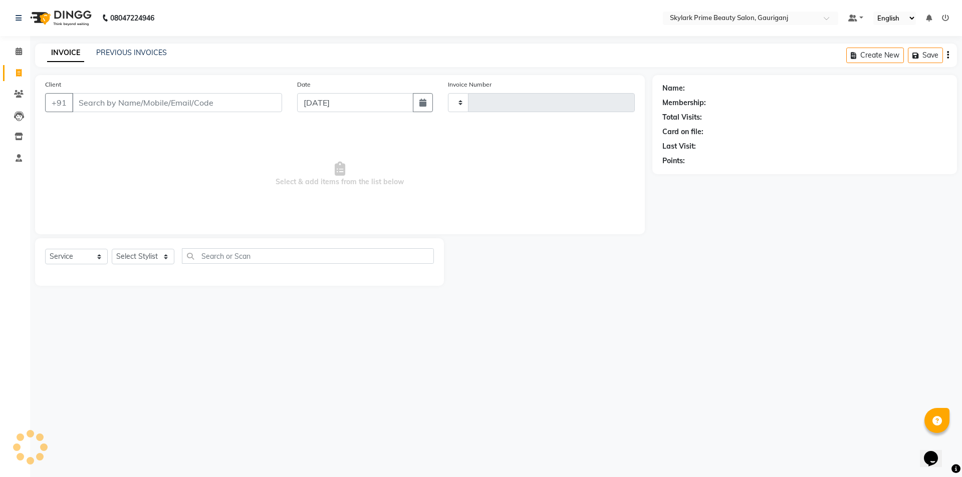
type input "3202"
select select "4735"
click at [402, 104] on input "[DATE]" at bounding box center [355, 102] width 117 height 19
select select "9"
select select "2025"
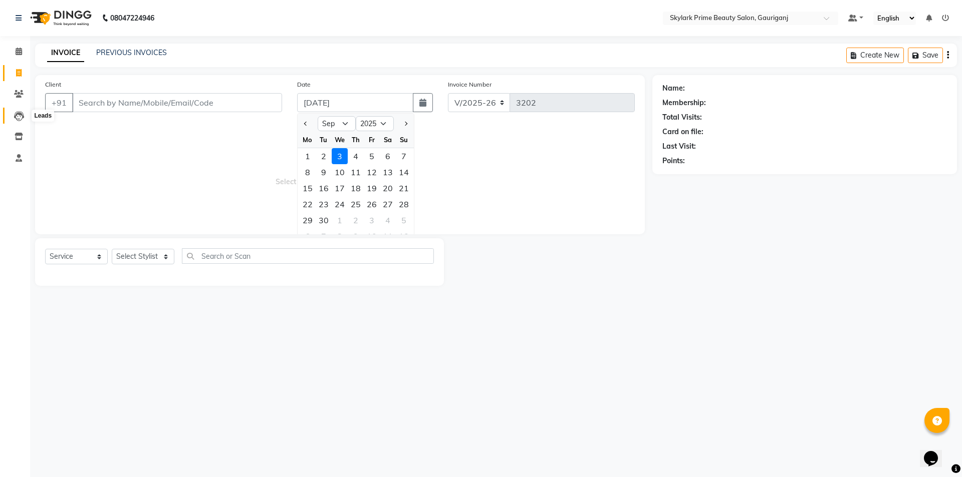
click at [18, 117] on icon at bounding box center [19, 116] width 10 height 10
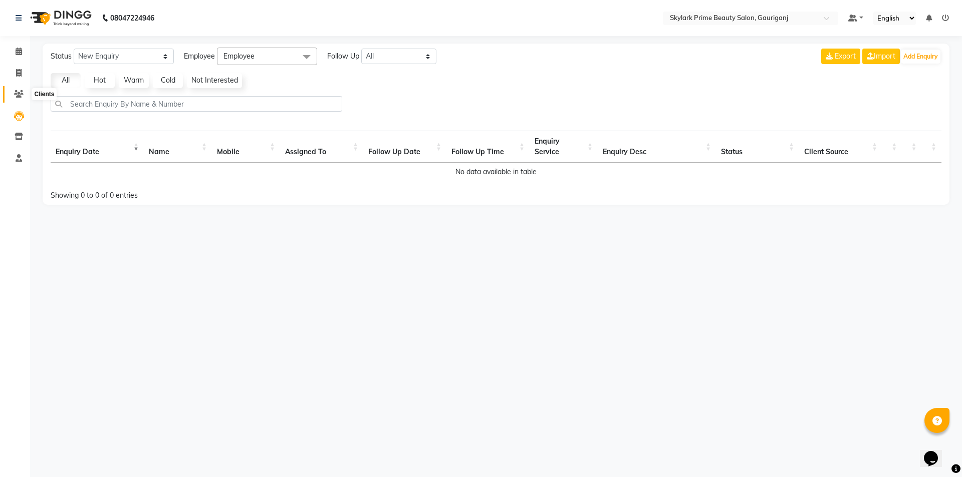
click at [19, 96] on icon at bounding box center [19, 94] width 10 height 8
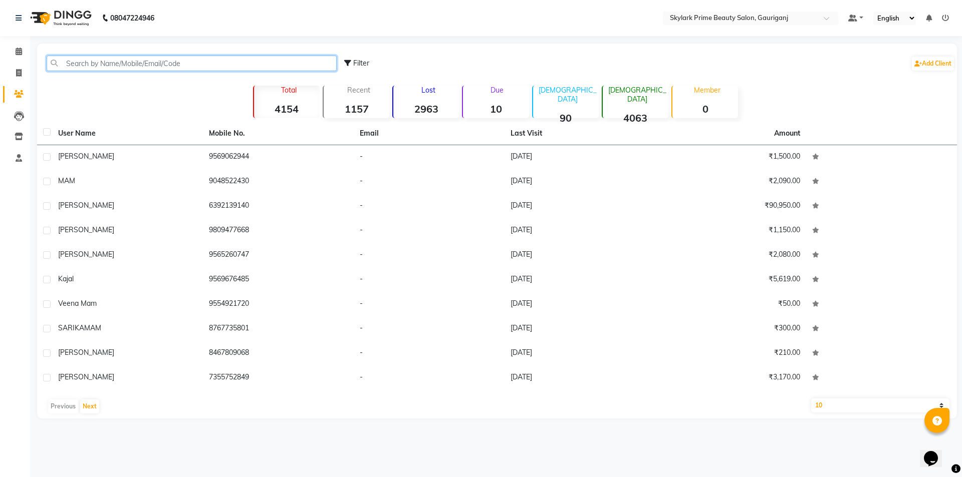
click at [121, 63] on input "text" at bounding box center [192, 64] width 290 height 16
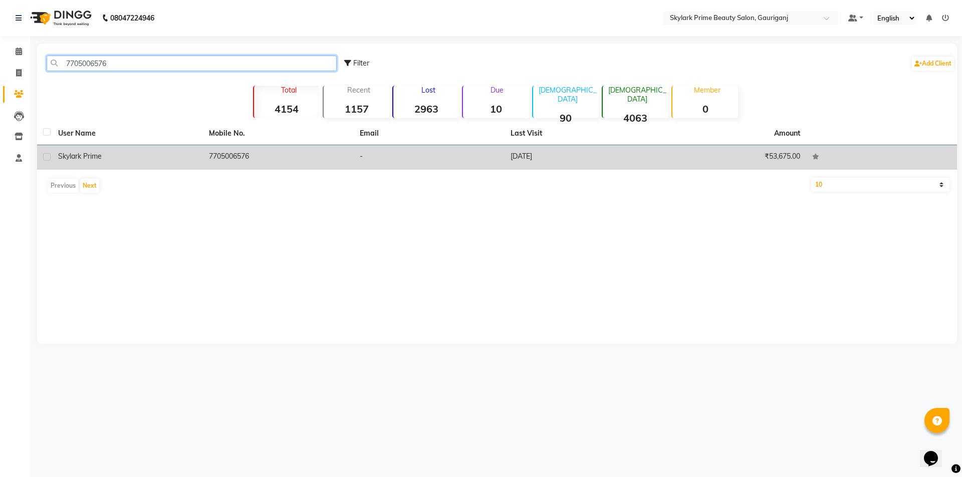
type input "7705006576"
click at [545, 153] on td "21-08-2025" at bounding box center [580, 157] width 151 height 25
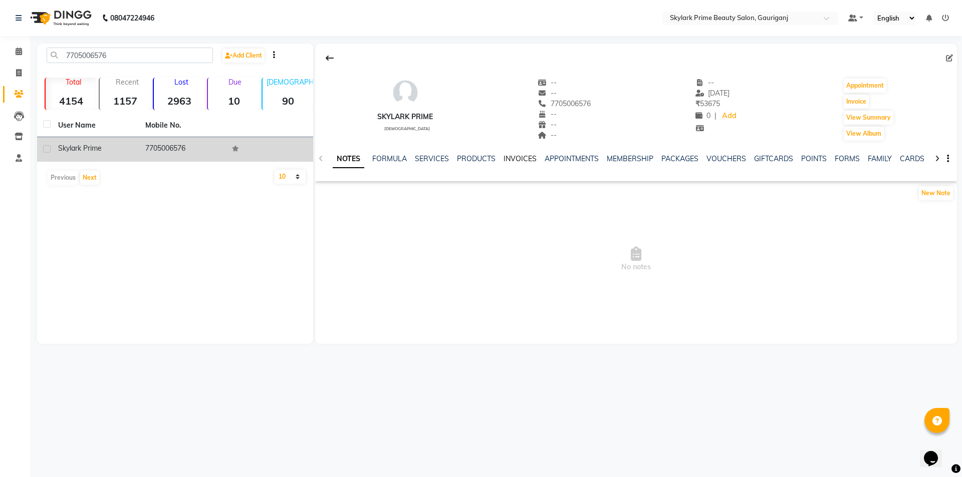
click at [512, 158] on link "INVOICES" at bounding box center [520, 158] width 33 height 9
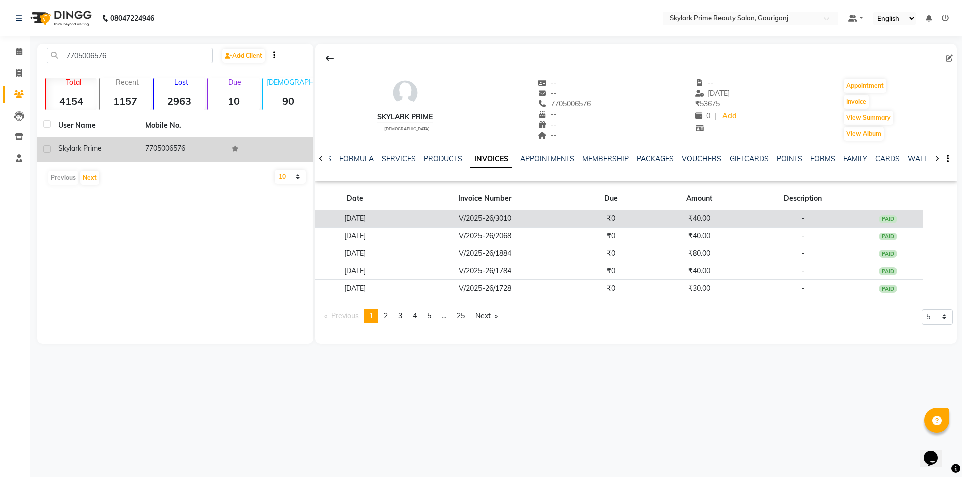
click at [557, 219] on td "V/2025-26/3010" at bounding box center [485, 219] width 180 height 18
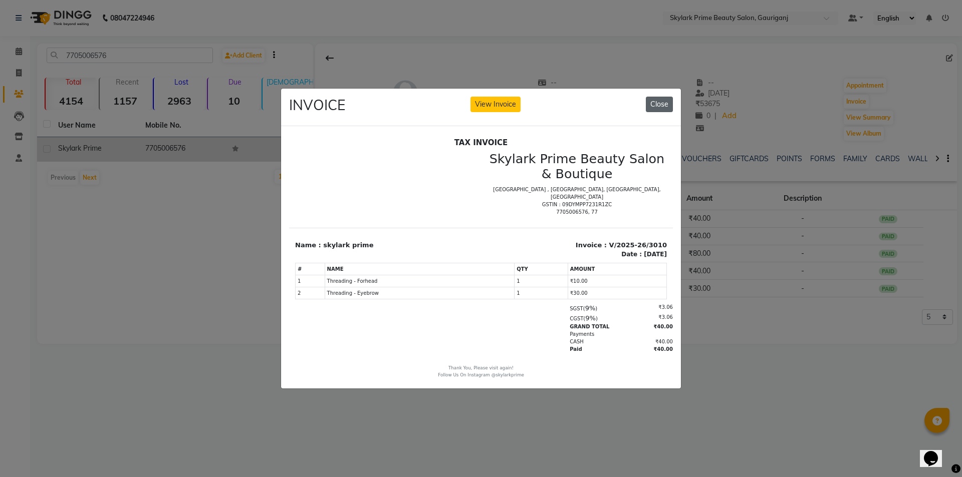
click at [663, 100] on button "Close" at bounding box center [659, 105] width 27 height 16
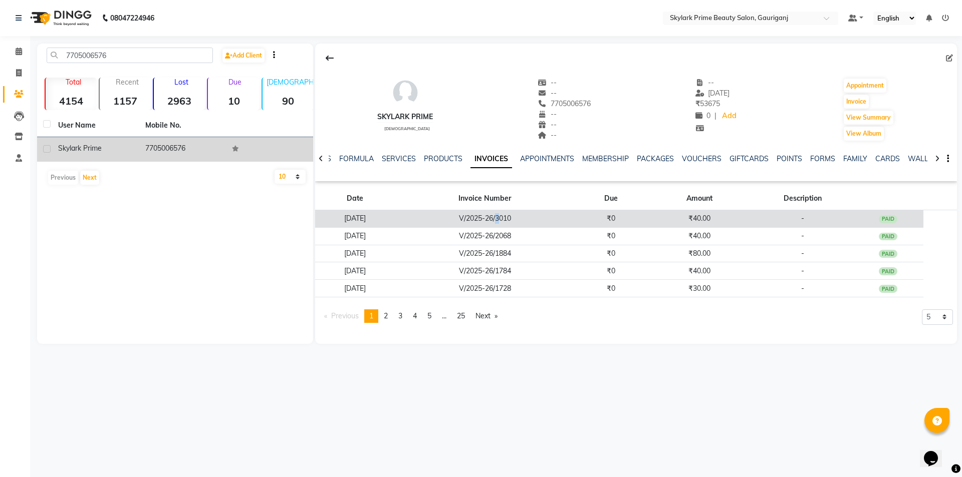
click at [528, 217] on td "V/2025-26/3010" at bounding box center [485, 219] width 180 height 18
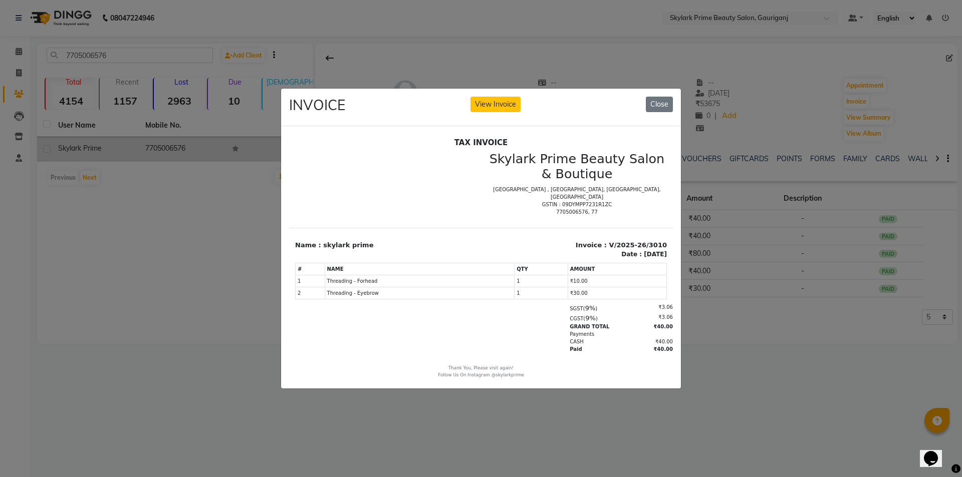
drag, startPoint x: 198, startPoint y: 229, endPoint x: 266, endPoint y: 205, distance: 72.4
click at [211, 222] on ngb-modal-window "INVOICE View Invoice Close" at bounding box center [481, 238] width 962 height 477
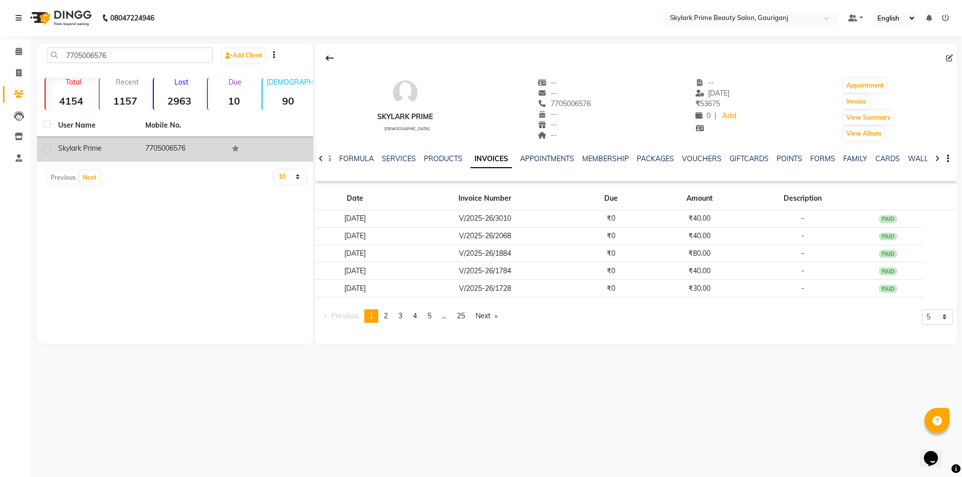
click at [205, 204] on div "7705006576 Add Client Total 4154 Recent 1157 Lost 2963 Due 10 Male 90 Female 40…" at bounding box center [175, 194] width 276 height 301
click at [115, 272] on div "7705006576 Add Client Total 4154 Recent 1157 Lost 2963 Due 10 Male 90 Female 40…" at bounding box center [175, 194] width 276 height 301
click at [114, 272] on div "7705006576 Add Client Total 4154 Recent 1157 Lost 2963 Due 10 Male 90 Female 40…" at bounding box center [175, 194] width 276 height 301
click at [19, 133] on icon at bounding box center [19, 137] width 9 height 8
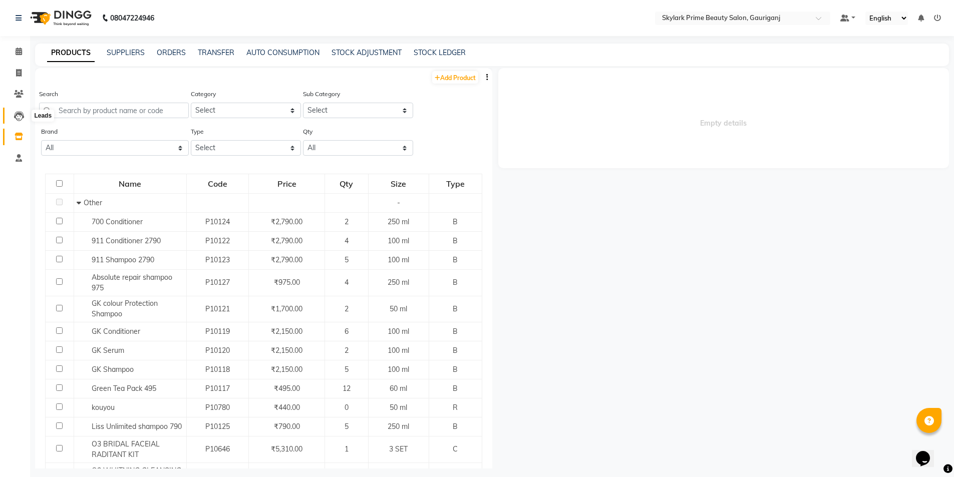
click at [21, 116] on icon at bounding box center [19, 116] width 10 height 10
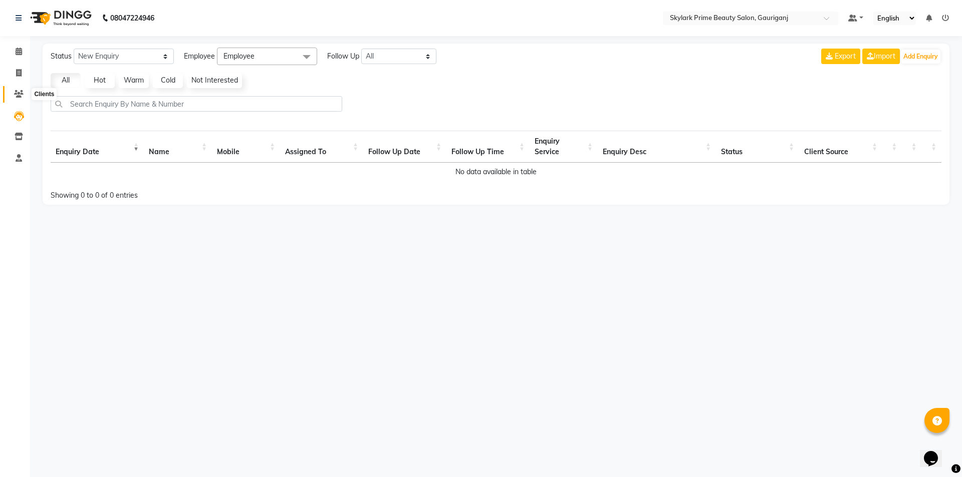
click at [22, 90] on icon at bounding box center [19, 94] width 10 height 8
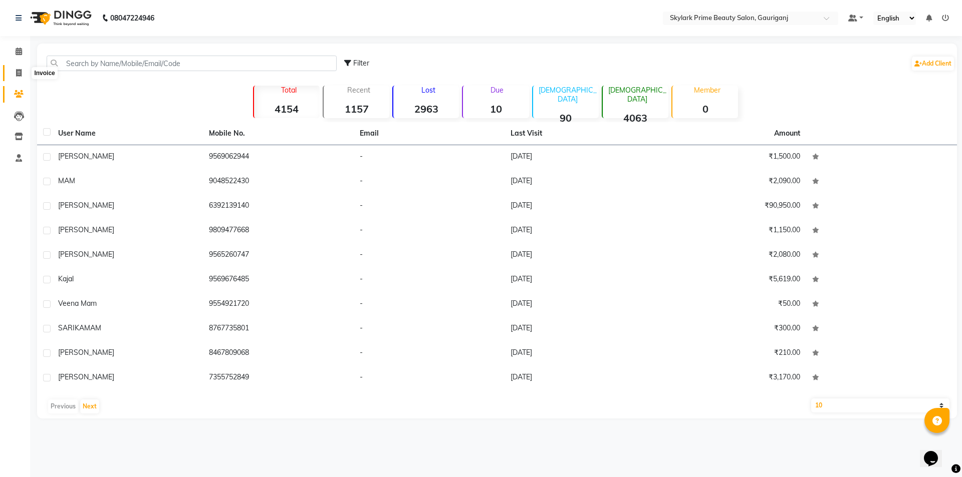
drag, startPoint x: 18, startPoint y: 72, endPoint x: 25, endPoint y: 72, distance: 7.5
click at [19, 72] on icon at bounding box center [19, 73] width 6 height 8
select select "service"
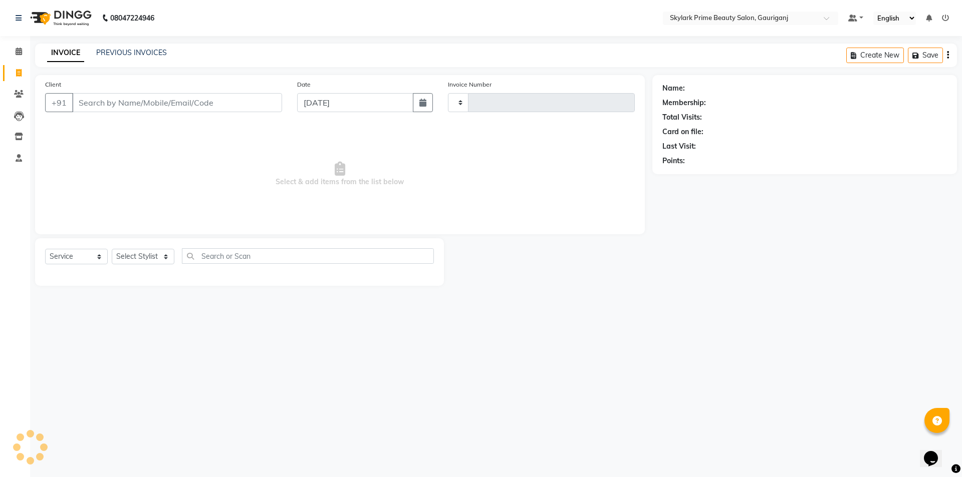
type input "3202"
select select "4735"
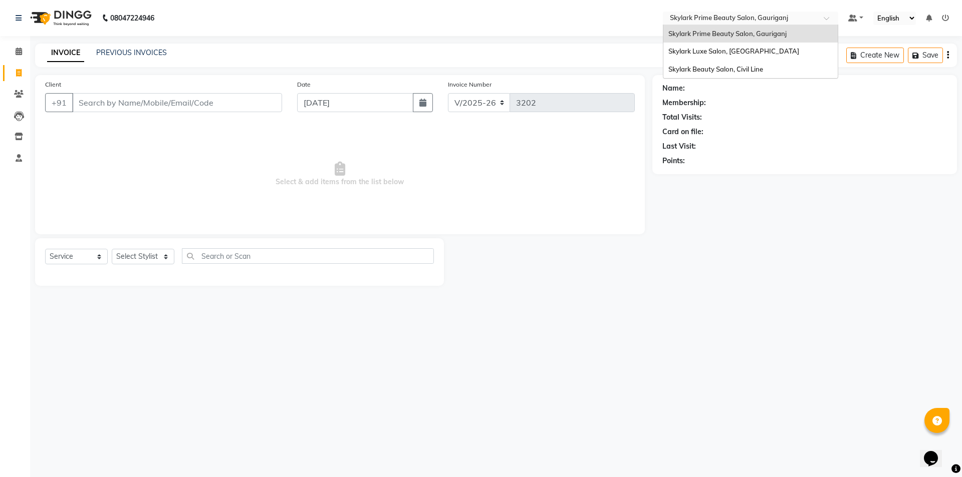
click at [826, 17] on span at bounding box center [830, 21] width 13 height 10
click at [767, 70] on div "Skylark Beauty Salon, Civil Line" at bounding box center [750, 70] width 174 height 18
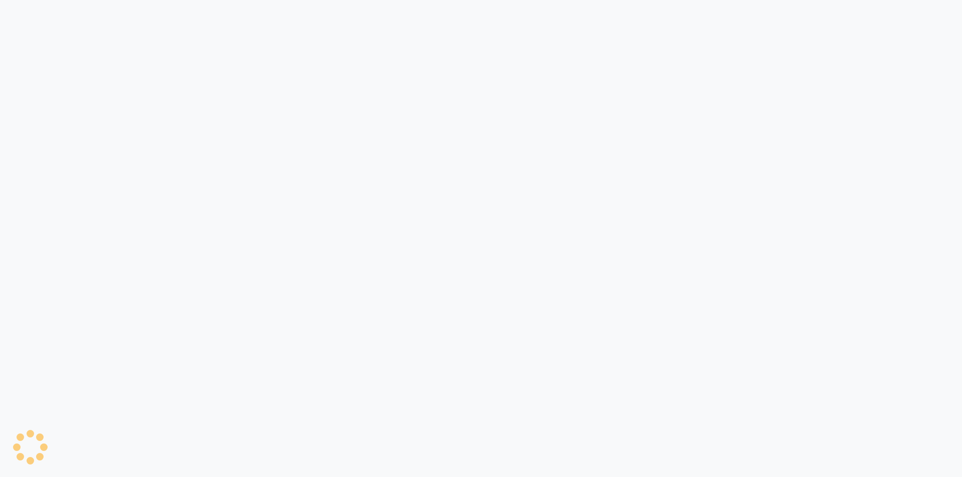
select select "service"
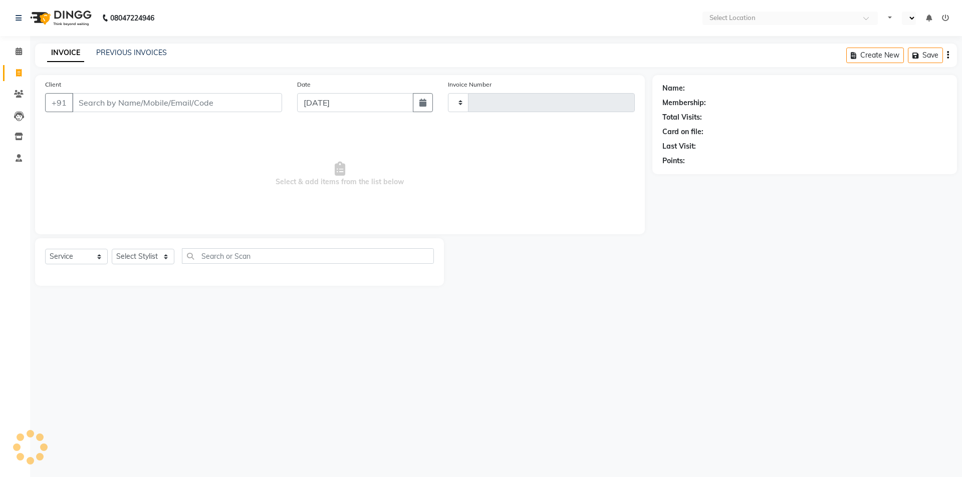
type input "6213"
select select "en"
select select "4588"
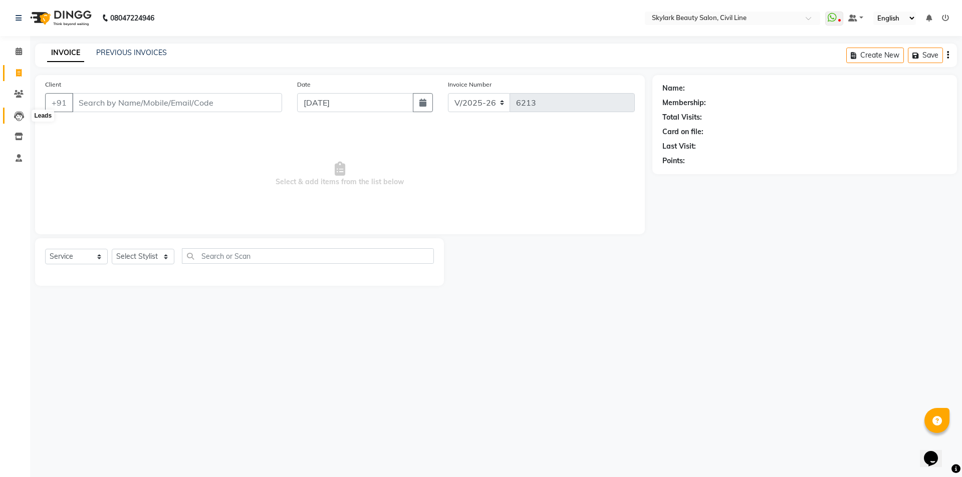
click at [18, 118] on icon at bounding box center [19, 116] width 10 height 10
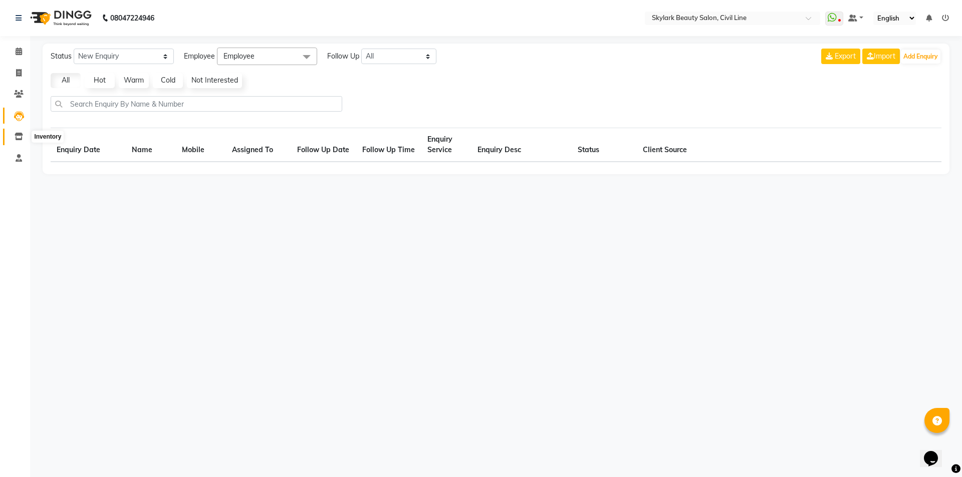
select select "10"
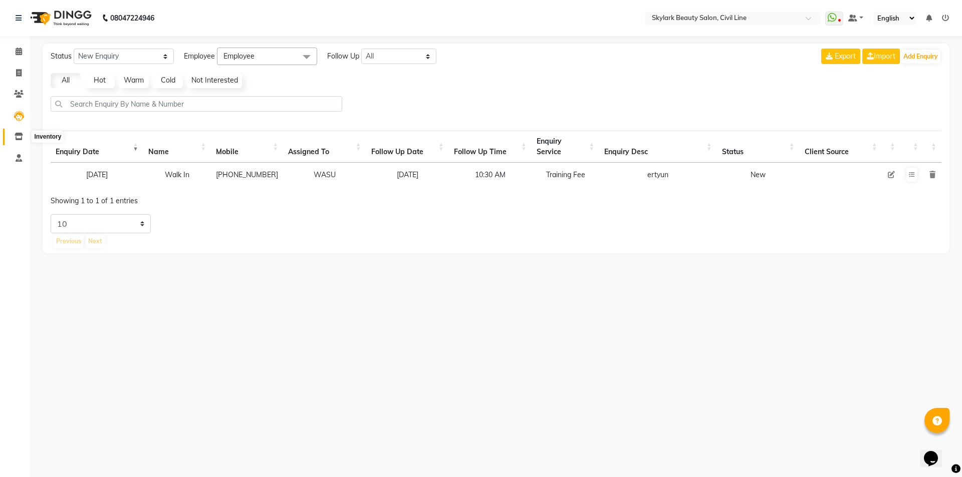
click at [20, 135] on icon at bounding box center [19, 137] width 9 height 8
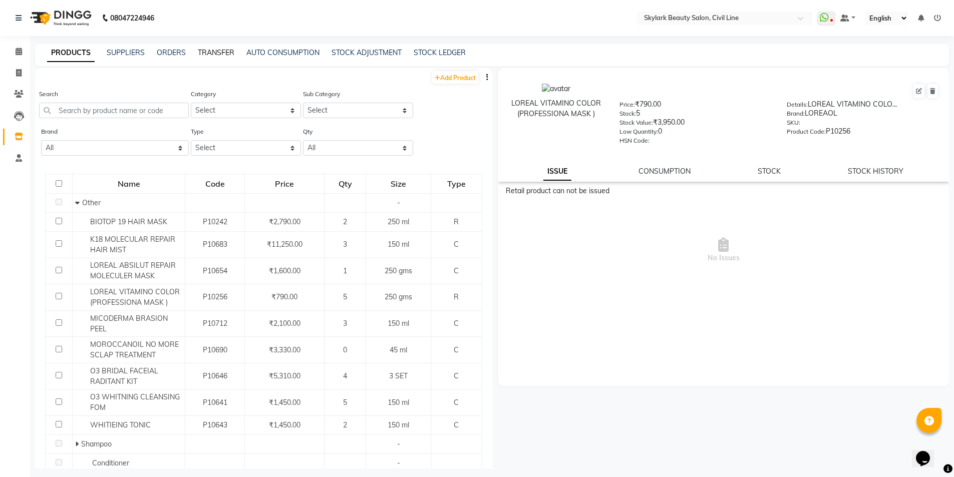
click at [210, 49] on link "TRANSFER" at bounding box center [216, 52] width 37 height 9
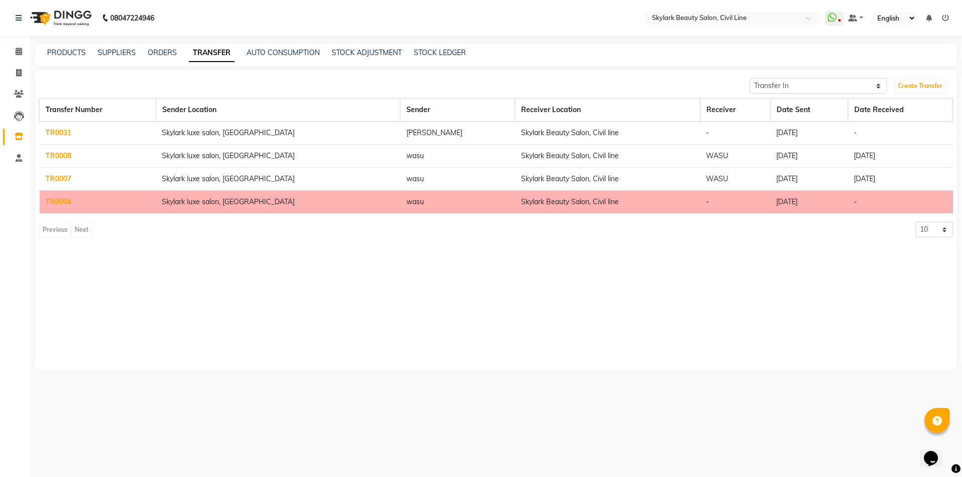
click at [80, 228] on div "Previous Next" at bounding box center [65, 230] width 53 height 16
click at [80, 229] on div "Previous Next" at bounding box center [65, 230] width 53 height 16
click at [54, 231] on div "Previous Next" at bounding box center [65, 230] width 53 height 16
click at [881, 88] on select "Transfer In Transfer Out" at bounding box center [818, 86] width 137 height 16
click at [618, 81] on div "Transfer In Transfer Out Create Transfer" at bounding box center [496, 86] width 914 height 16
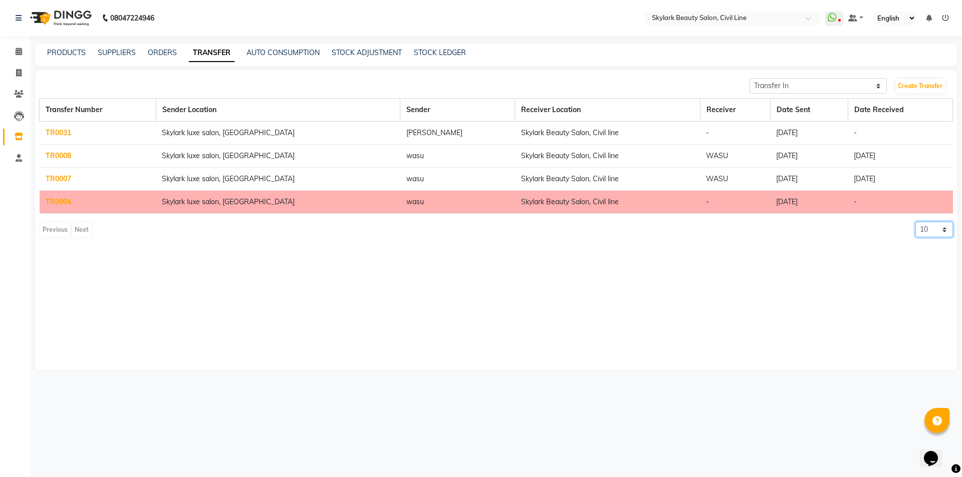
click at [944, 232] on select "10 20 50 100" at bounding box center [934, 230] width 38 height 16
click at [915, 222] on select "10 20 50 100" at bounding box center [934, 230] width 38 height 16
drag, startPoint x: 936, startPoint y: 229, endPoint x: 937, endPoint y: 236, distance: 7.0
click at [938, 233] on select "10 20 50 100" at bounding box center [934, 230] width 38 height 16
click at [915, 222] on select "10 20 50 100" at bounding box center [934, 230] width 38 height 16
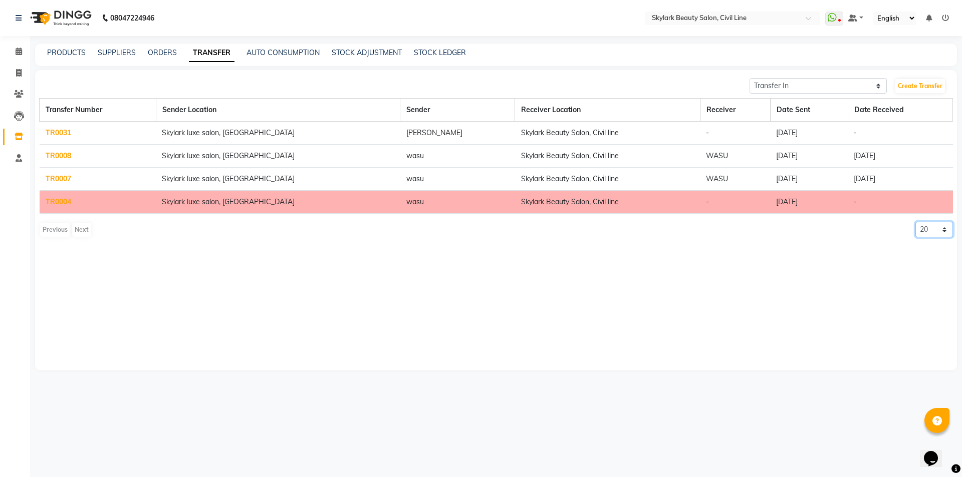
click at [945, 230] on select "10 20 50 100" at bounding box center [934, 230] width 38 height 16
select select "10"
click at [915, 222] on select "10 20 50 100" at bounding box center [934, 230] width 38 height 16
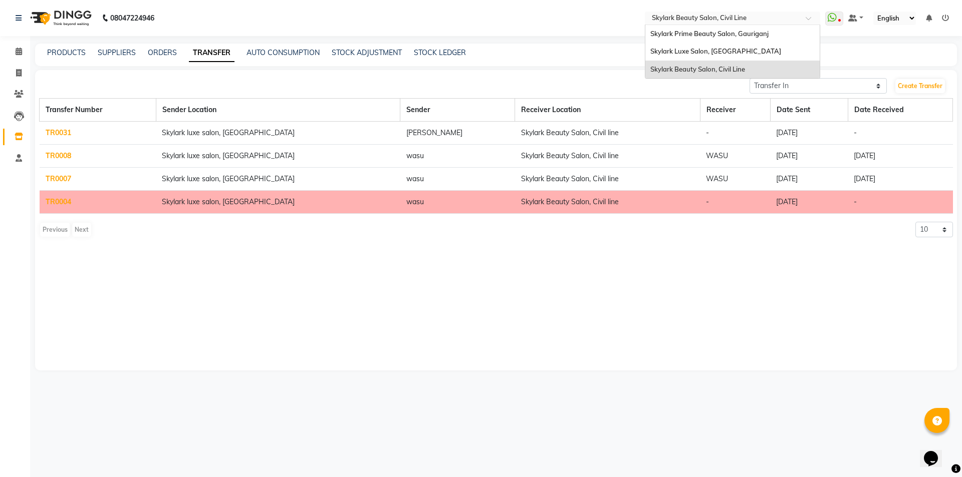
click at [808, 19] on div "Select Location × Skylark Beauty Salon, Civil Line" at bounding box center [732, 19] width 175 height 14
click at [697, 53] on span "Skylark Luxe Salon, [GEOGRAPHIC_DATA]" at bounding box center [715, 51] width 131 height 8
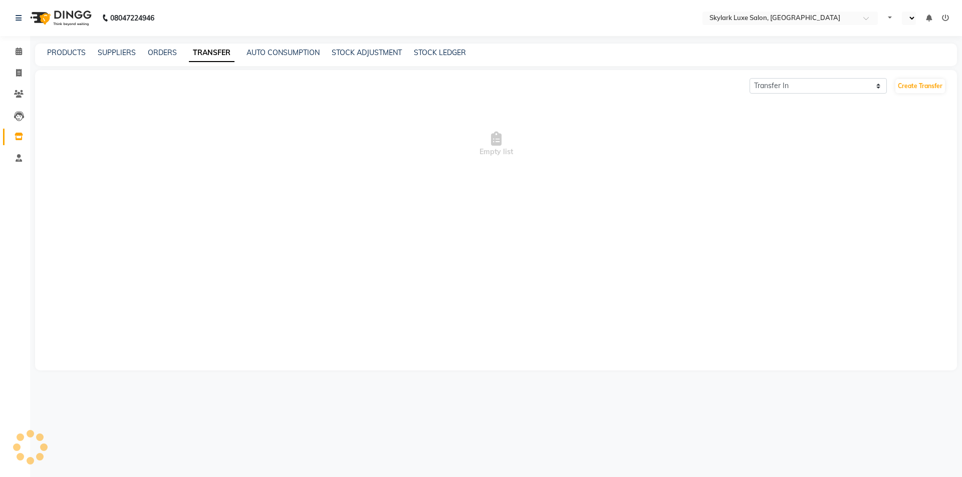
select select "en"
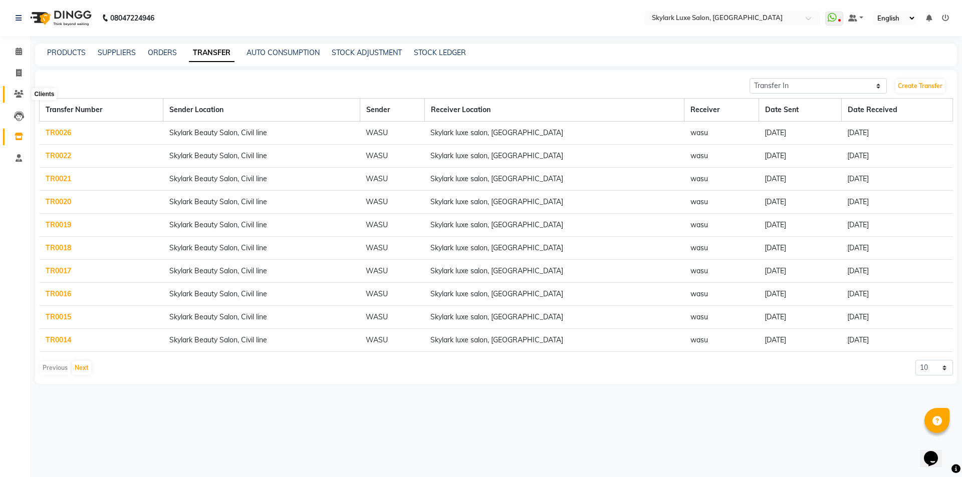
click at [19, 90] on icon at bounding box center [19, 94] width 10 height 8
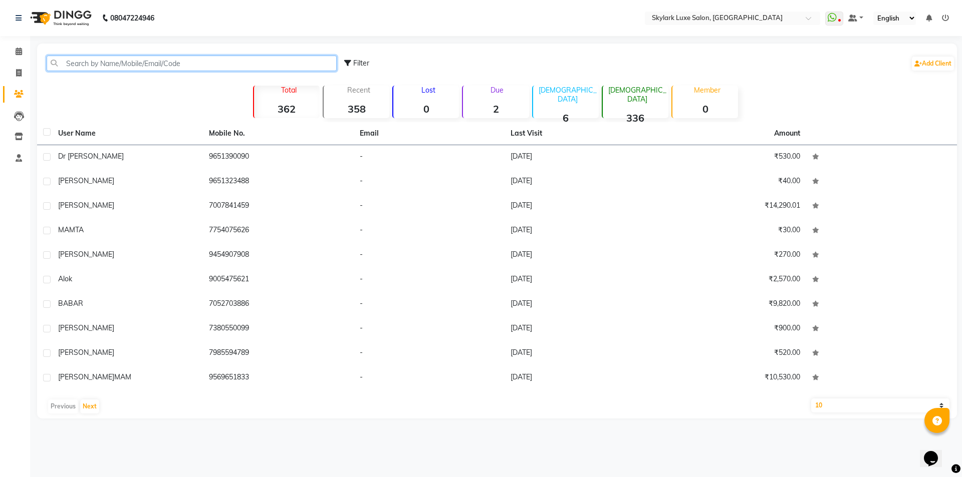
click at [111, 59] on input "text" at bounding box center [192, 64] width 290 height 16
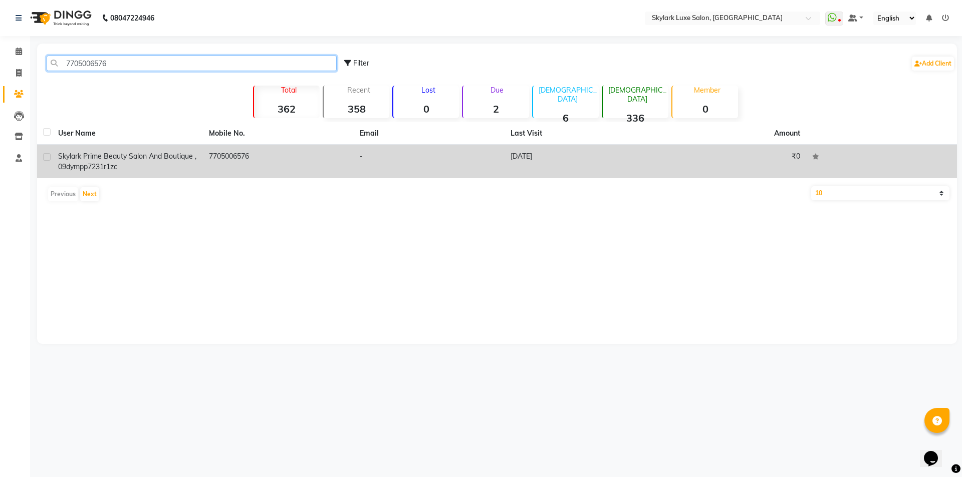
type input "7705006576"
click at [461, 155] on td "-" at bounding box center [429, 161] width 151 height 33
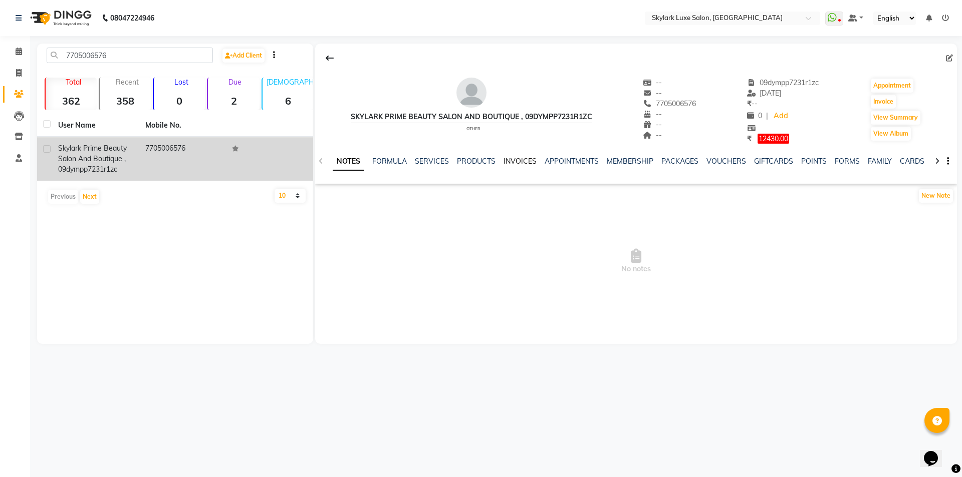
click at [521, 161] on link "INVOICES" at bounding box center [520, 161] width 33 height 9
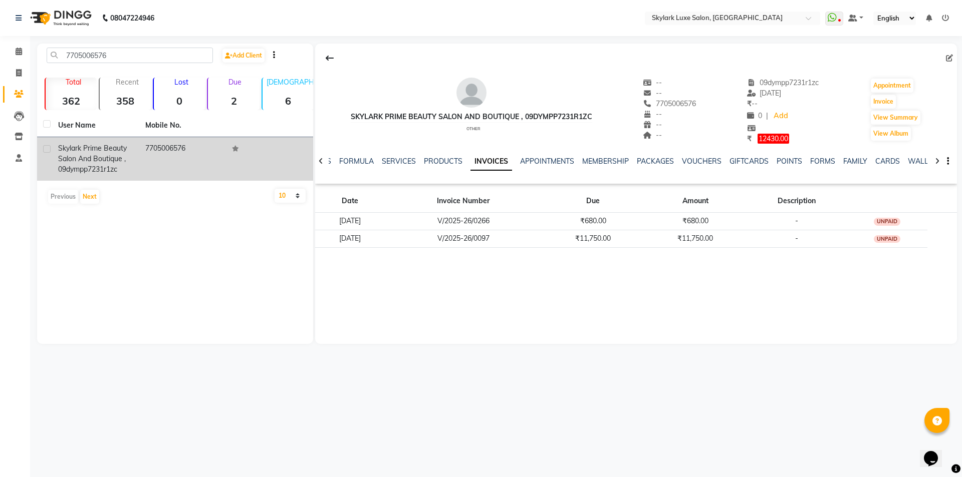
click at [491, 276] on div "Skylark prime beauty salon and boutique , 09dympp7231r1zc other -- -- 770500657…" at bounding box center [636, 194] width 642 height 301
click at [185, 212] on div "7705006576 Add Client Total 362 Recent 358 Lost 0 Due 2 Male 6 Female 336 Membe…" at bounding box center [175, 194] width 276 height 301
drag, startPoint x: 15, startPoint y: 136, endPoint x: 14, endPoint y: 115, distance: 21.1
click at [15, 135] on icon at bounding box center [19, 137] width 9 height 8
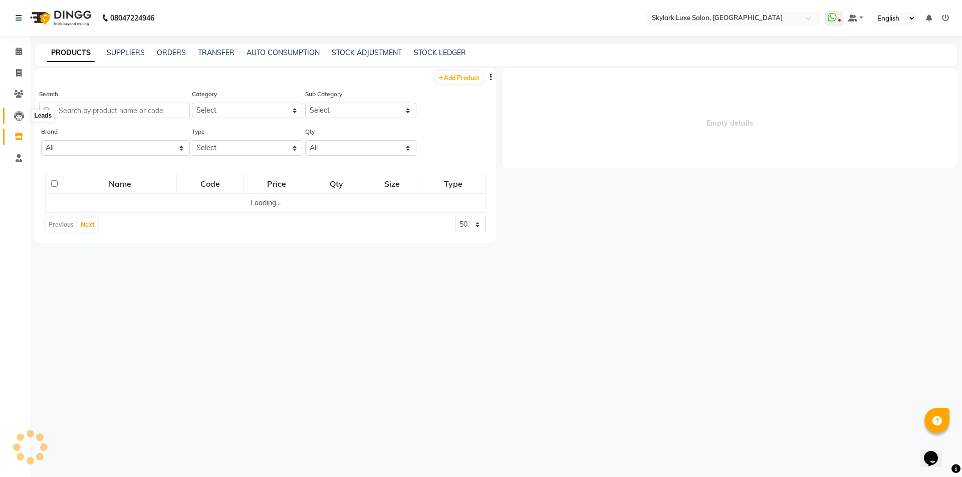
click at [14, 115] on icon at bounding box center [19, 116] width 10 height 10
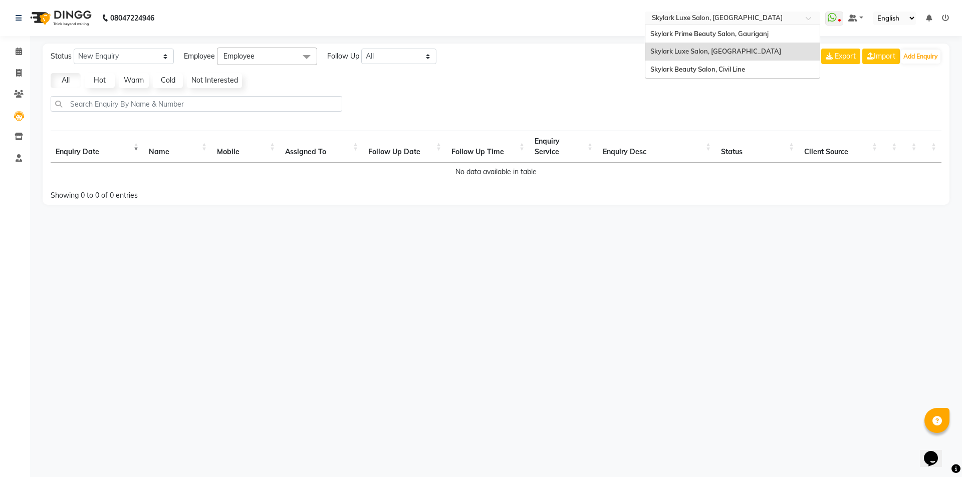
drag, startPoint x: 804, startPoint y: 22, endPoint x: 776, endPoint y: 37, distance: 31.8
click at [803, 22] on div at bounding box center [732, 19] width 175 height 10
click at [696, 73] on div "Skylark Beauty Salon, Civil Line" at bounding box center [732, 70] width 174 height 18
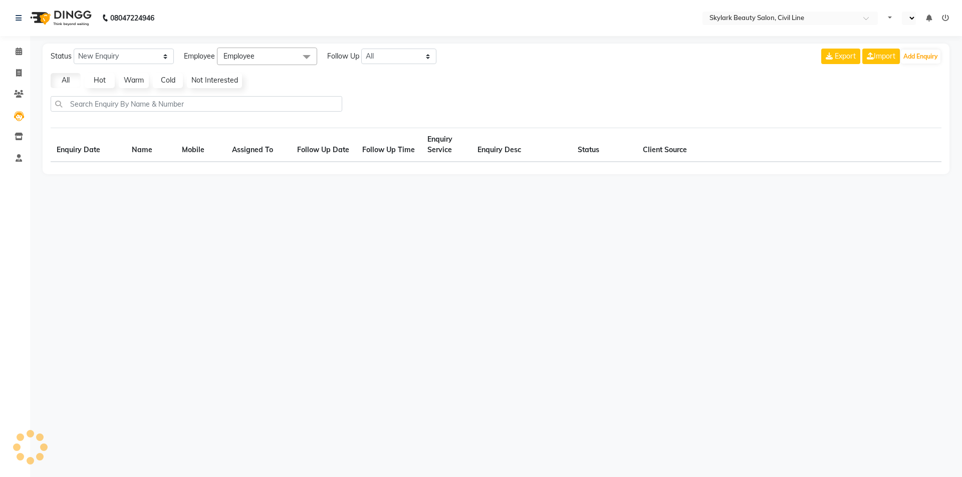
select select "en"
select select "10"
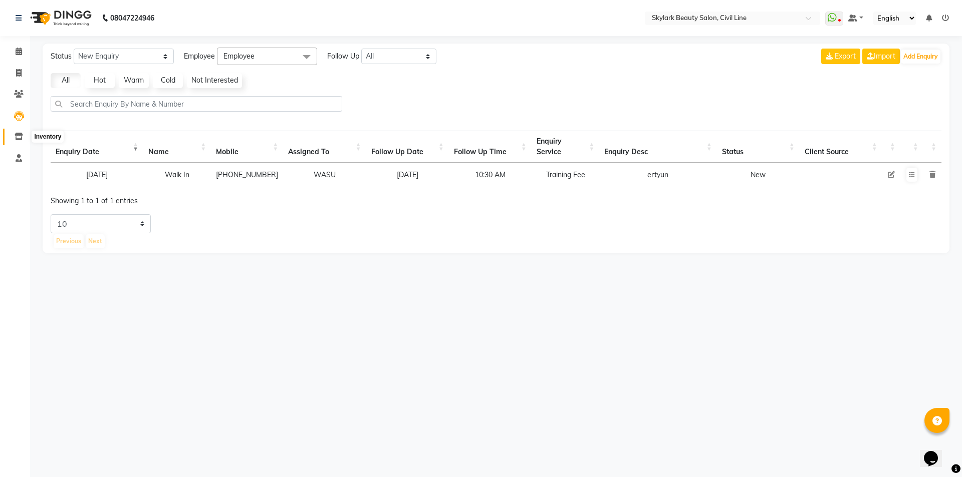
click at [18, 135] on icon at bounding box center [19, 137] width 9 height 8
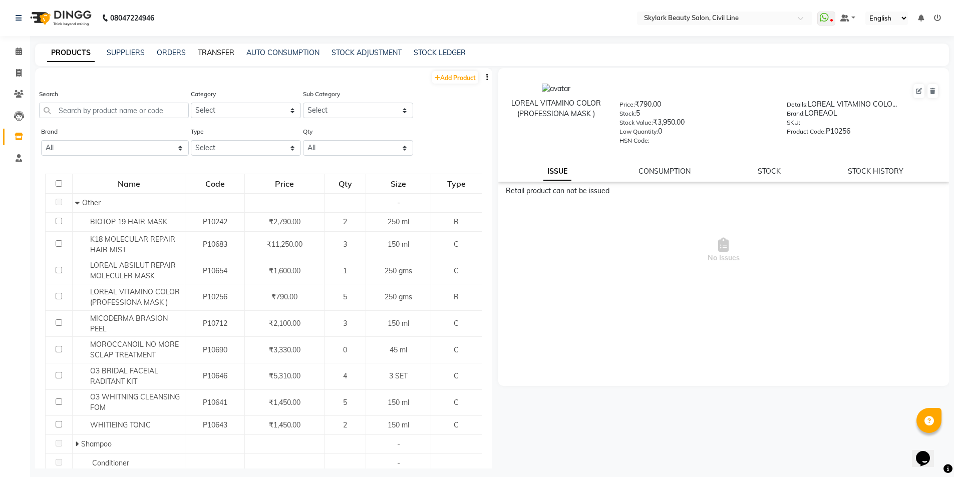
click at [224, 50] on link "TRANSFER" at bounding box center [216, 52] width 37 height 9
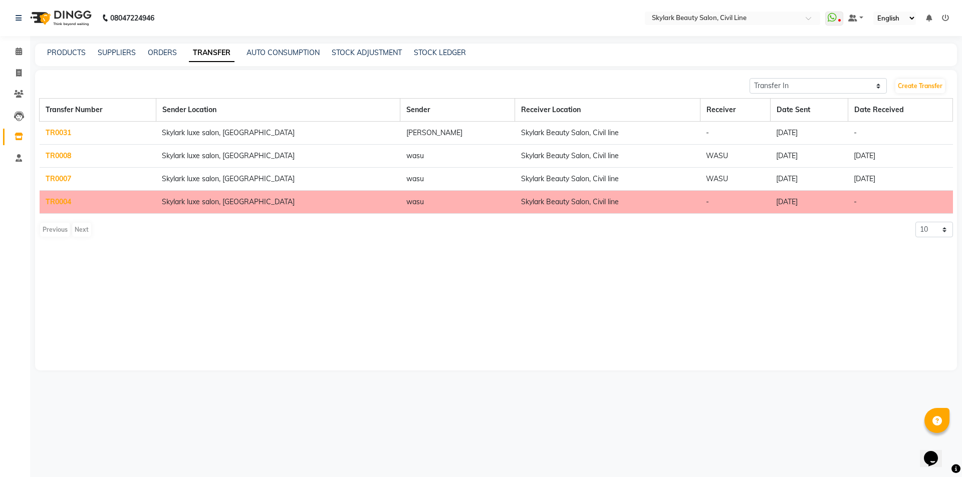
click at [54, 132] on link "TR0031" at bounding box center [59, 132] width 26 height 9
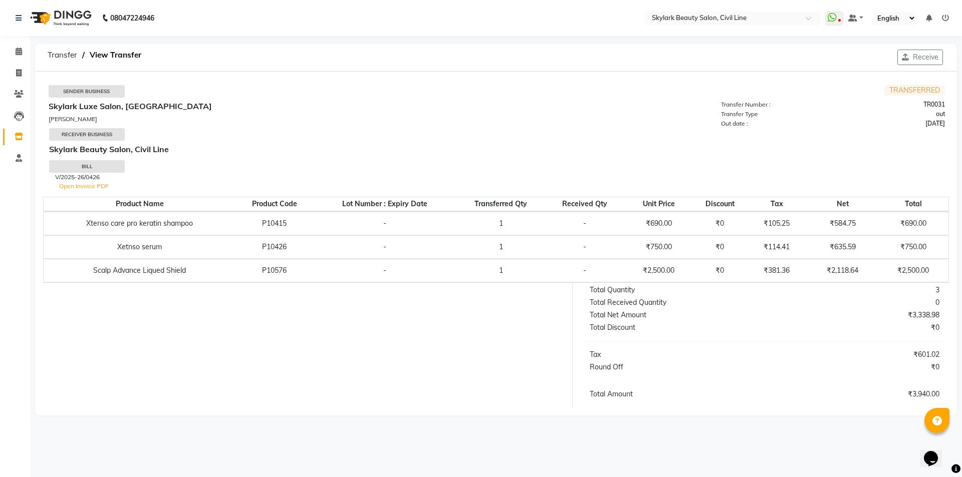
click at [363, 174] on div "V/2025-26/0426" at bounding box center [272, 177] width 434 height 9
click at [904, 55] on icon "button" at bounding box center [907, 57] width 11 height 7
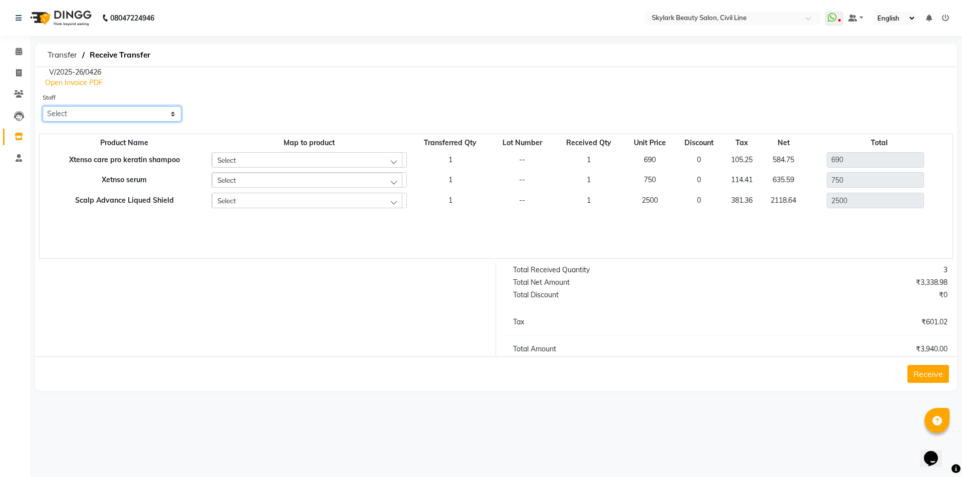
click at [154, 107] on select "Select [PERSON_NAME] [PERSON_NAME] [PERSON_NAME] WASU" at bounding box center [112, 114] width 139 height 16
select select "41605"
click at [43, 106] on select "Select [PERSON_NAME] [PERSON_NAME] [PERSON_NAME] WASU" at bounding box center [112, 114] width 139 height 16
click at [84, 83] on link "Open Invoice PDF" at bounding box center [74, 82] width 58 height 9
click at [927, 375] on button "Receive" at bounding box center [928, 374] width 42 height 18
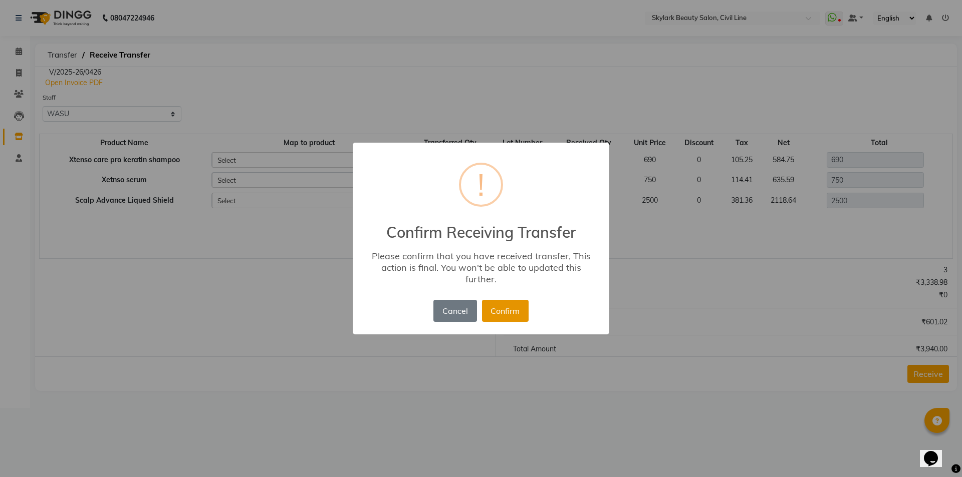
click at [518, 301] on button "Confirm" at bounding box center [505, 311] width 47 height 22
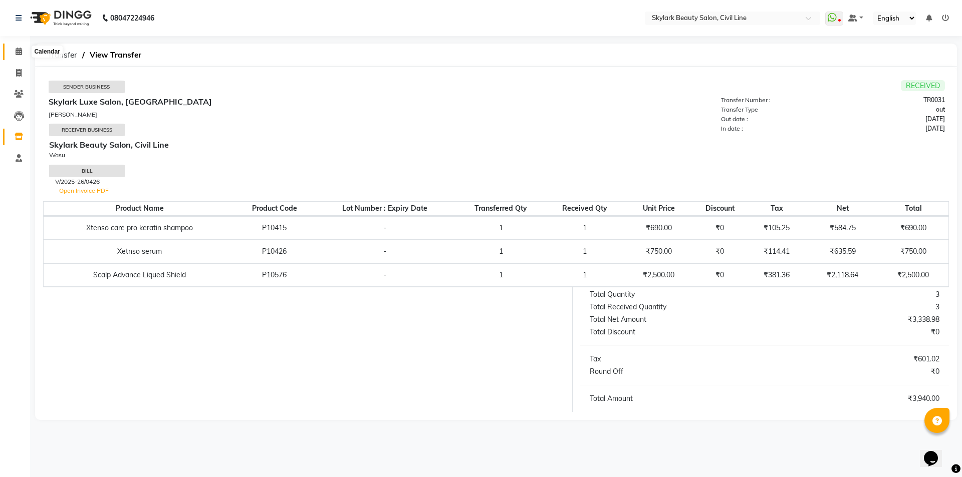
click at [24, 51] on span at bounding box center [19, 52] width 18 height 12
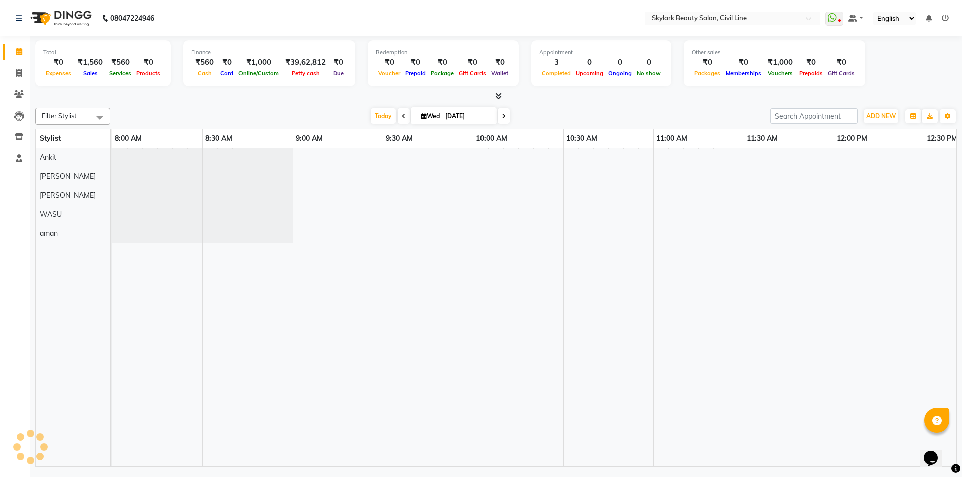
click at [16, 51] on icon at bounding box center [19, 52] width 7 height 8
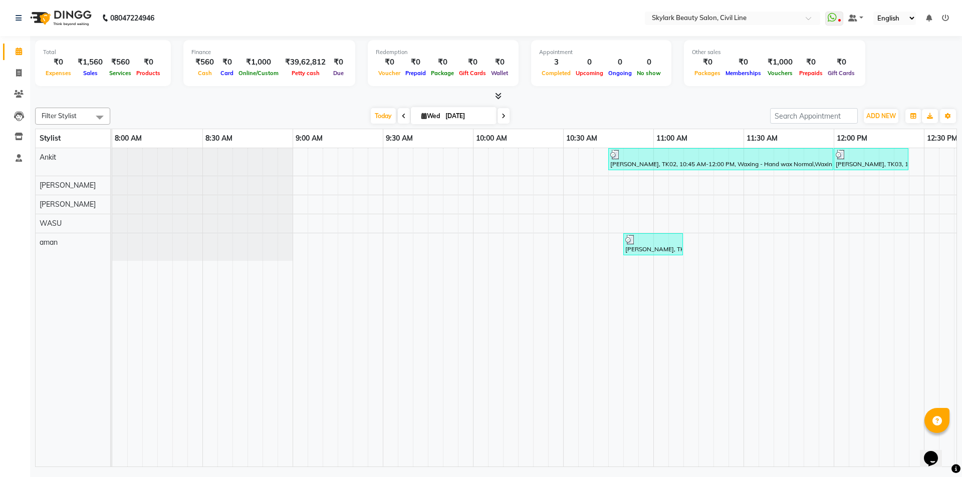
click at [943, 15] on icon at bounding box center [945, 18] width 7 height 7
